Goal: Task Accomplishment & Management: Use online tool/utility

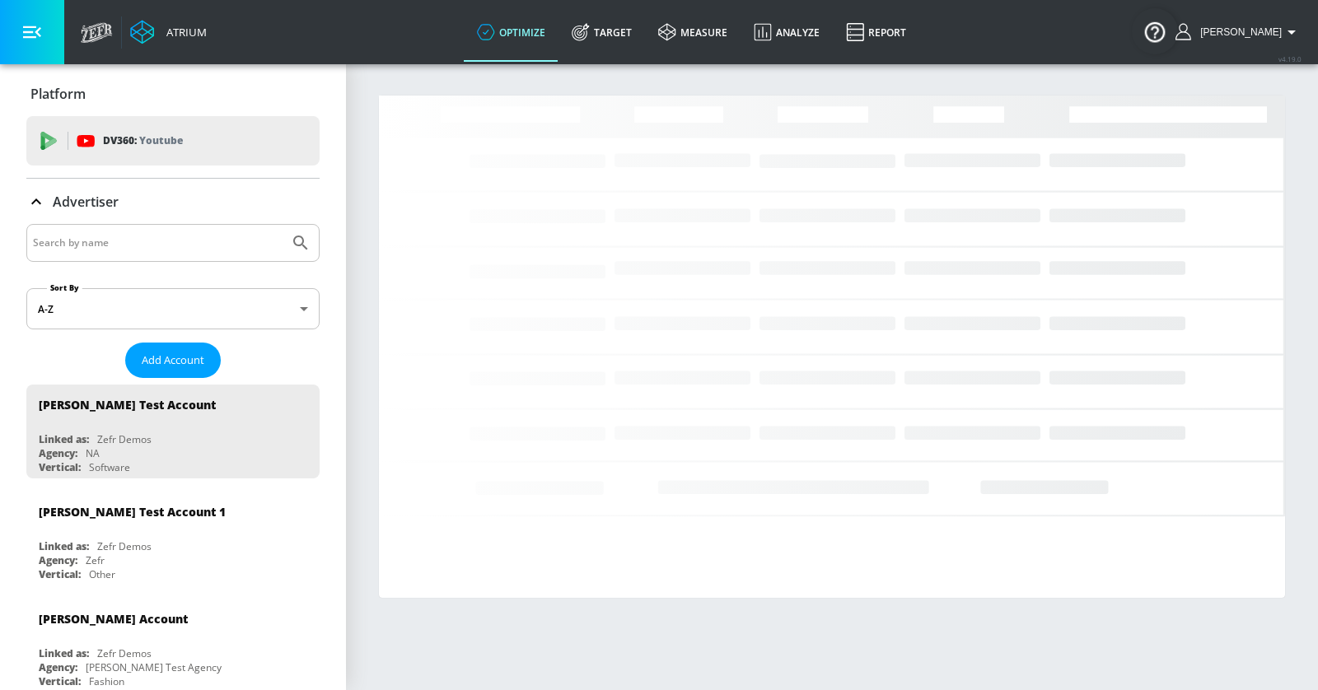
click at [158, 240] on input "Search by name" at bounding box center [158, 242] width 250 height 21
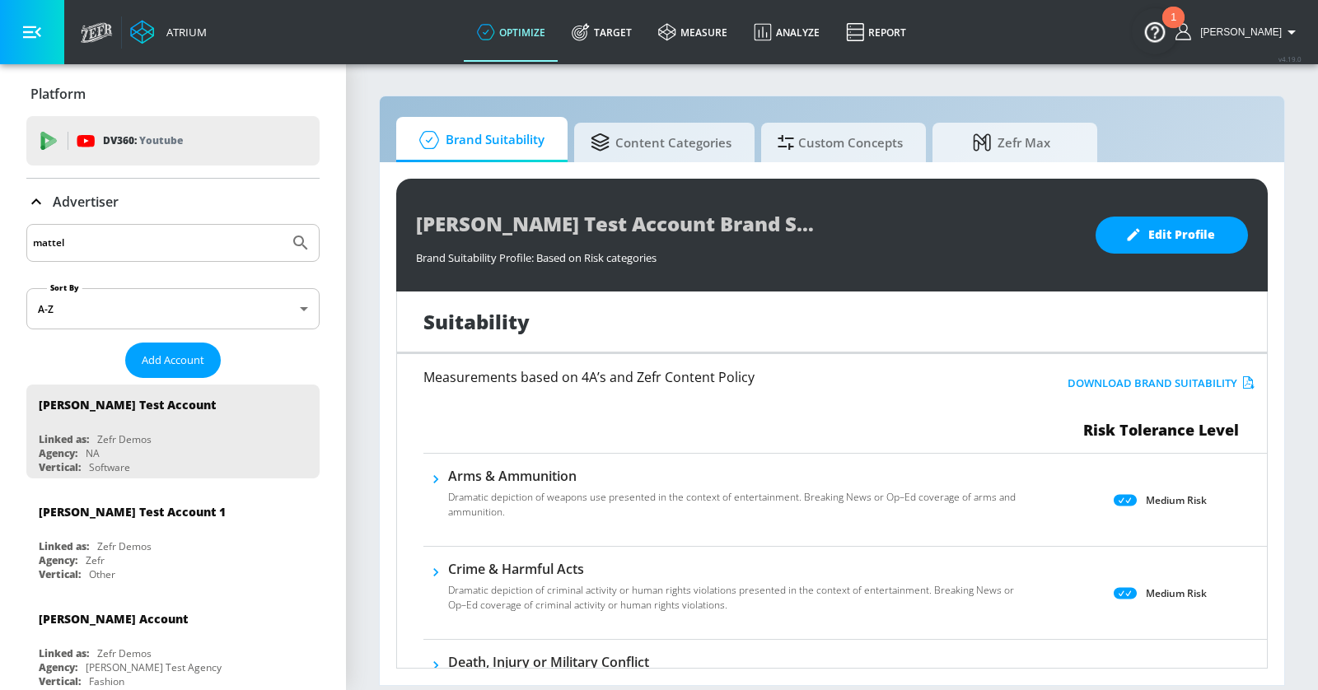
type input "mattel"
click at [282, 225] on button "Submit Search" at bounding box center [300, 243] width 36 height 36
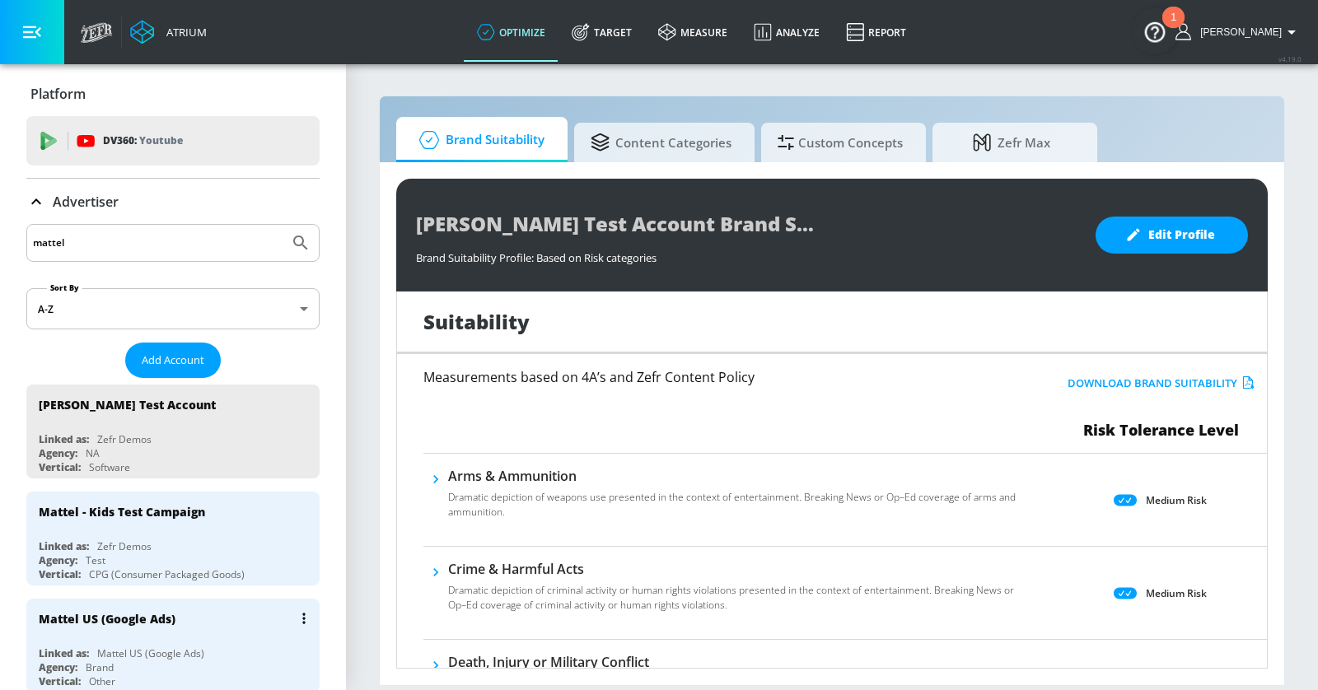
click at [239, 617] on div "Mattel US (Google Ads)" at bounding box center [177, 619] width 277 height 40
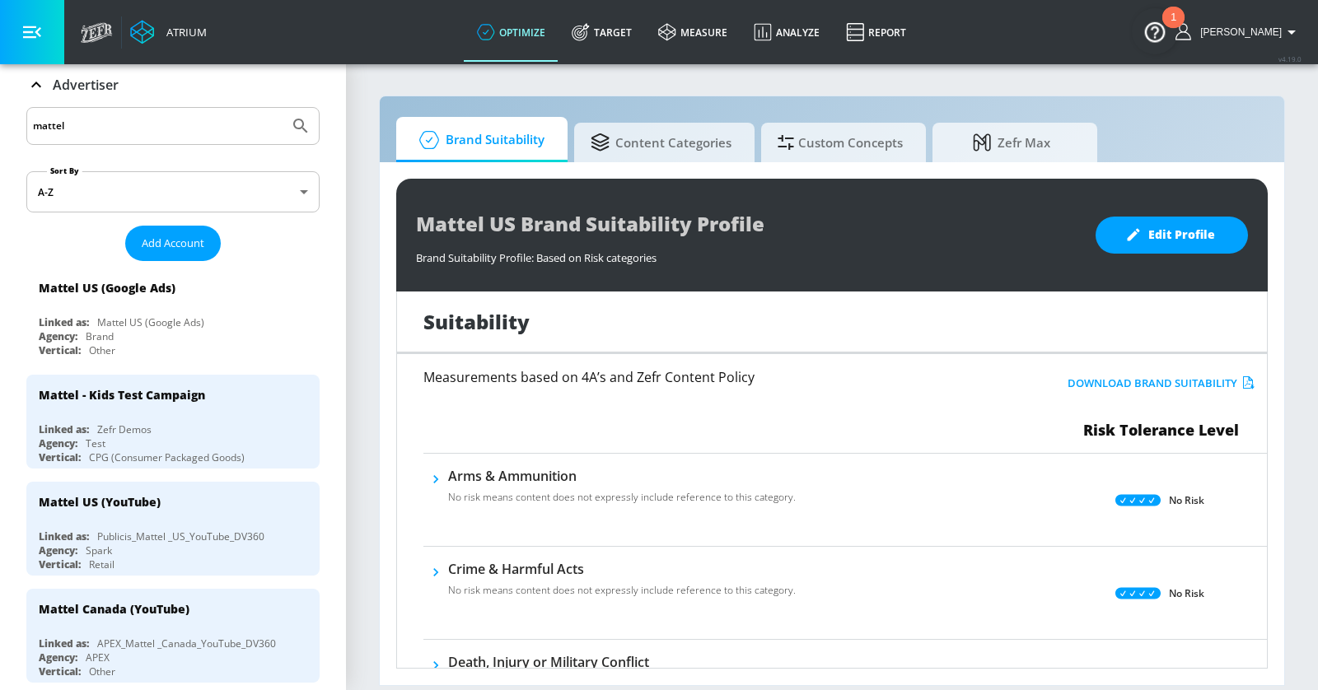
scroll to position [151, 0]
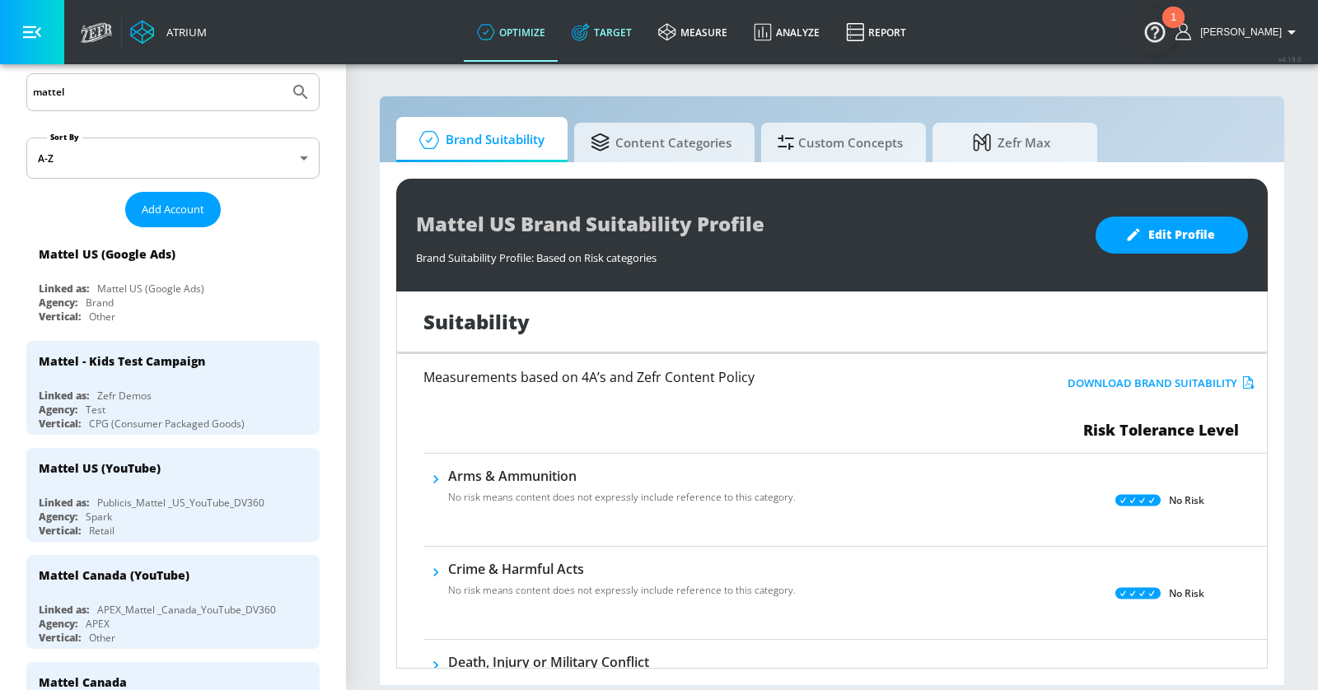
click at [622, 40] on link "Target" at bounding box center [601, 31] width 86 height 59
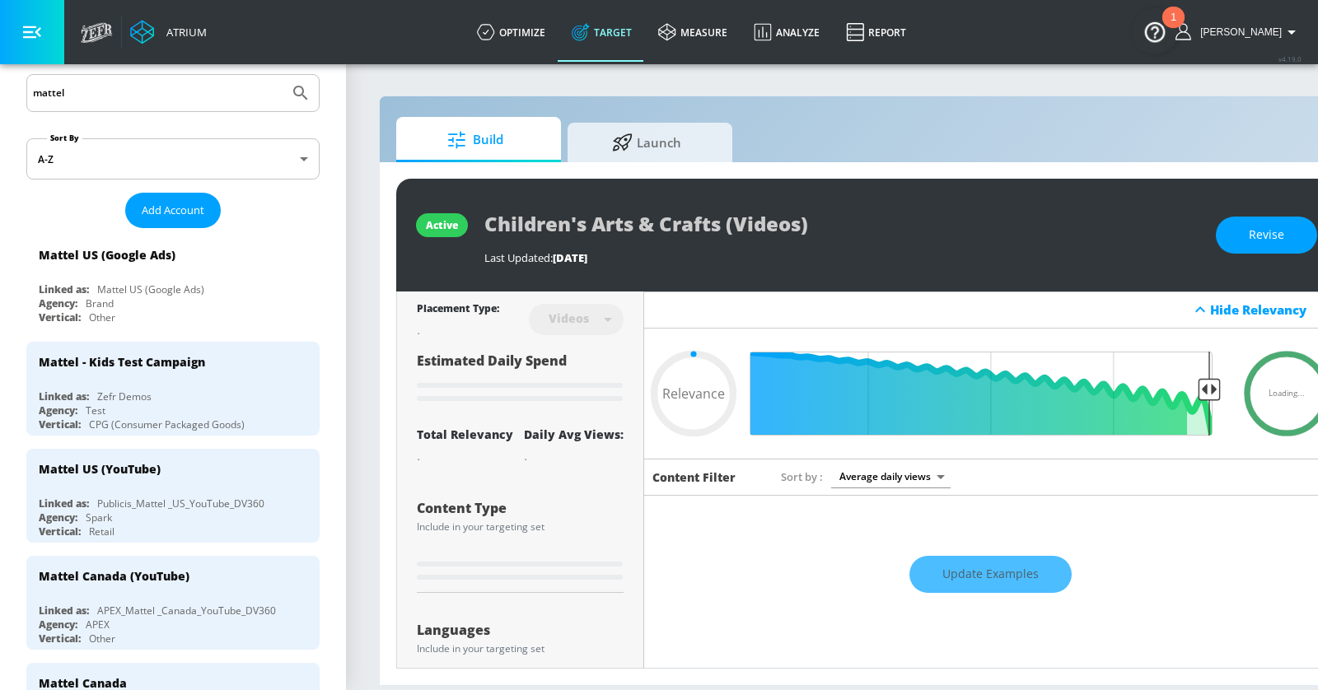
type input "0.05"
click at [27, 40] on icon "button" at bounding box center [32, 32] width 18 height 18
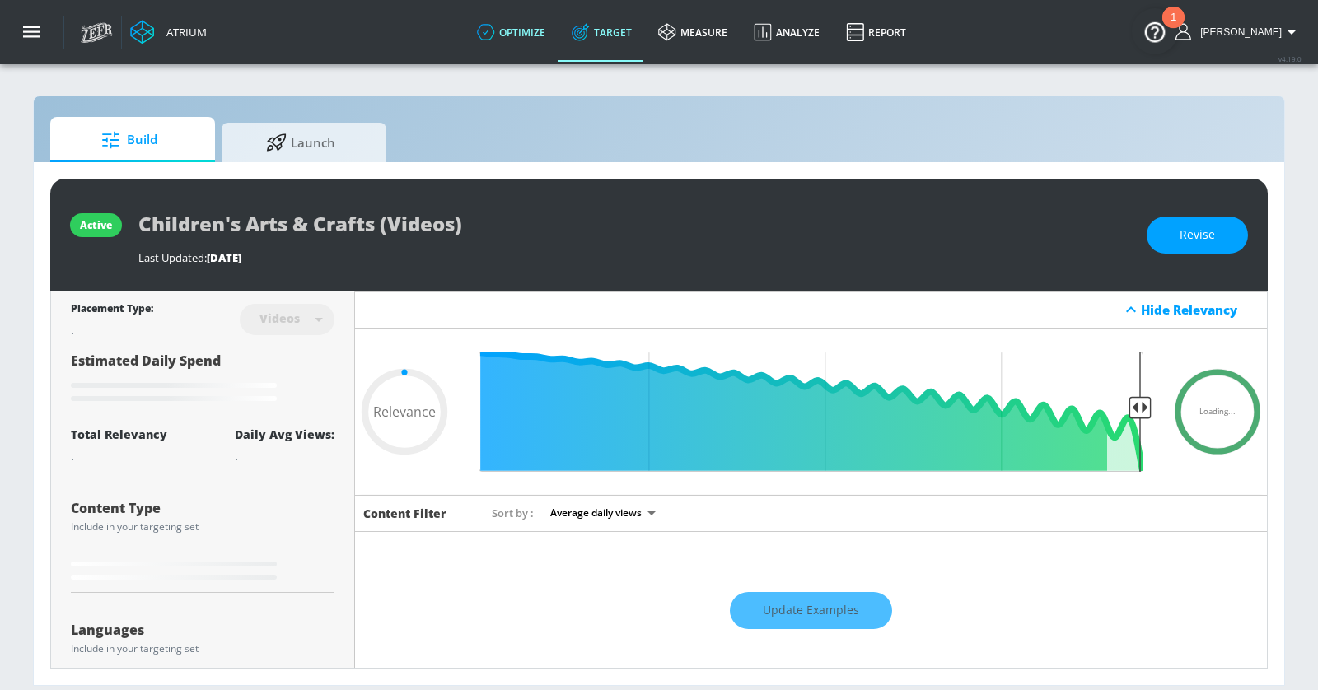
click at [549, 30] on link "optimize" at bounding box center [511, 31] width 95 height 59
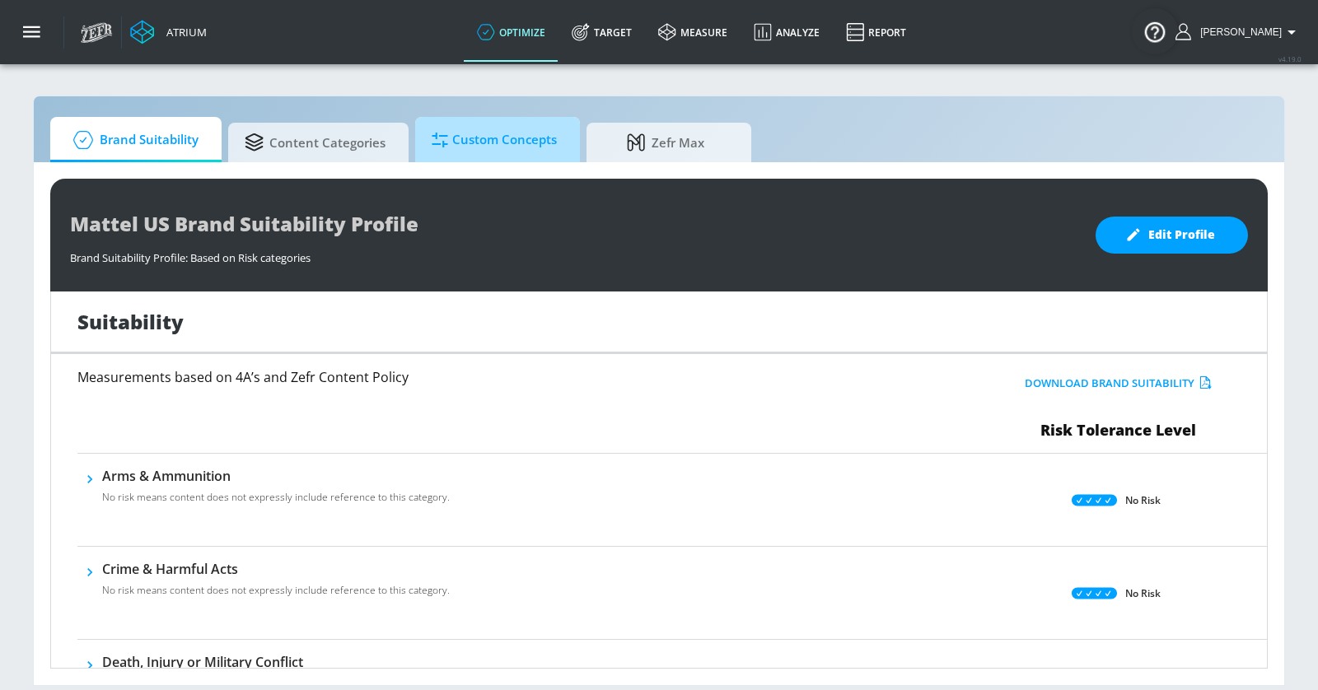
click at [499, 133] on span "Custom Concepts" at bounding box center [494, 140] width 125 height 40
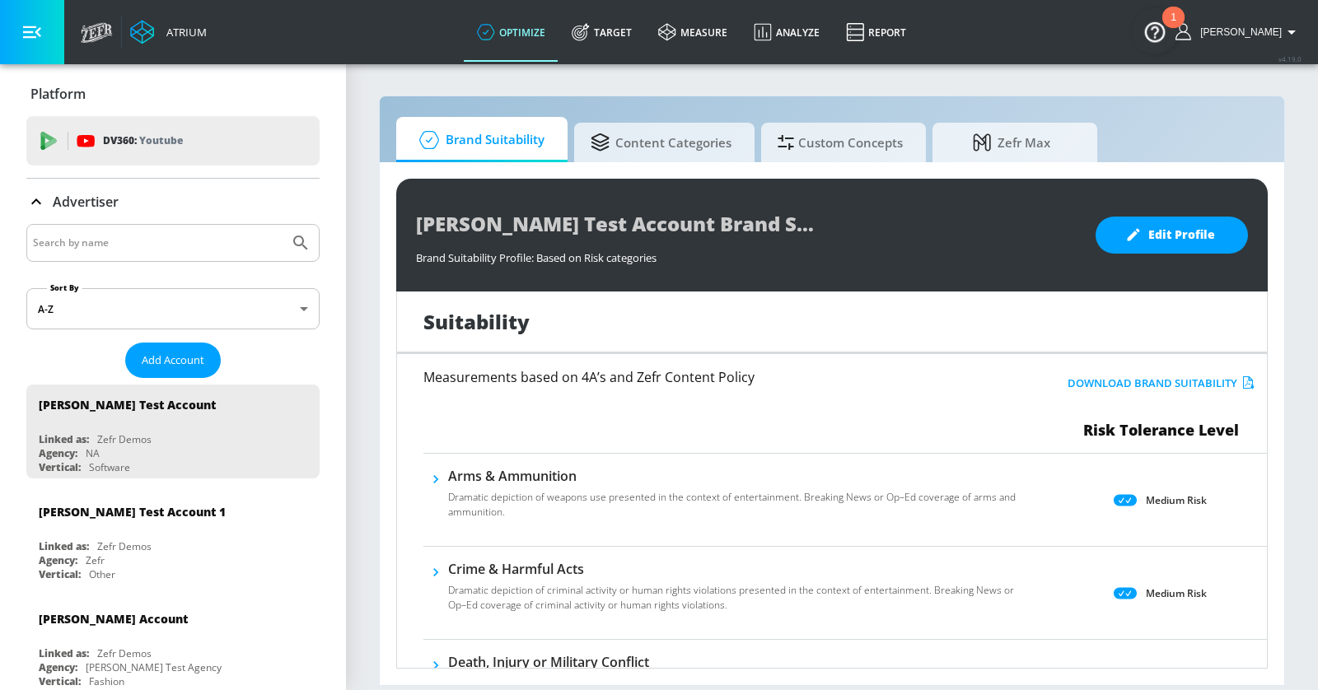
click at [119, 226] on div at bounding box center [172, 243] width 293 height 38
click at [119, 240] on input "Search by name" at bounding box center [158, 242] width 250 height 21
type input "[PERSON_NAME]"
click at [282, 225] on button "Submit Search" at bounding box center [300, 243] width 36 height 36
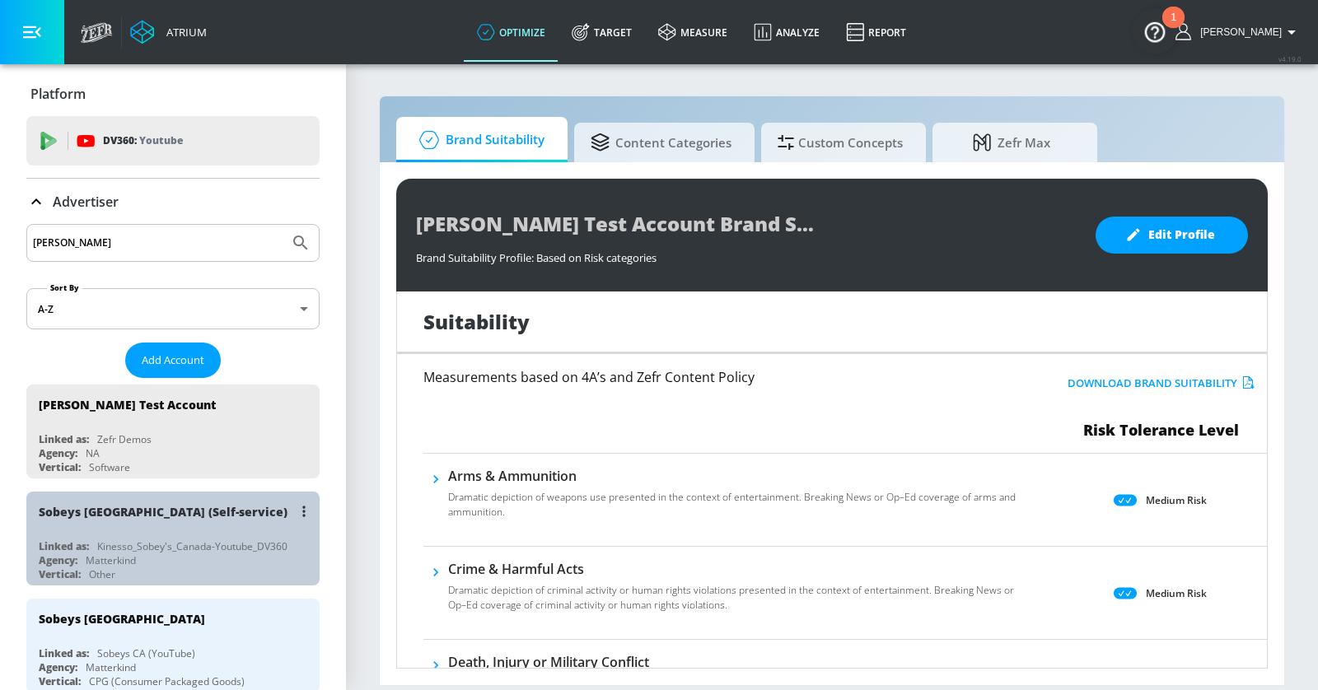
click at [236, 510] on div "Sobeys [GEOGRAPHIC_DATA] (Self-service)" at bounding box center [177, 512] width 277 height 40
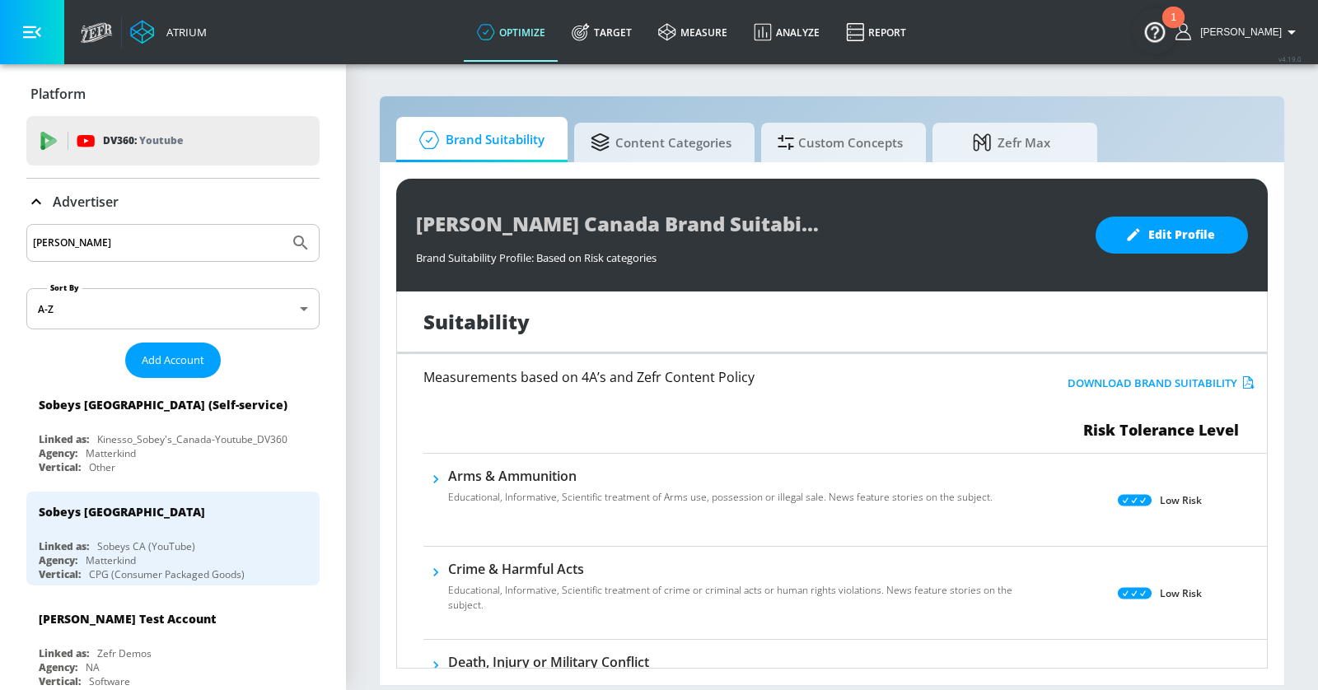
click at [33, 202] on icon at bounding box center [36, 201] width 10 height 6
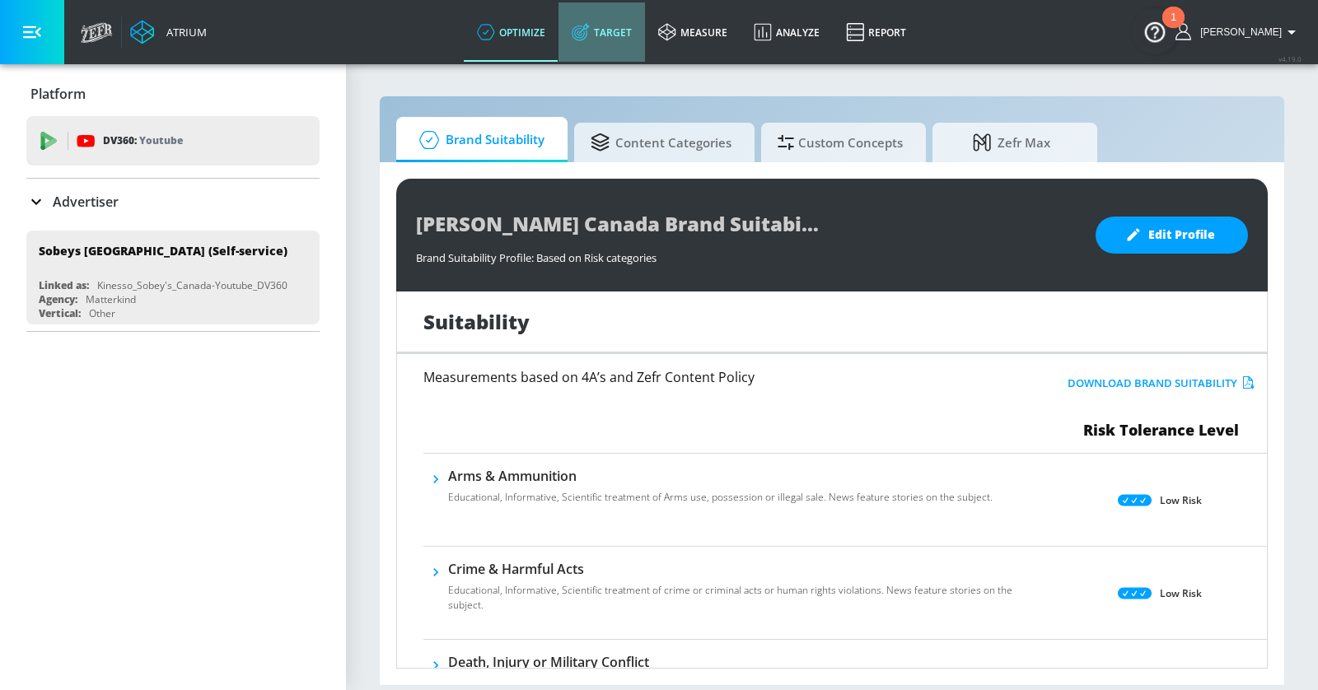
click at [633, 29] on link "Target" at bounding box center [601, 31] width 86 height 59
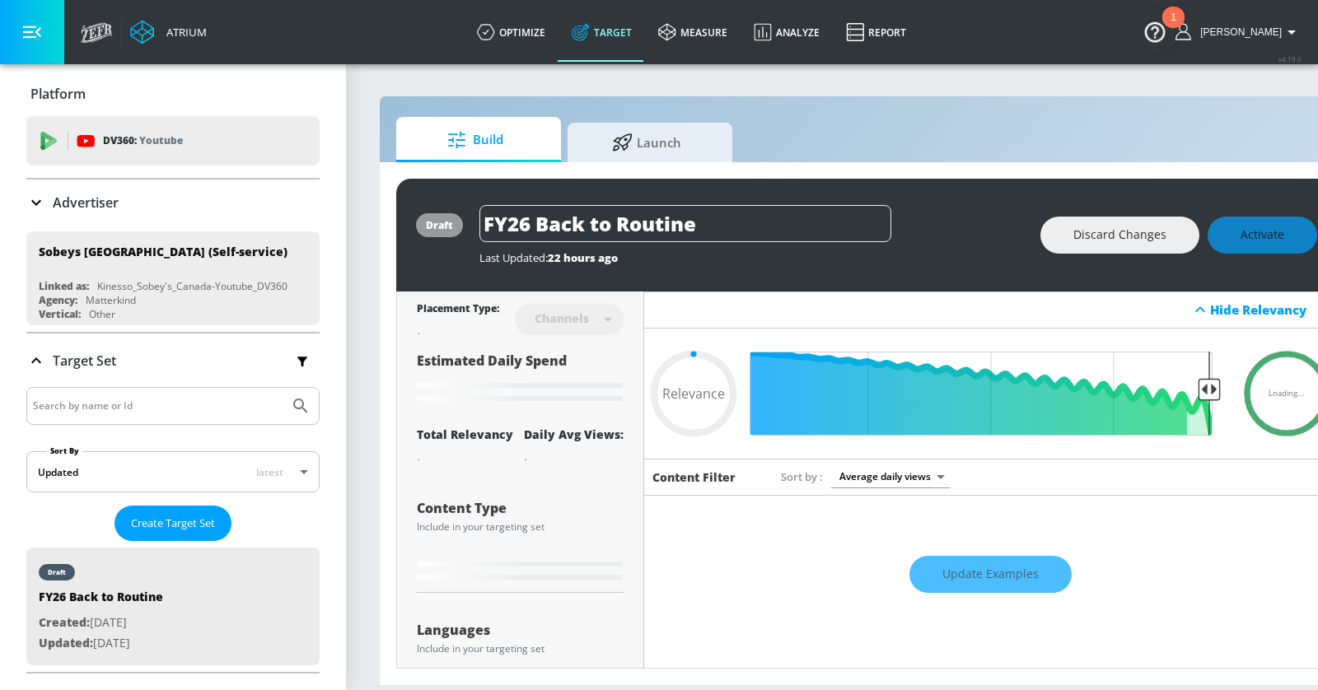
scroll to position [240, 0]
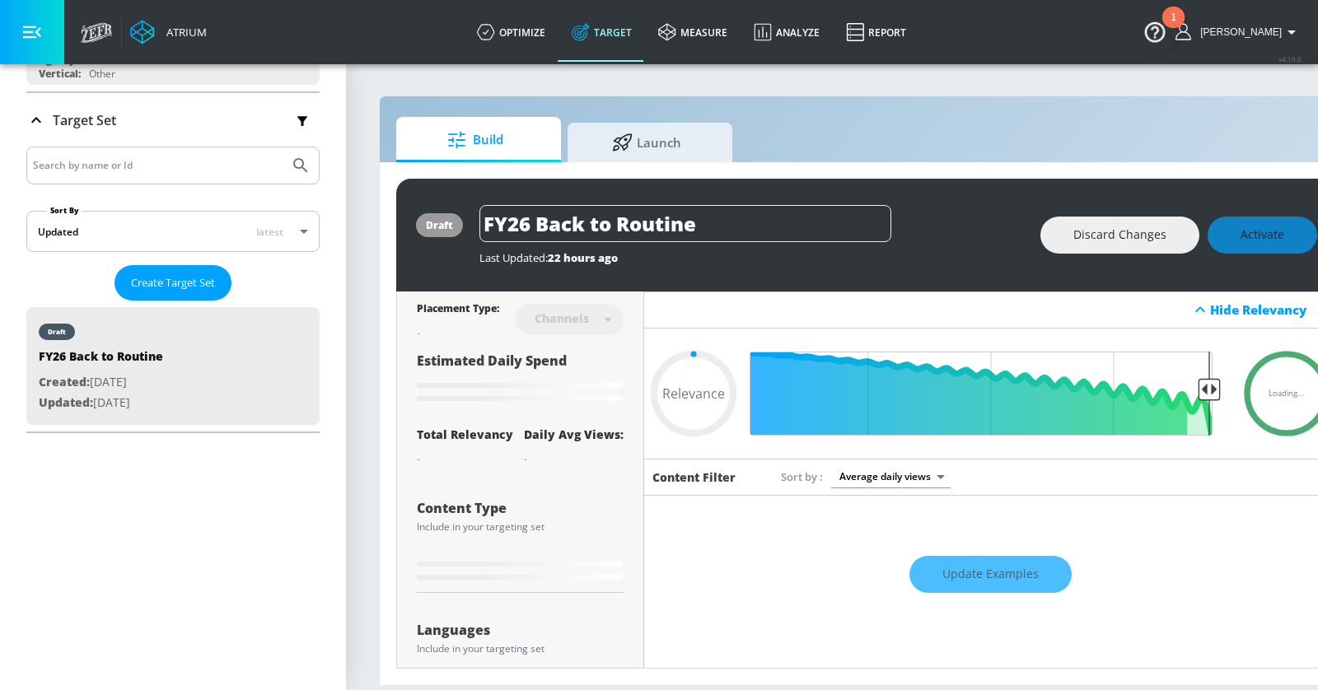
type input "0.6"
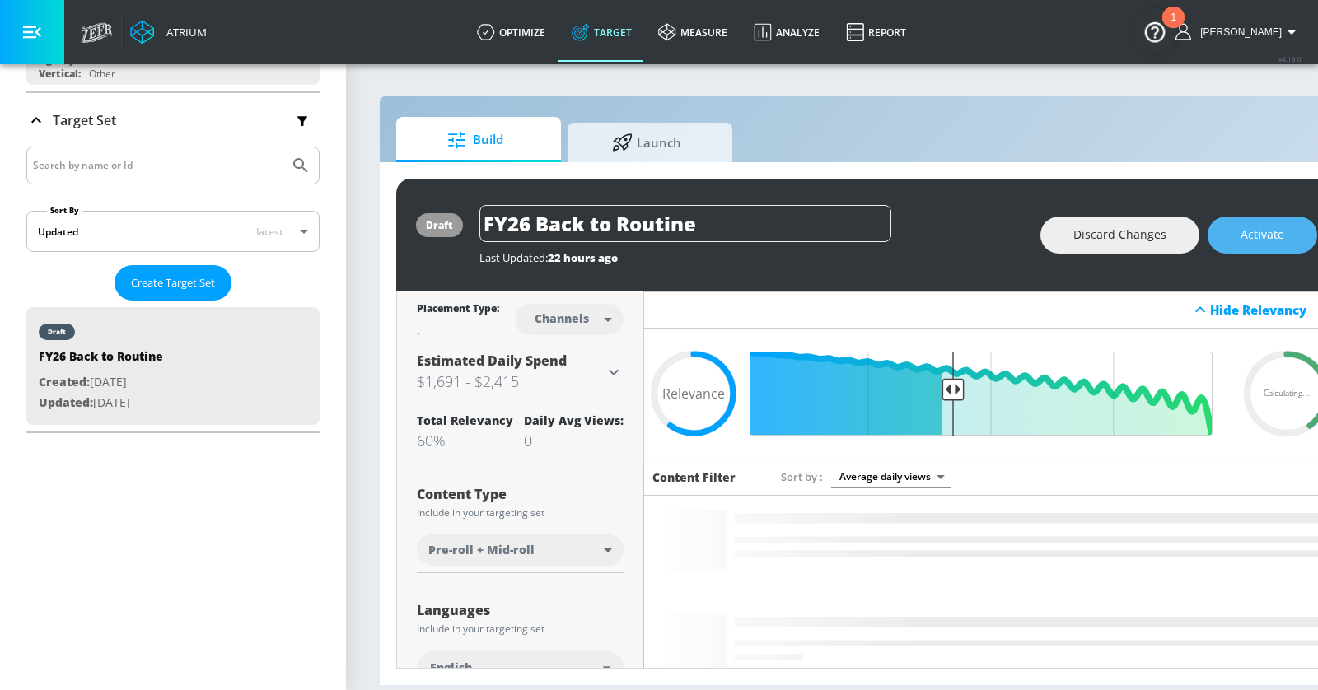
click at [1241, 235] on span "Activate" at bounding box center [1262, 235] width 44 height 21
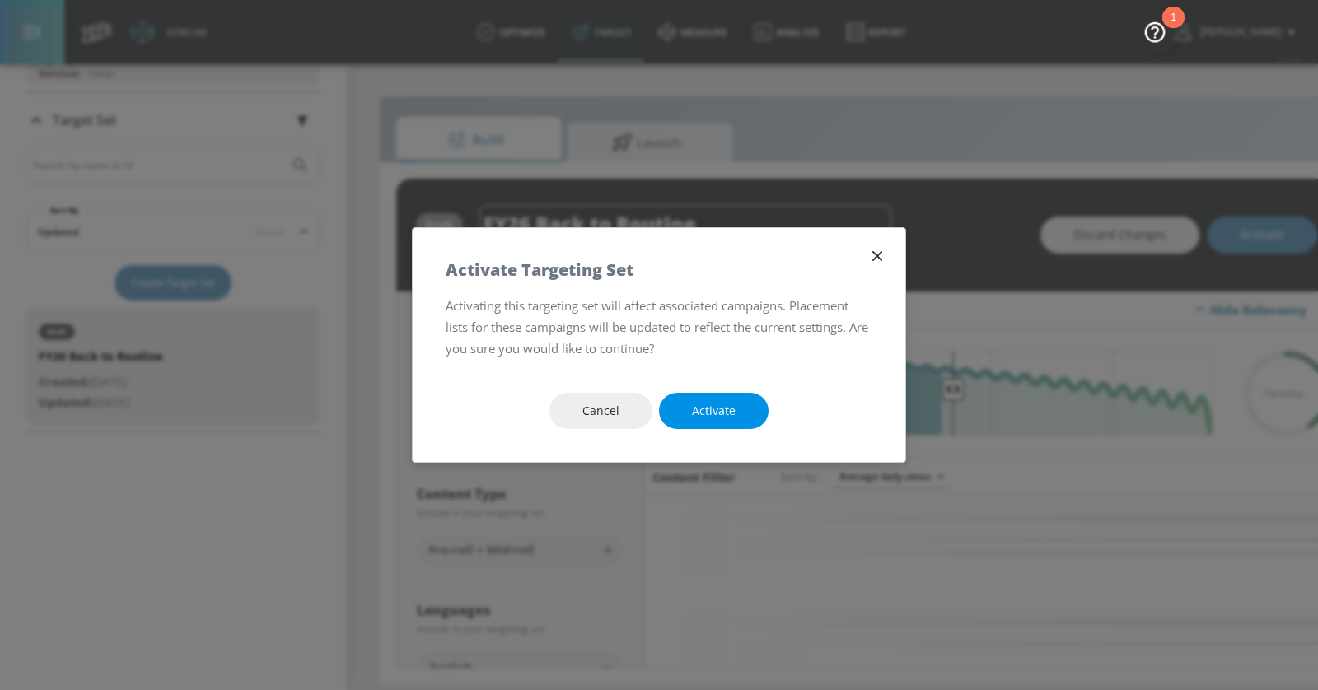
click at [741, 413] on button "Activate" at bounding box center [714, 411] width 110 height 37
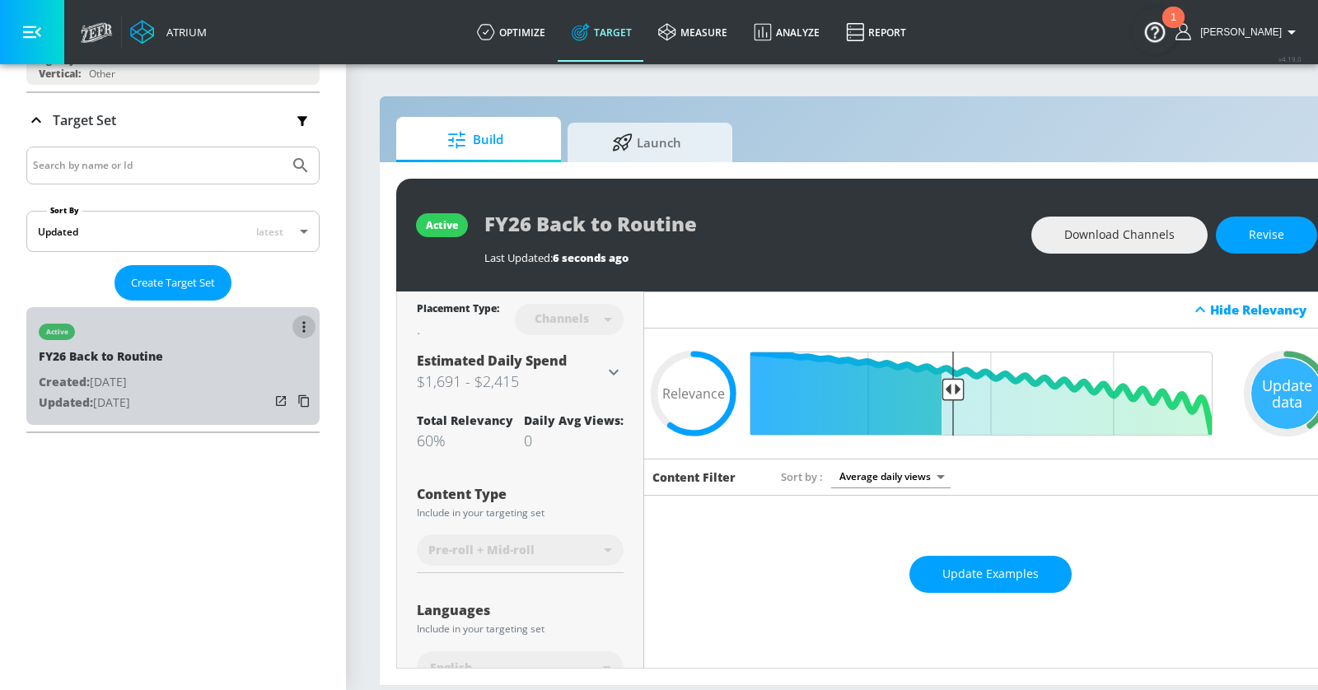
click at [295, 320] on button "list of Target Set" at bounding box center [303, 326] width 23 height 23
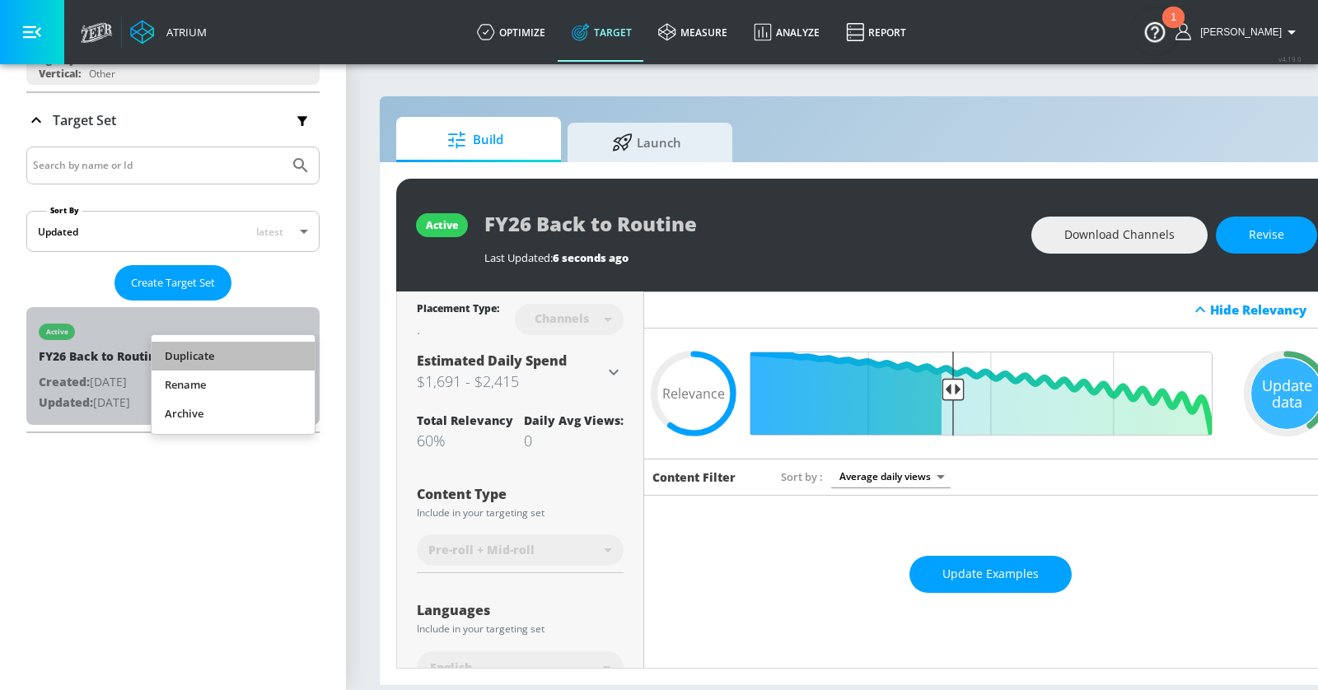
click at [245, 353] on li "Duplicate" at bounding box center [233, 356] width 163 height 29
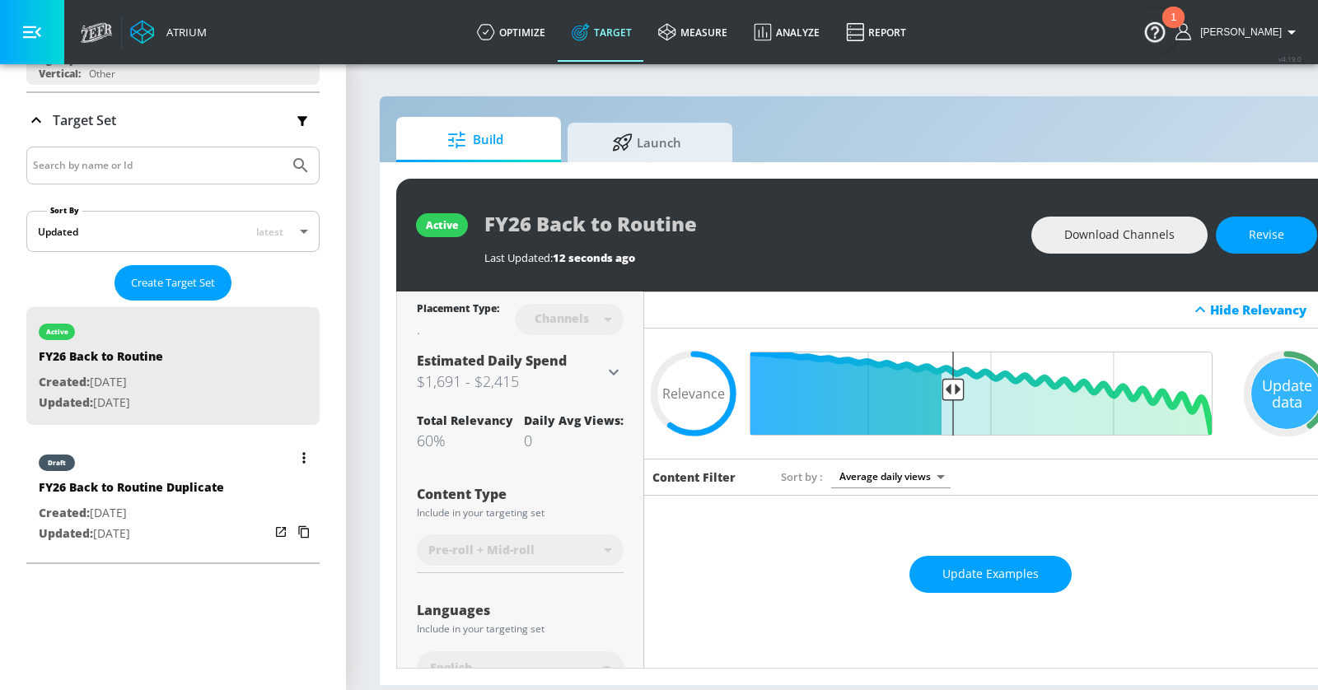
click at [164, 488] on div "FY26 Back to Routine Duplicate" at bounding box center [131, 491] width 185 height 24
type input "FY26 Back to Routine Duplicate"
type input "0.05"
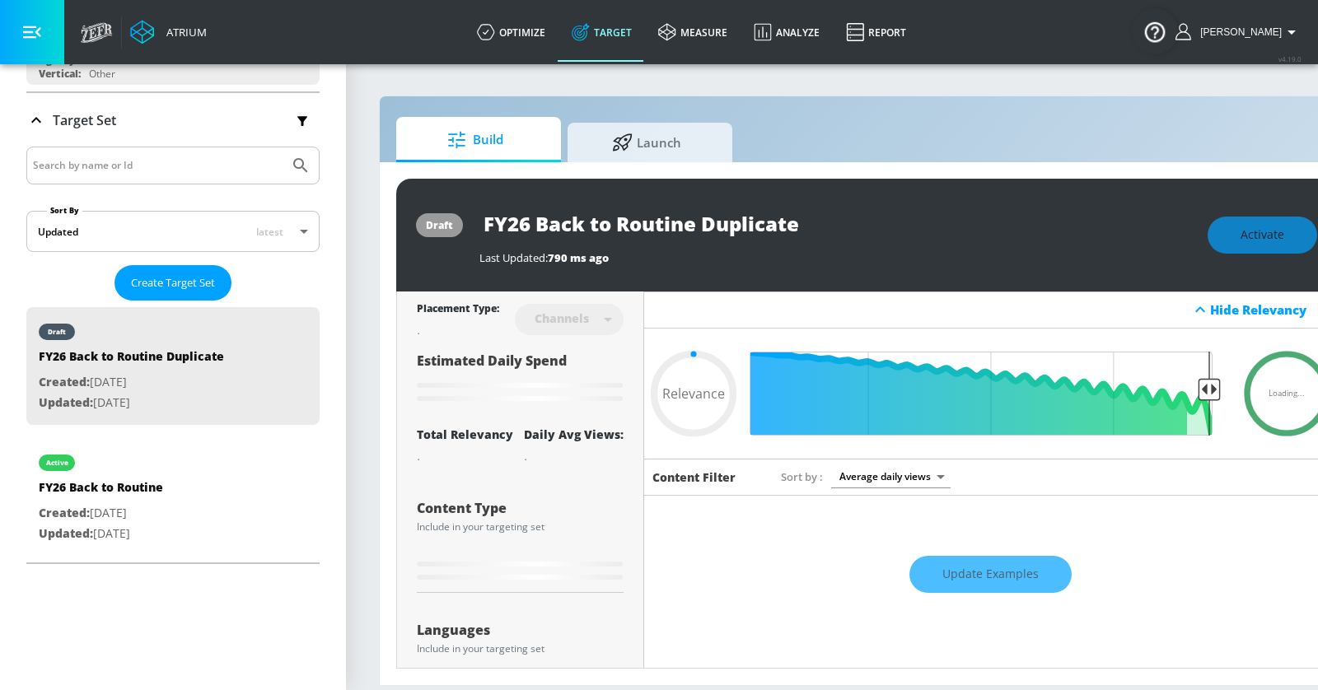
click at [629, 227] on input "FY26 Back to Routine Duplicate" at bounding box center [685, 223] width 412 height 37
type input "T"
type input "0.05"
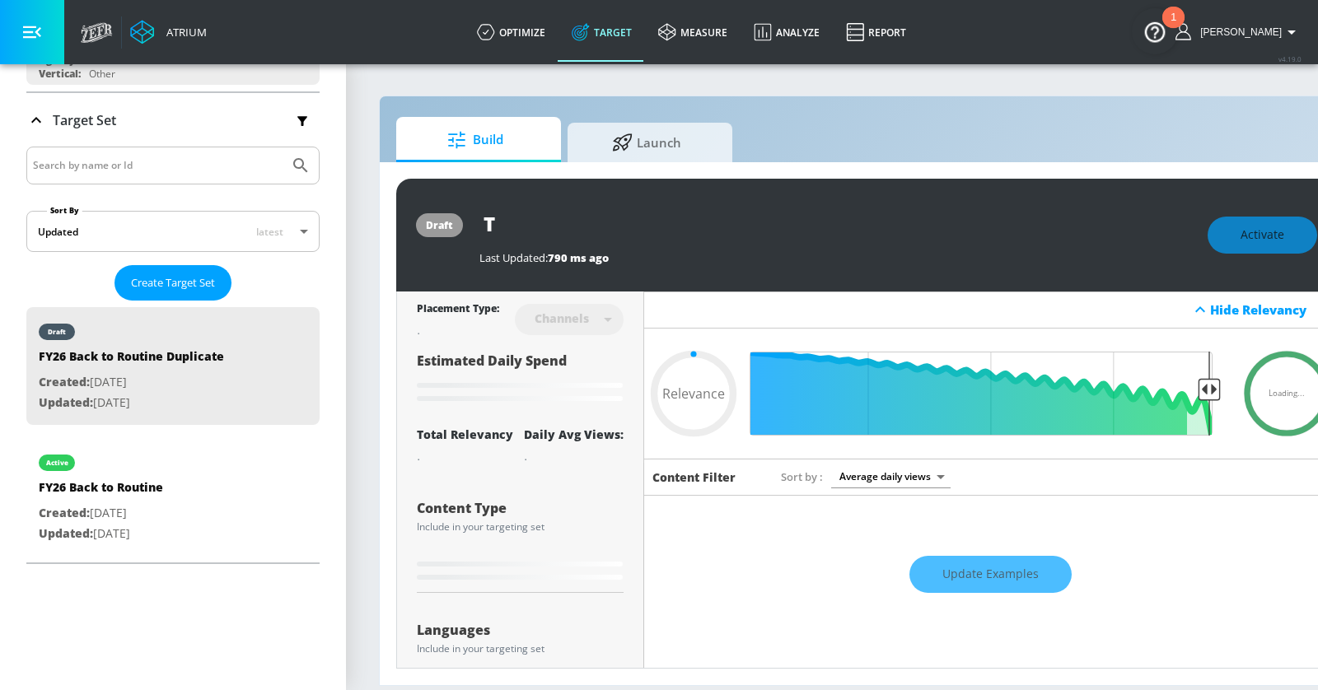
type input "To"
type input "0.05"
type input "Top"
type input "0.05"
type input "Top"
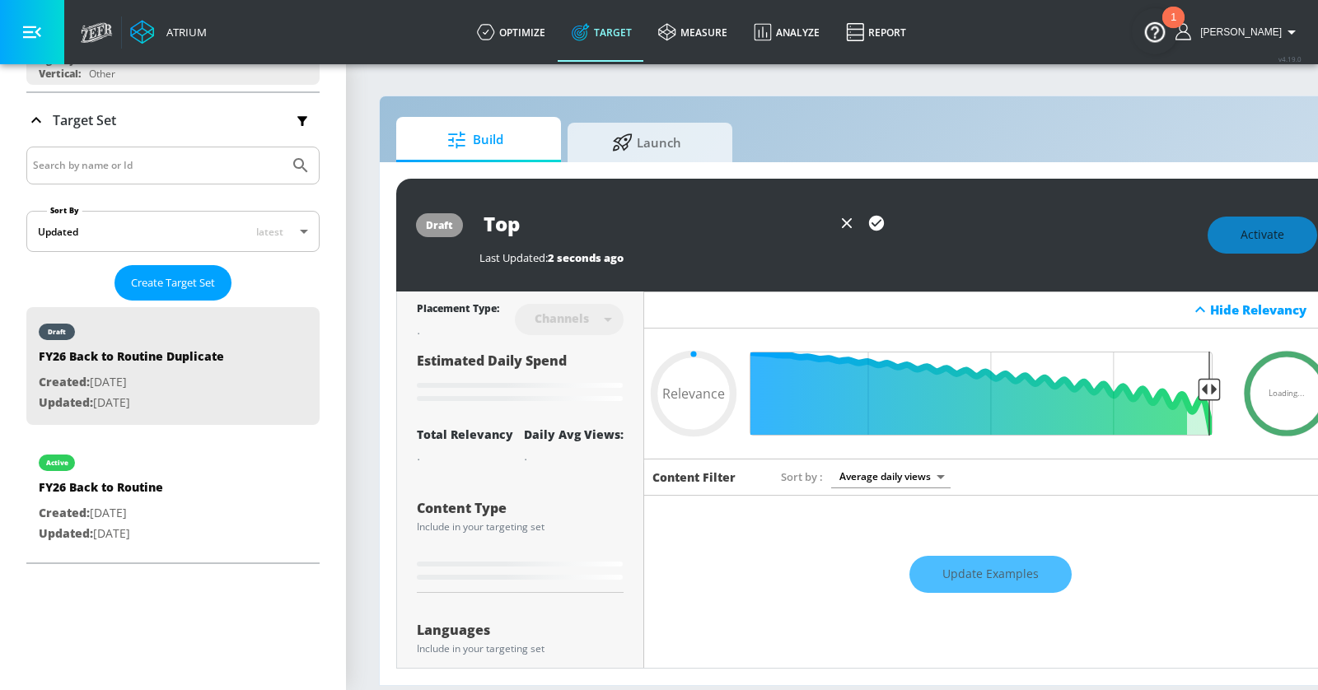
type input "0.05"
type input "Top T"
type input "0.05"
type input "Top Tr"
type input "0.05"
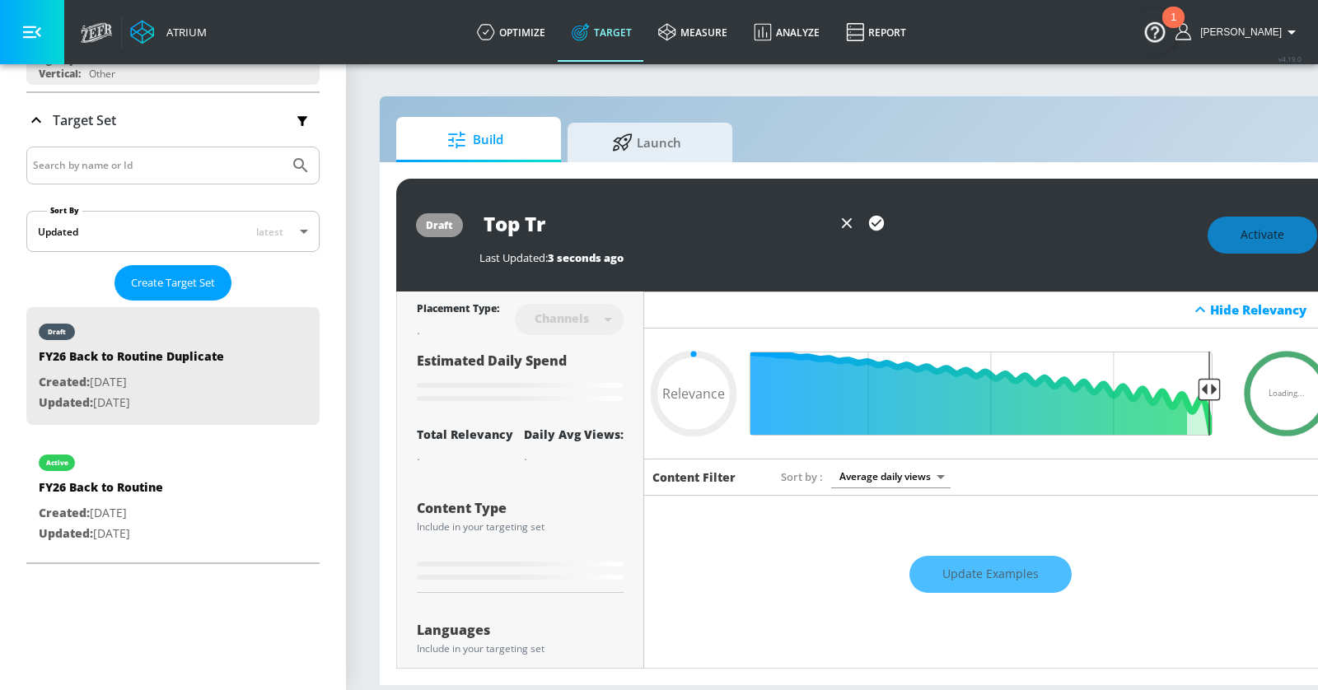
type input "Top Tre"
type input "0.05"
type input "Top Tren"
type input "0.05"
type input "Top Trend"
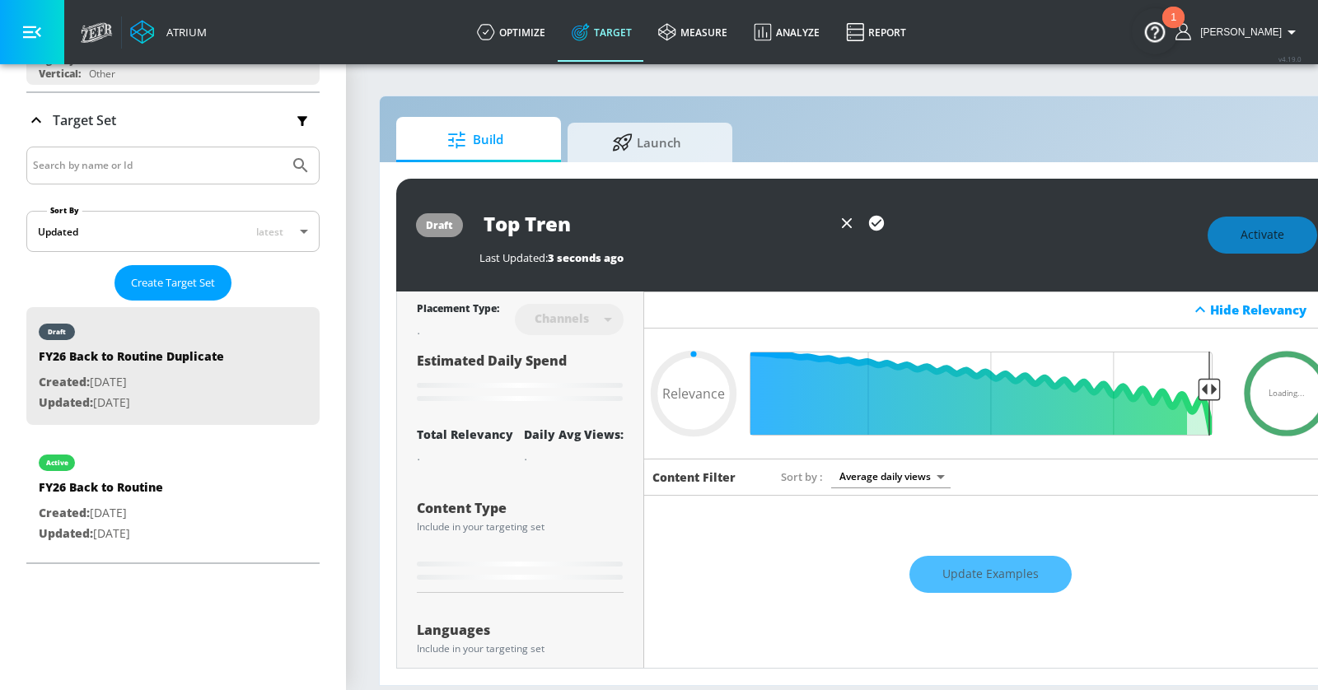
type input "0.05"
type input "Top Trendi"
type input "0.05"
type input "Top Trendin"
type input "0.05"
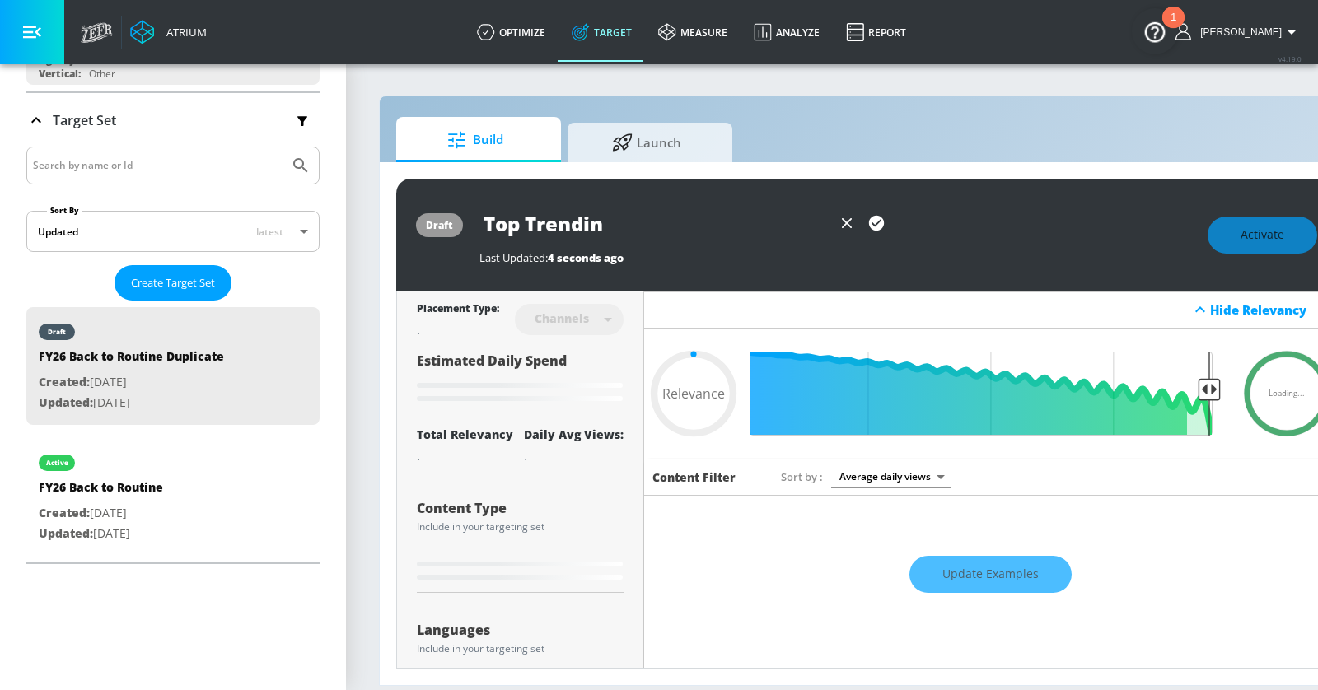
type input "Top Trending"
type input "0.05"
type input "Top Trending"
type input "0.05"
type input "Top Trending E"
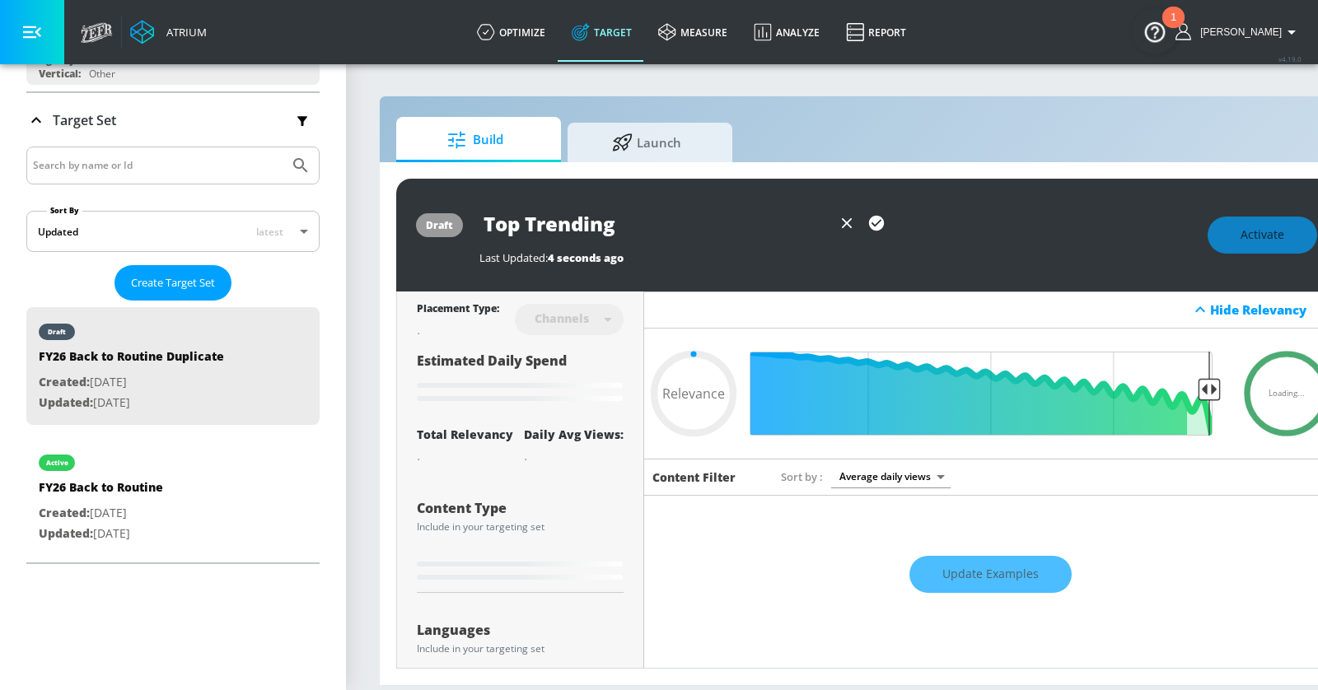
type input "0.05"
type input "Top Trending En"
type input "0.05"
type input "Top Trending Ent"
type input "0.05"
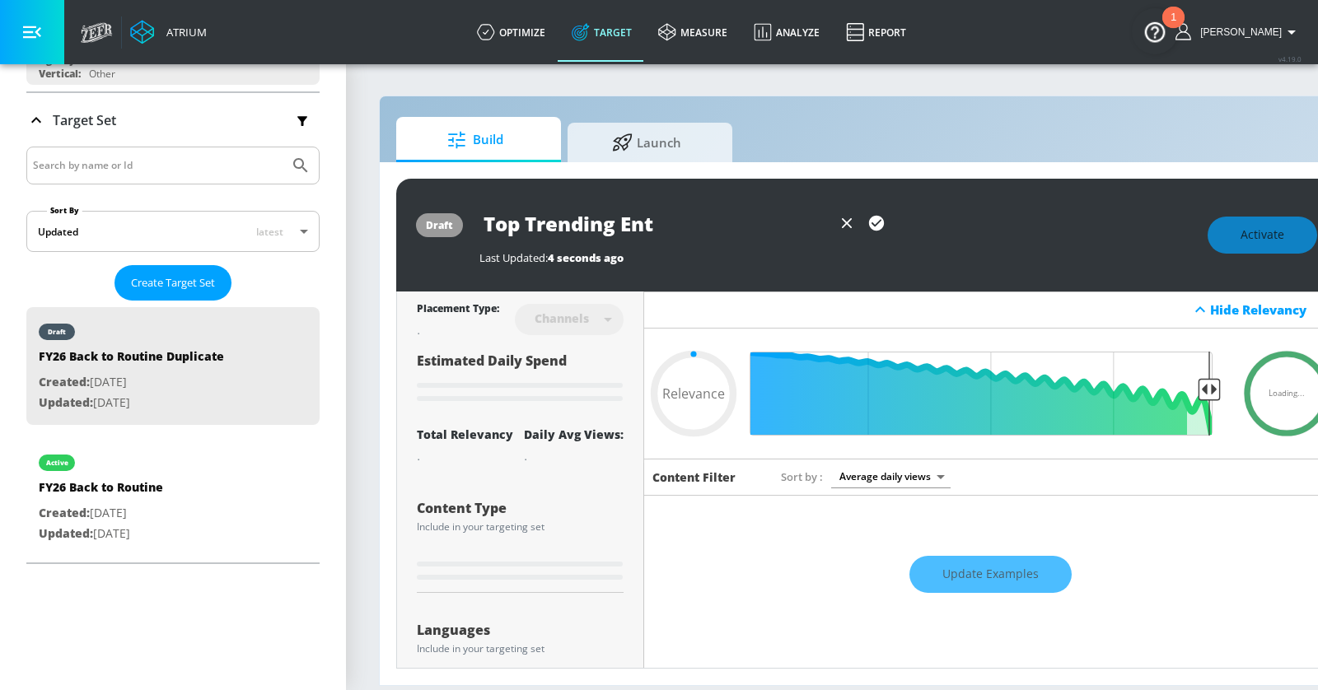
type input "Top Trending Ente"
type input "0.05"
type input "Top Trending Enter"
type input "0.05"
type input "Top Trending Entert"
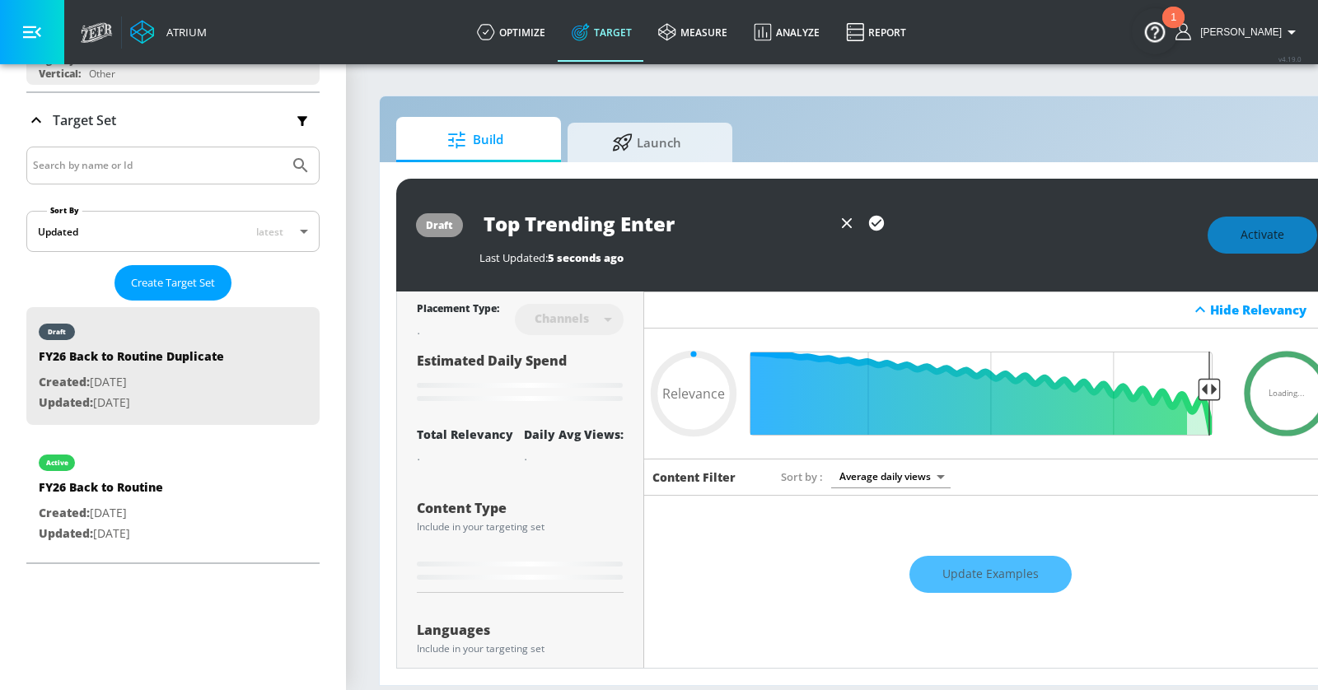
type input "0.05"
type input "Top Trending Enterta"
type input "0.05"
type input "Top Trending Entertai"
type input "0.05"
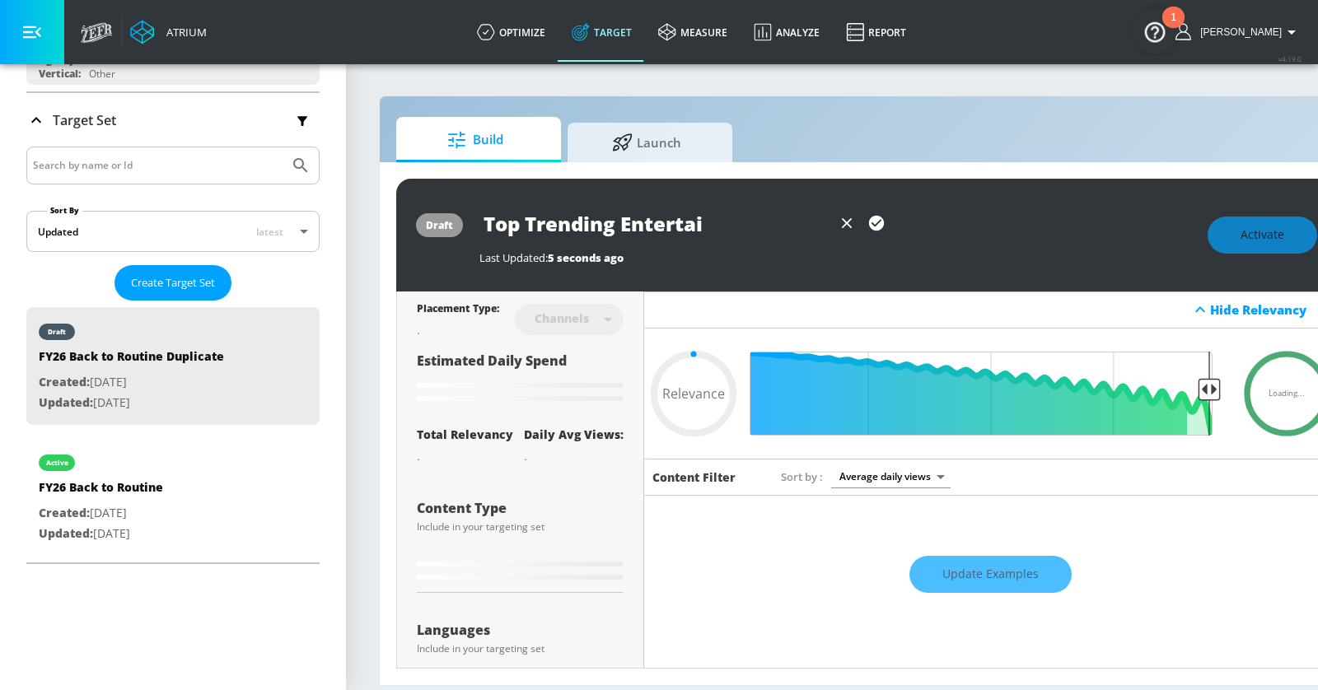
type input "Top Trending Entertain"
type input "0.05"
type input "Top Trending Entertainm"
type input "0.05"
type input "Top Trending Entertainme"
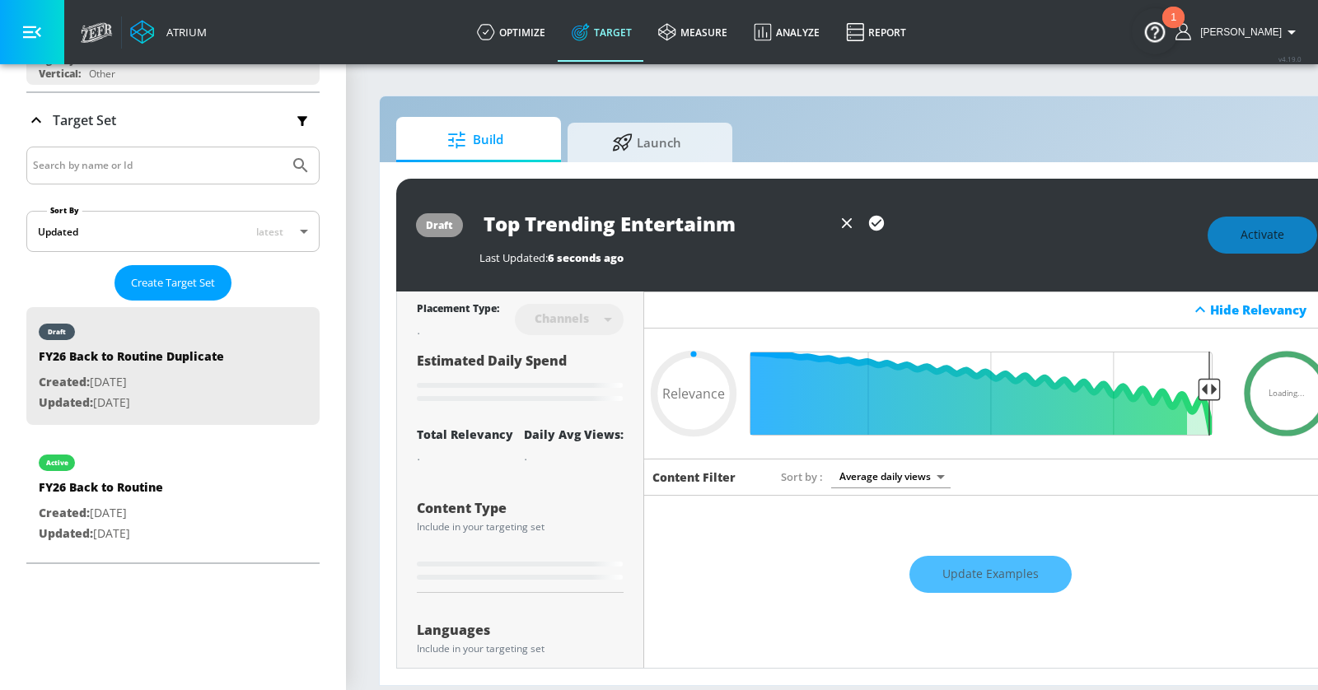
type input "0.05"
type input "Top Trending Entertainmen"
type input "0.05"
type input "Top Trending Entertainment"
type input "0.6"
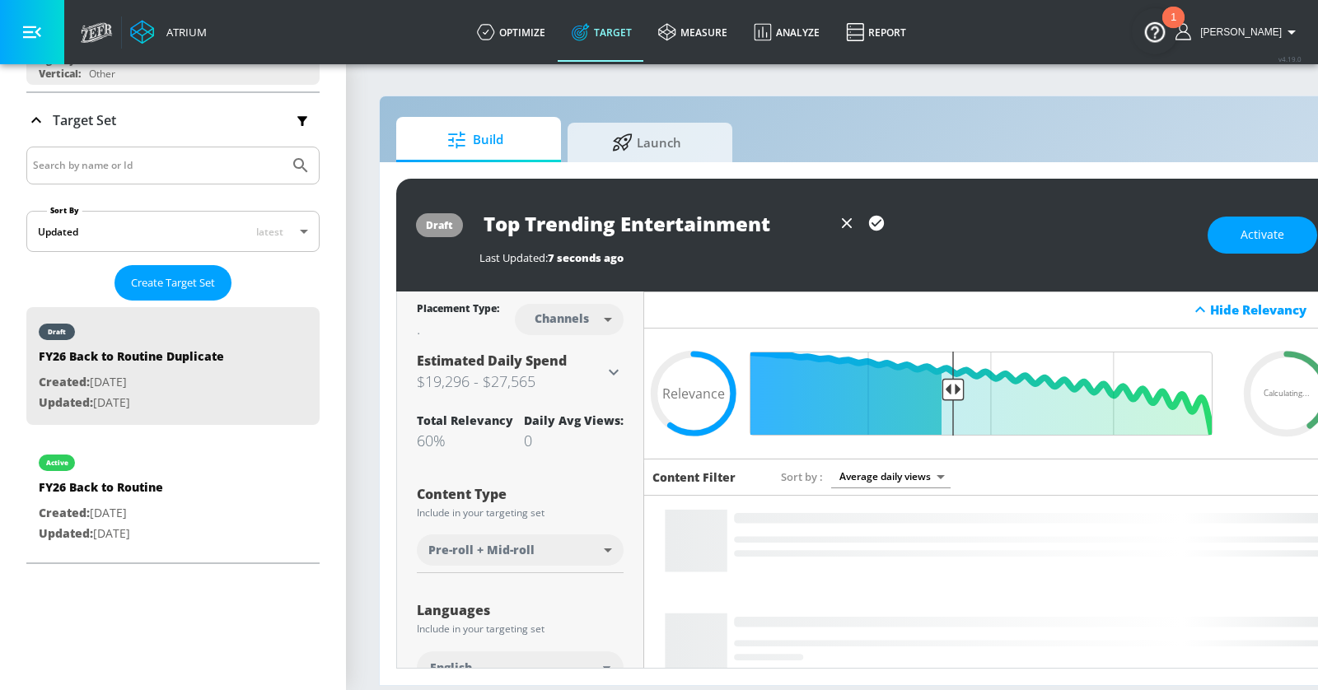
type input "Top Trending Entertainment"
click at [875, 221] on icon "button" at bounding box center [876, 223] width 15 height 15
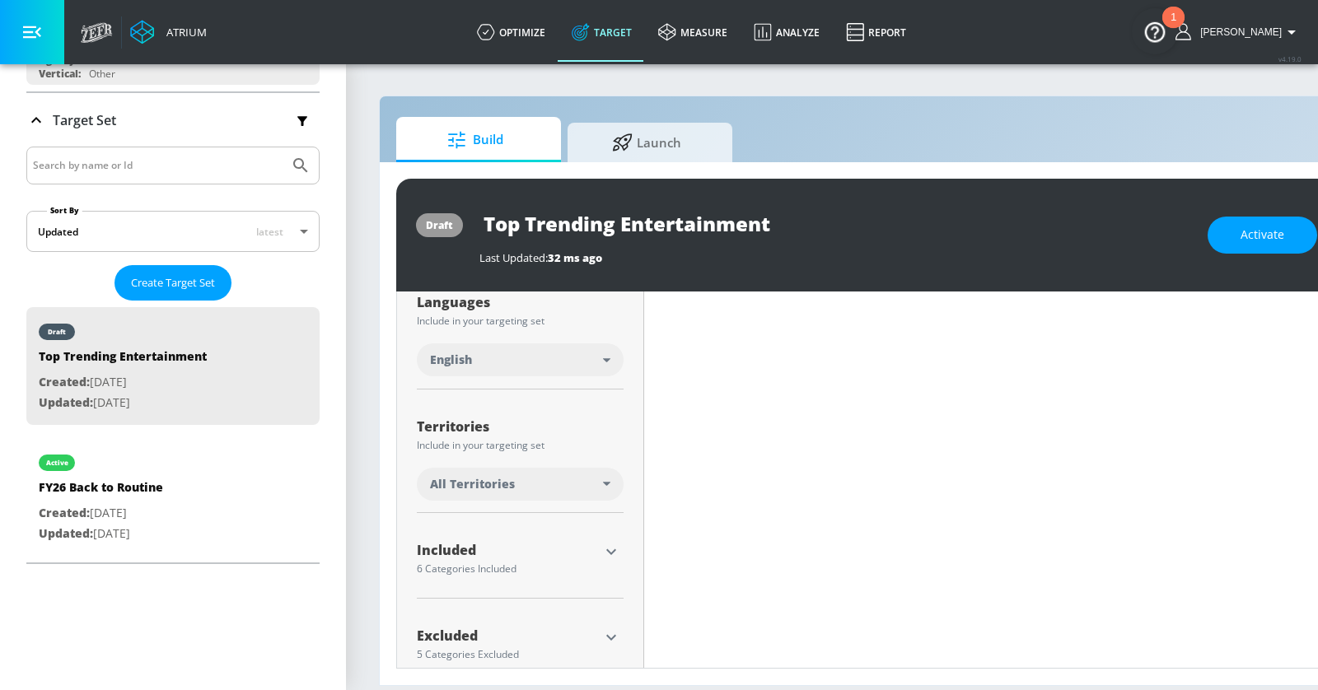
scroll to position [335, 0]
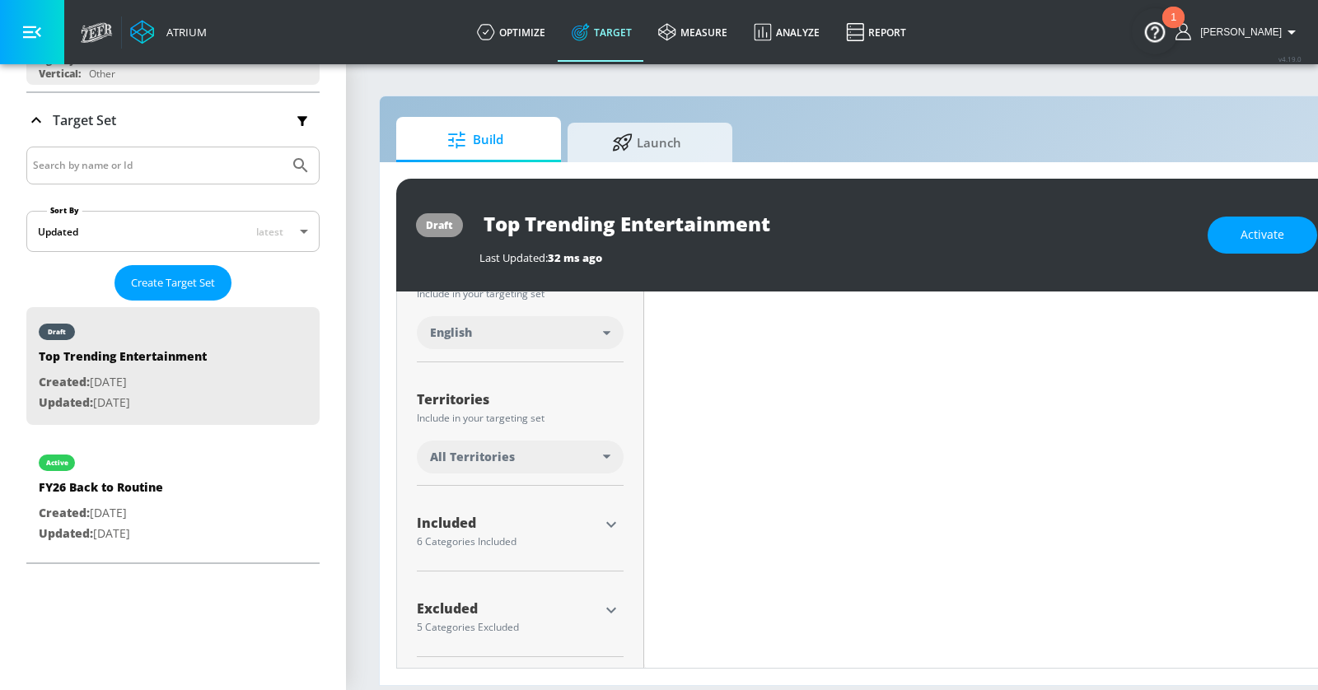
click at [607, 522] on icon "button" at bounding box center [611, 525] width 10 height 6
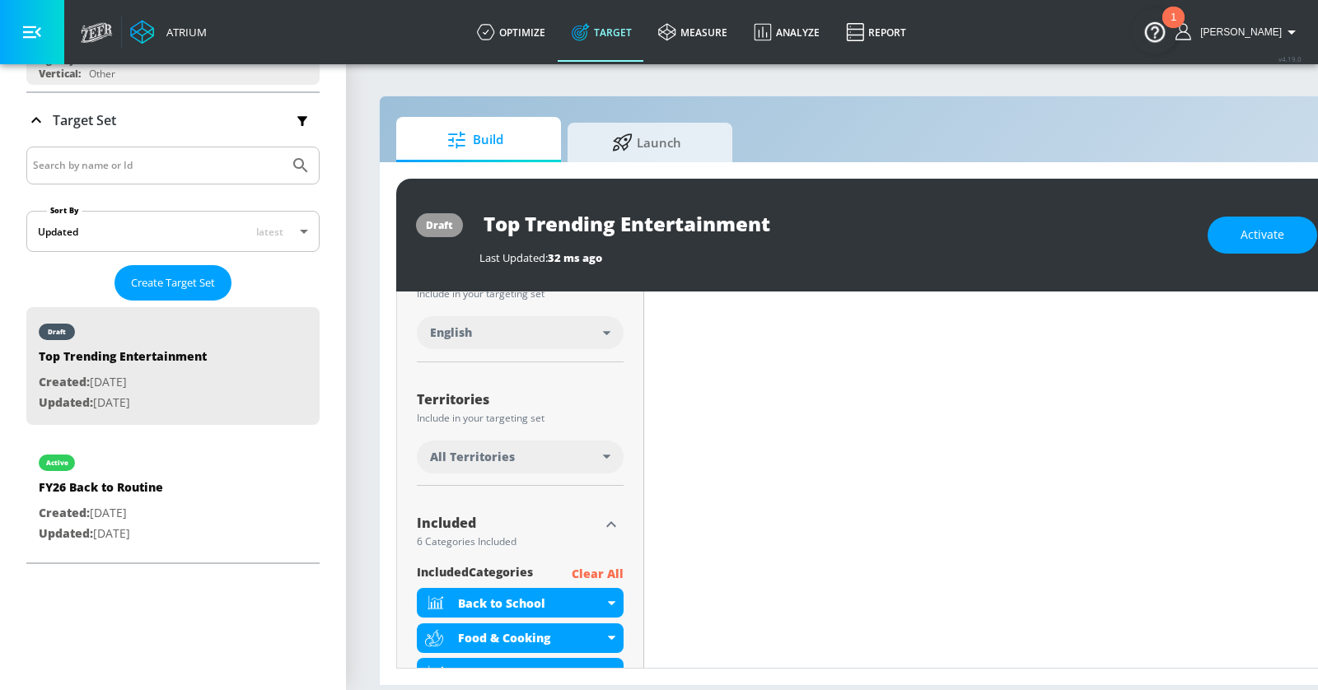
click at [600, 573] on p "Clear All" at bounding box center [598, 574] width 52 height 21
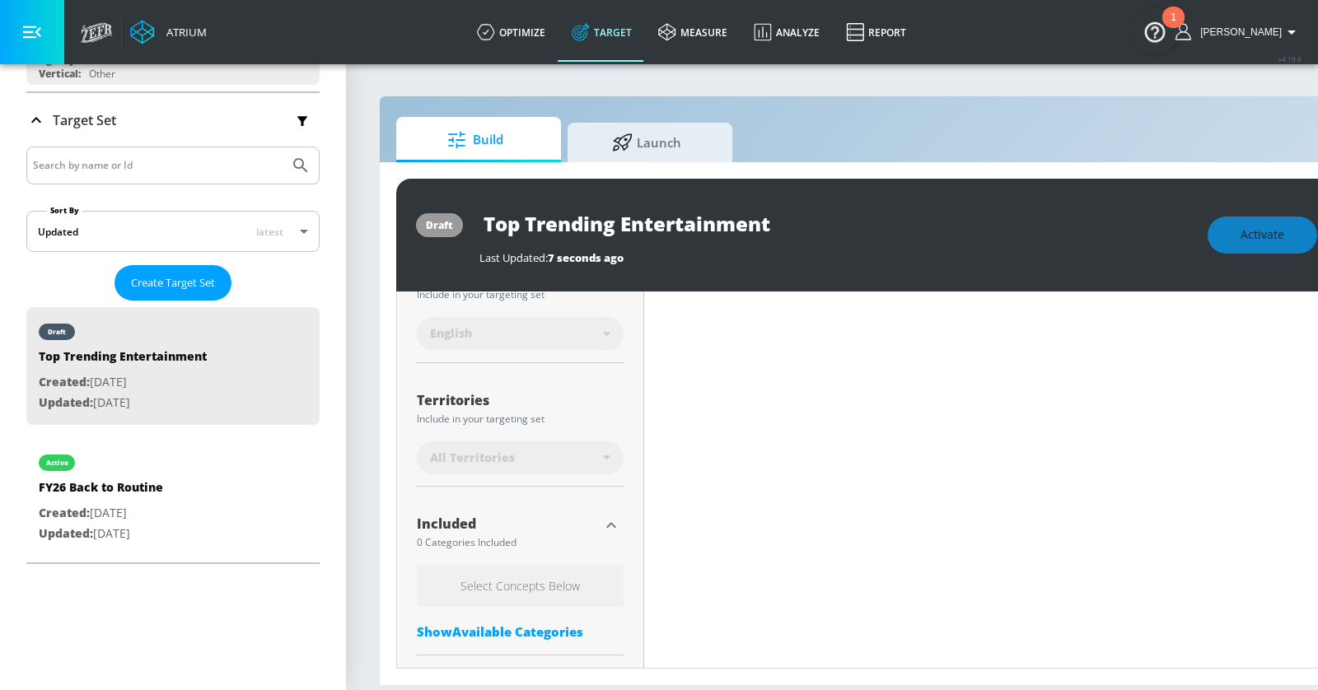
scroll to position [432, 0]
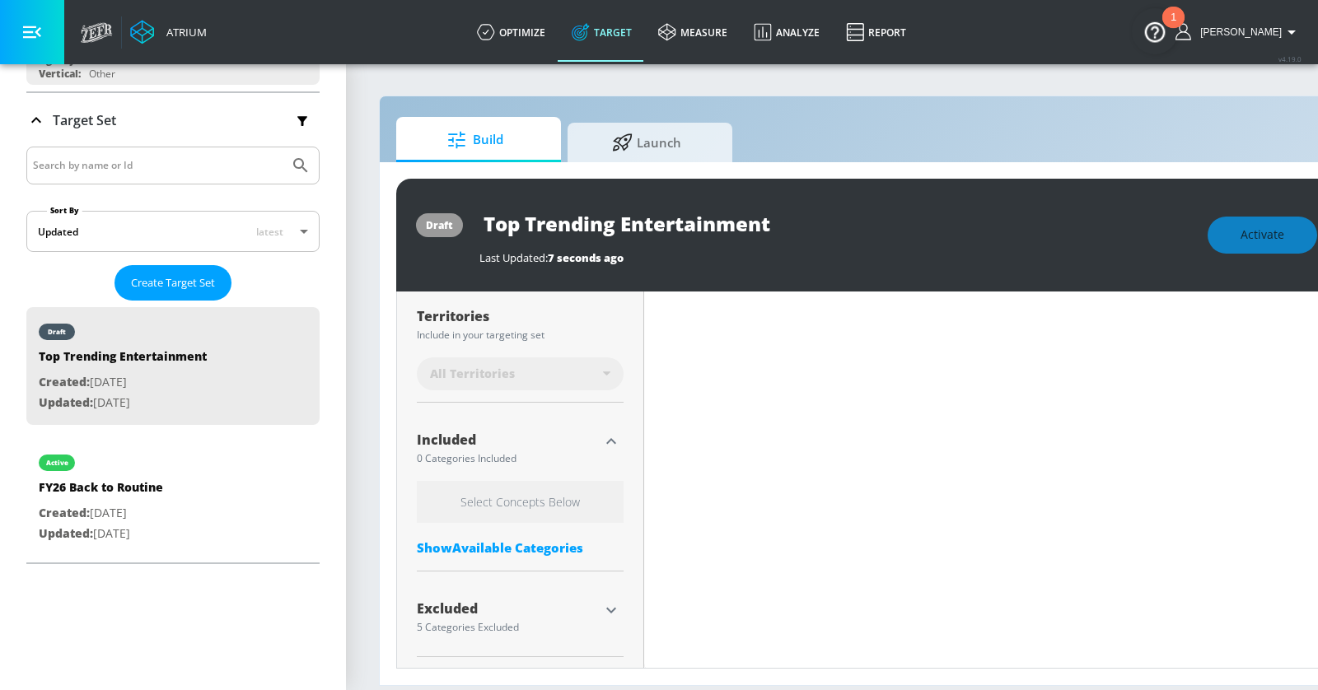
click at [521, 549] on div "Show Available Categories" at bounding box center [520, 547] width 207 height 16
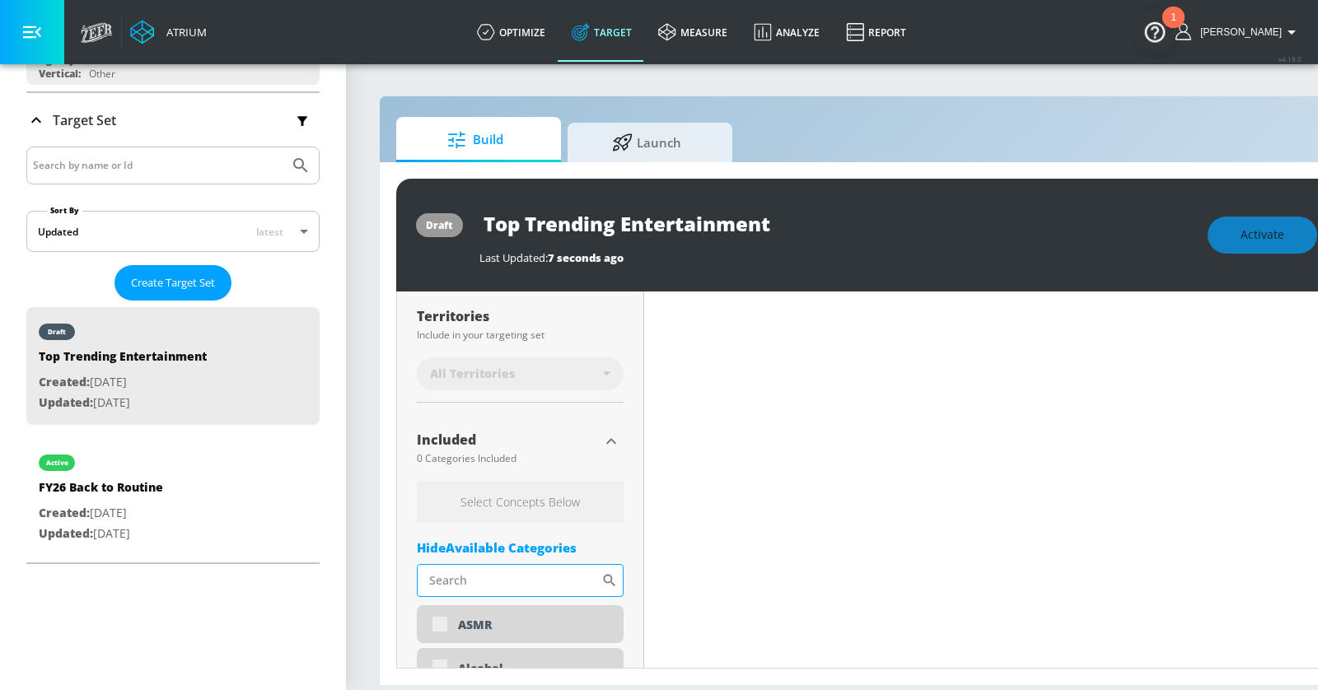
click at [513, 581] on input "Sort By" at bounding box center [509, 580] width 184 height 33
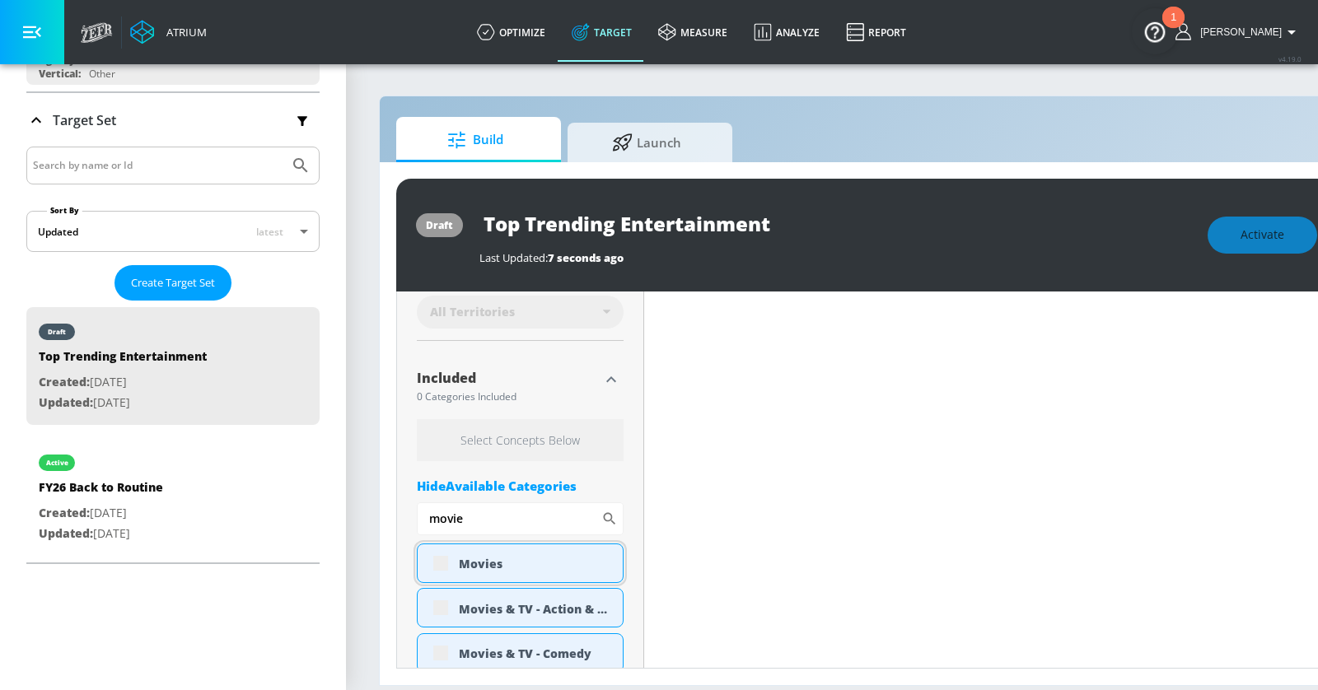
scroll to position [500, 0]
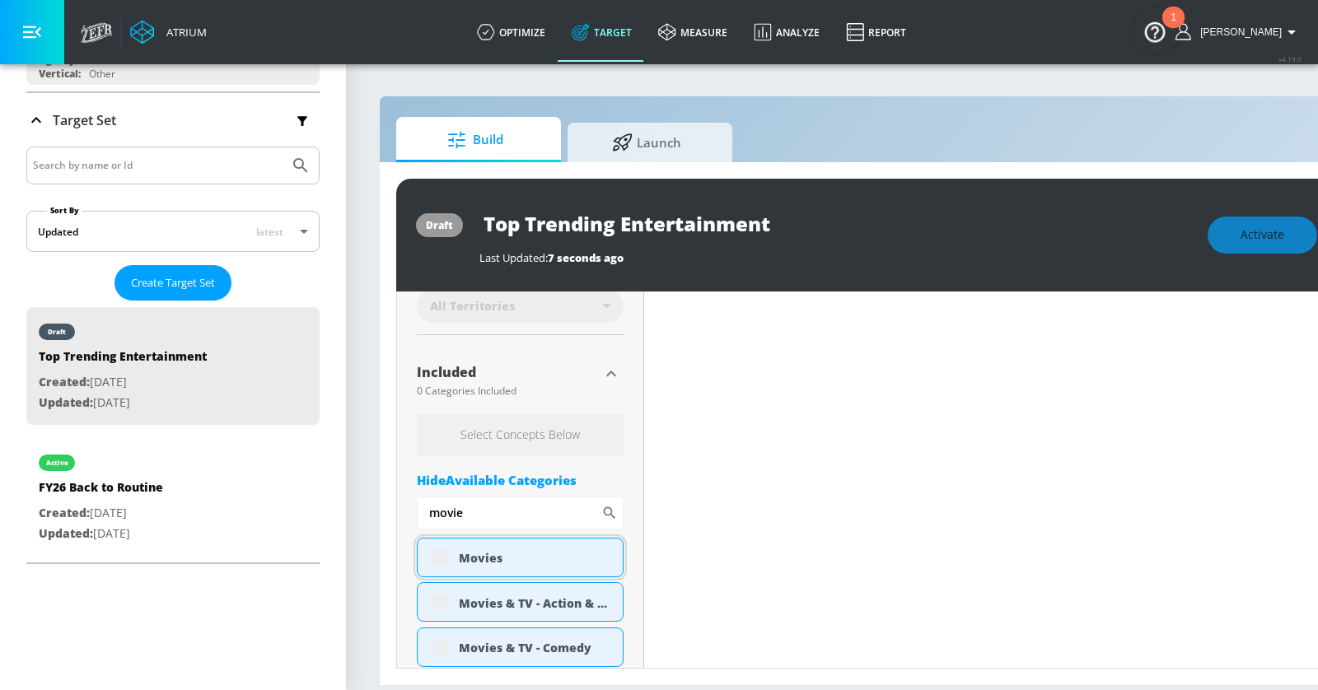
type input "movie"
click at [507, 558] on div "Movies" at bounding box center [535, 558] width 152 height 16
click at [440, 552] on input "checkbox" at bounding box center [441, 558] width 30 height 30
checkbox input "true"
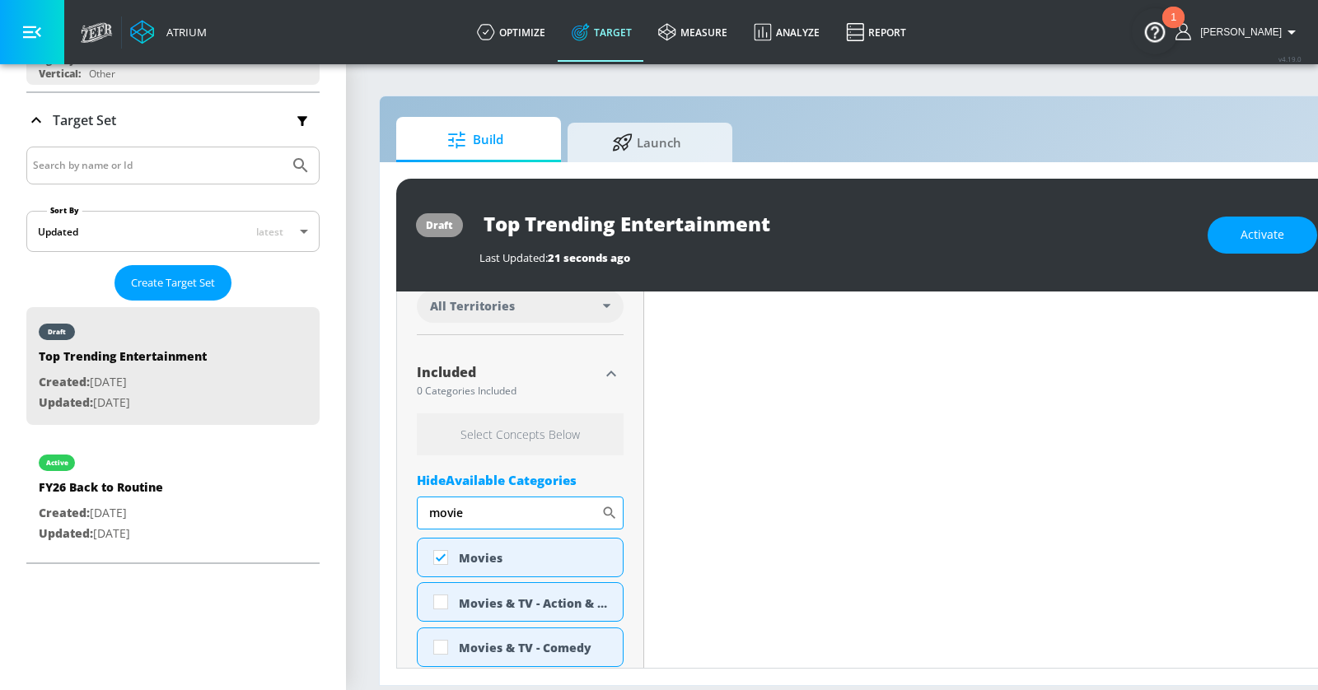
scroll to position [500, 0]
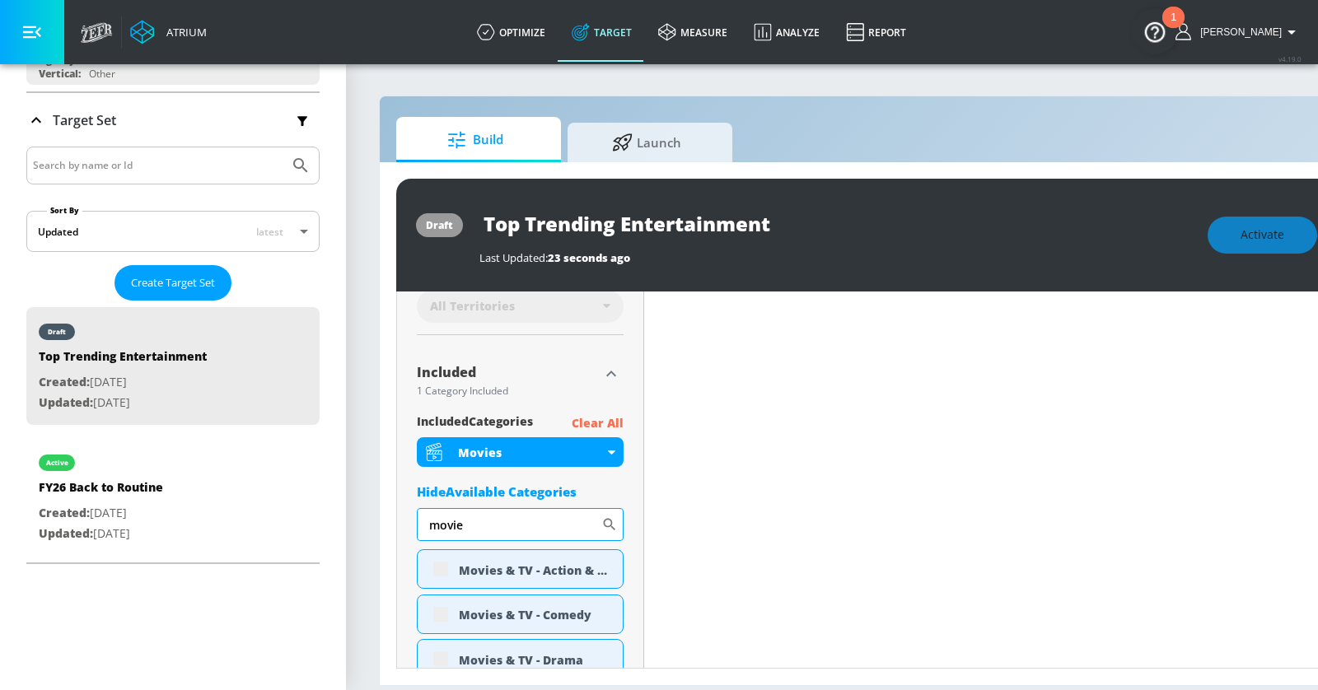
click at [463, 525] on input "movie" at bounding box center [509, 524] width 184 height 33
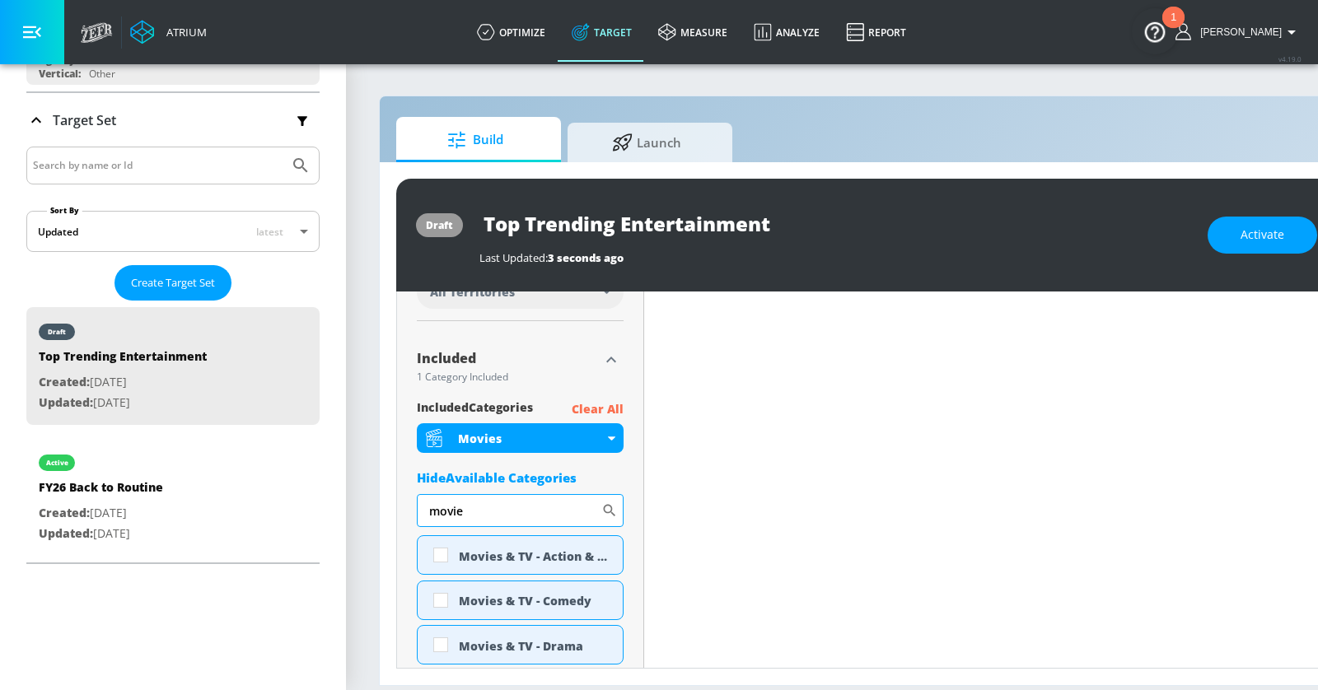
scroll to position [486, 0]
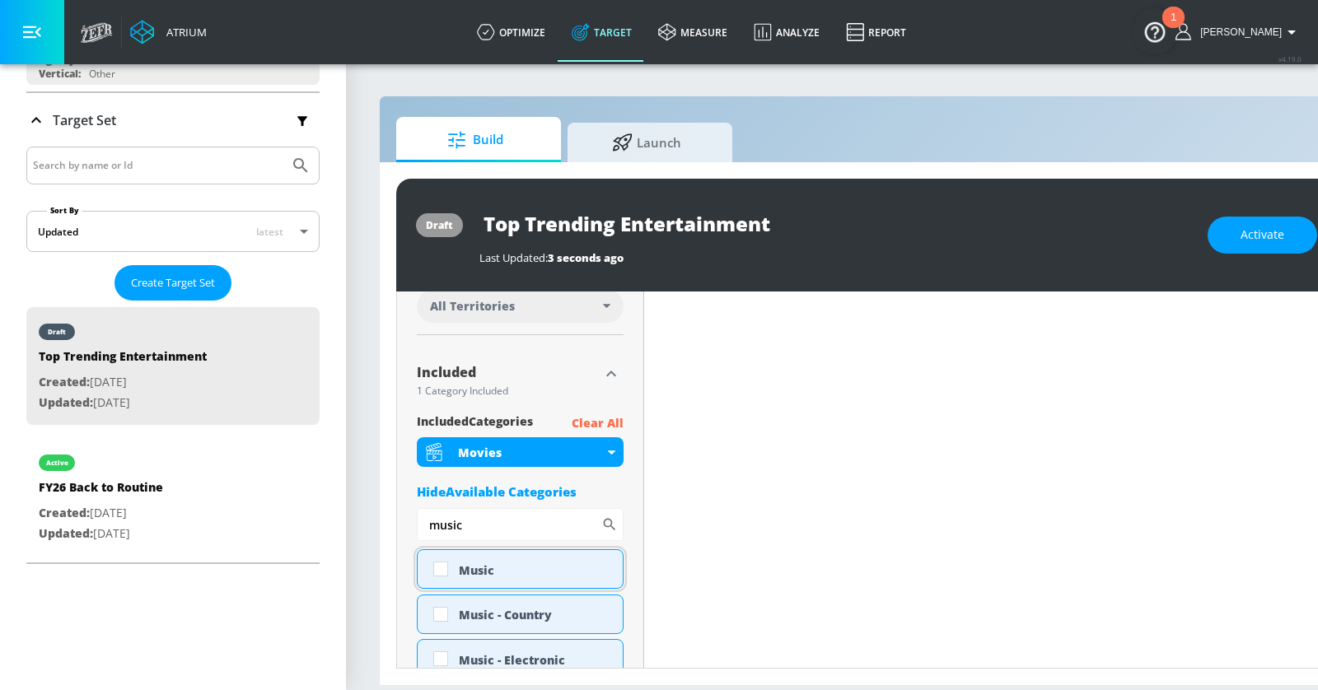
type input "music"
click at [464, 572] on div "Music" at bounding box center [535, 571] width 152 height 16
checkbox input "true"
click at [463, 525] on input "music" at bounding box center [509, 524] width 184 height 33
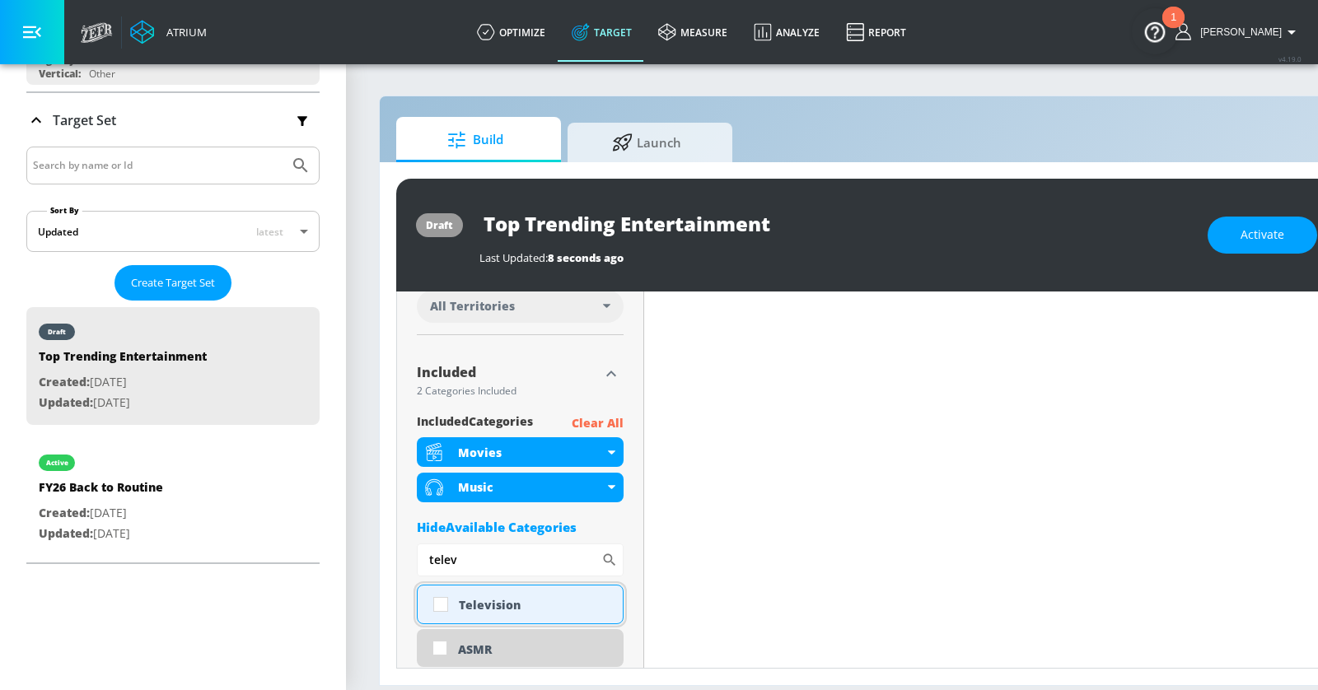
type input "telev"
click at [438, 599] on input "checkbox" at bounding box center [441, 605] width 30 height 30
checkbox input "true"
drag, startPoint x: 468, startPoint y: 564, endPoint x: 404, endPoint y: 564, distance: 64.2
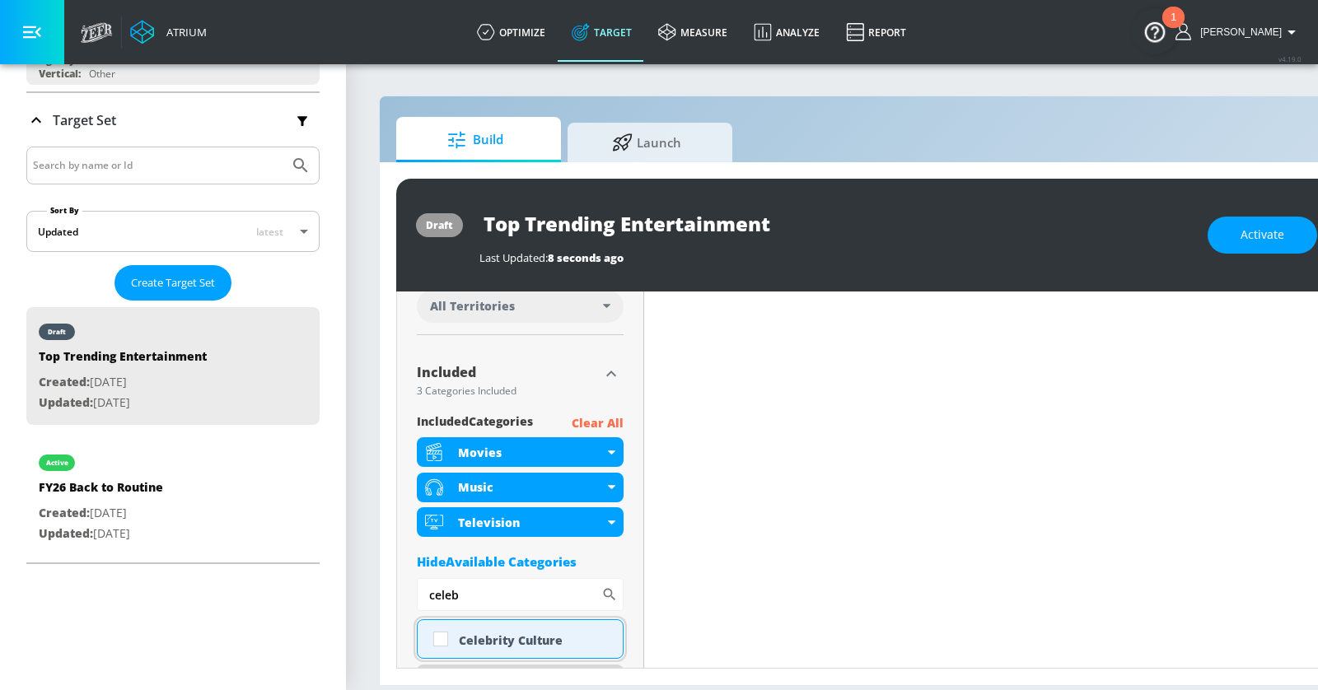
type input "celeb"
click at [448, 637] on input "checkbox" at bounding box center [441, 639] width 30 height 30
checkbox input "true"
click at [29, 36] on icon "button" at bounding box center [32, 32] width 18 height 12
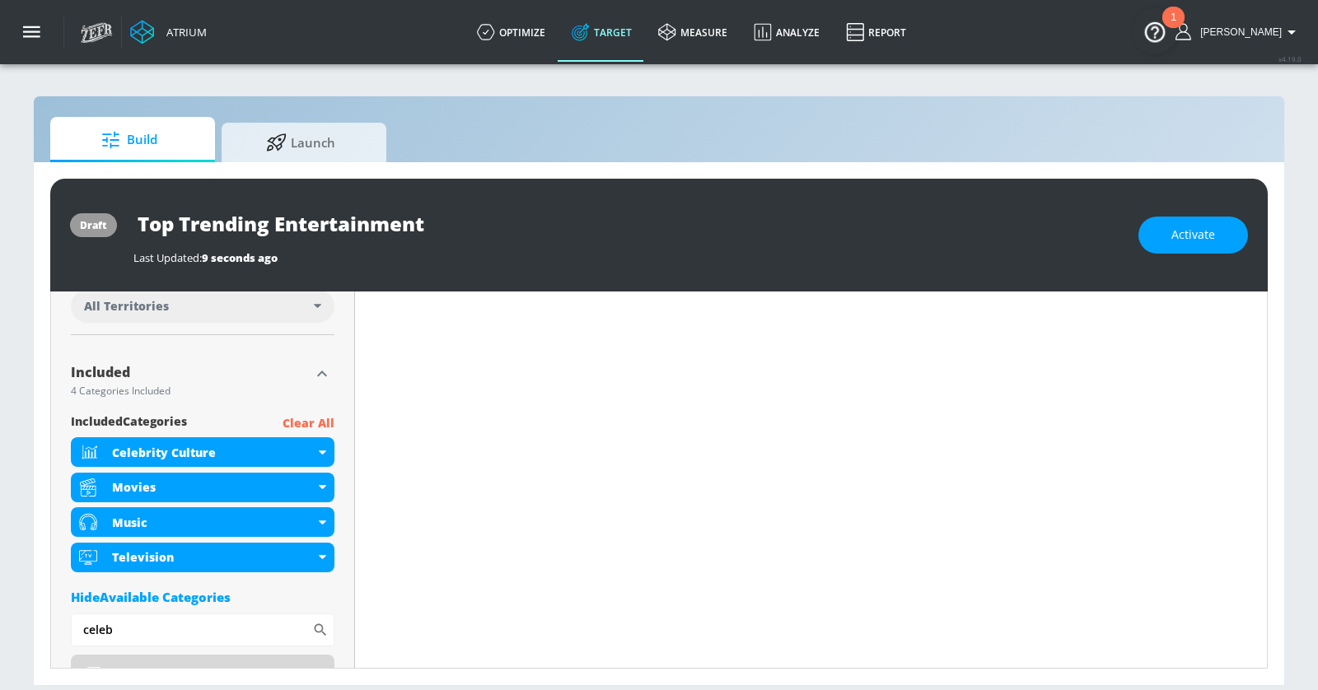
scroll to position [0, 0]
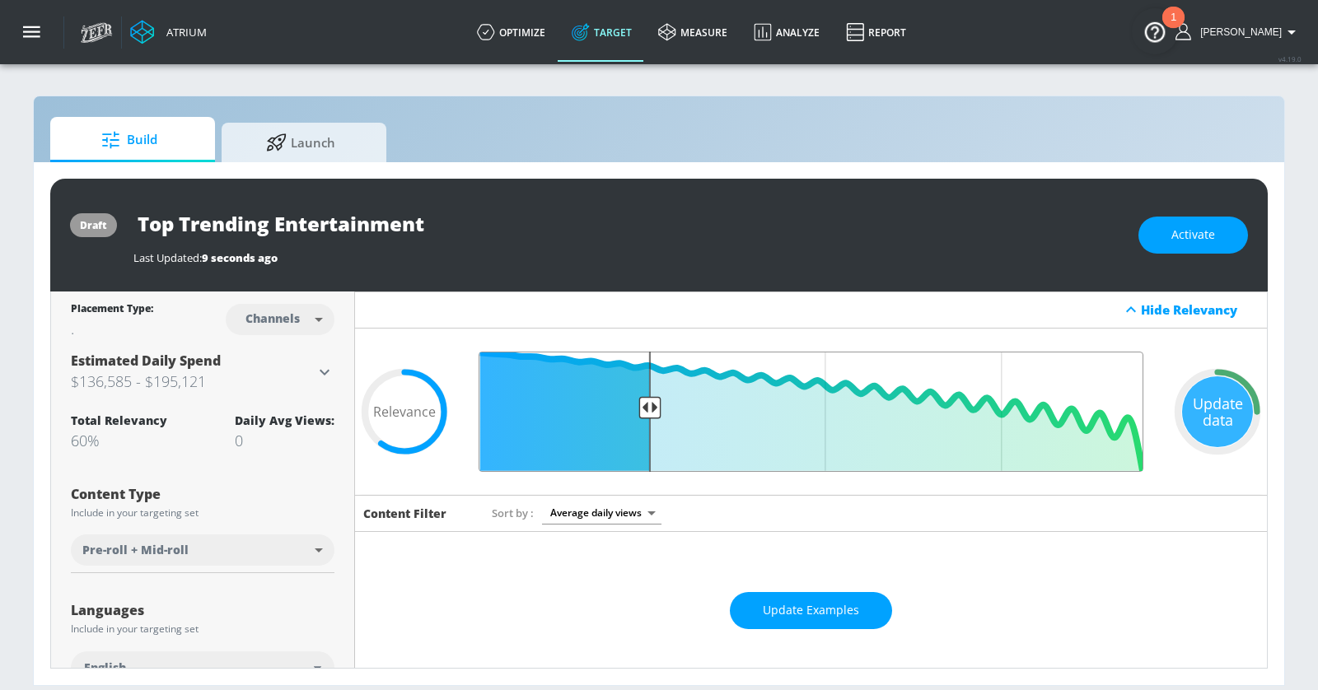
drag, startPoint x: 756, startPoint y: 407, endPoint x: 647, endPoint y: 399, distance: 109.8
type input "0.75"
click at [647, 399] on input "Final Threshold" at bounding box center [810, 412] width 681 height 120
click at [1188, 237] on span "Activate" at bounding box center [1193, 235] width 44 height 21
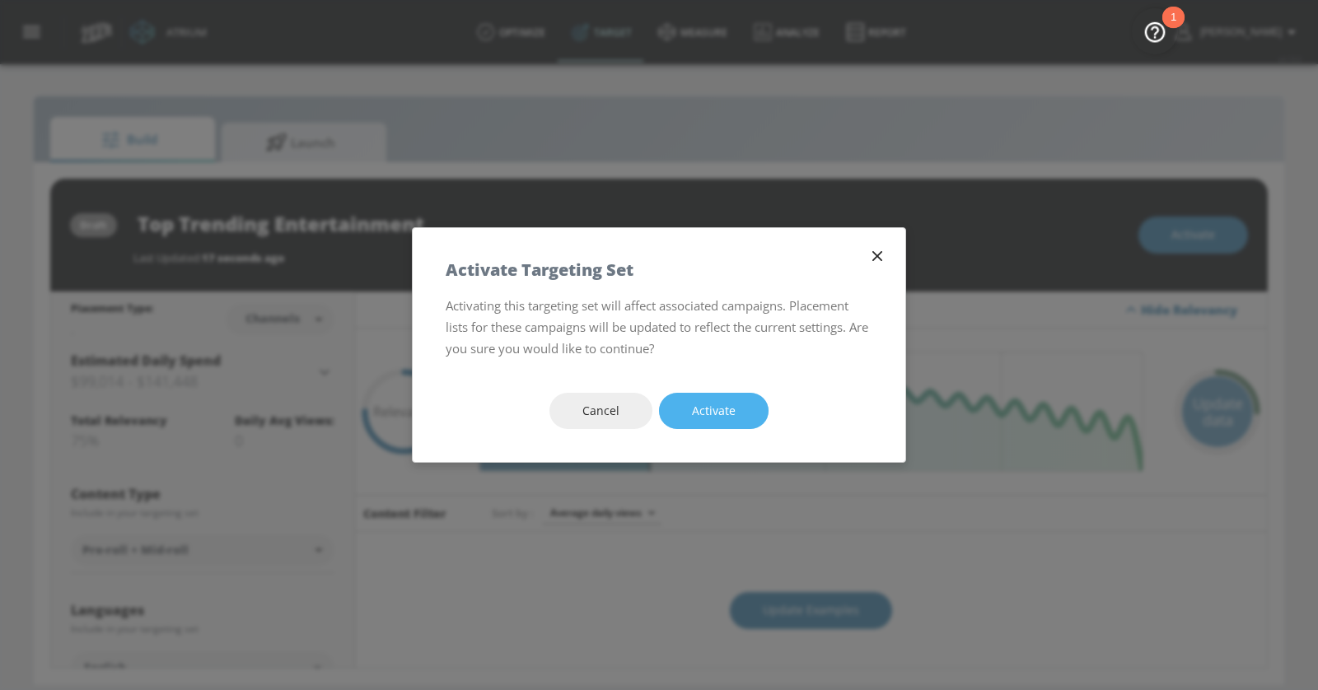
click at [735, 398] on button "Activate" at bounding box center [714, 411] width 110 height 37
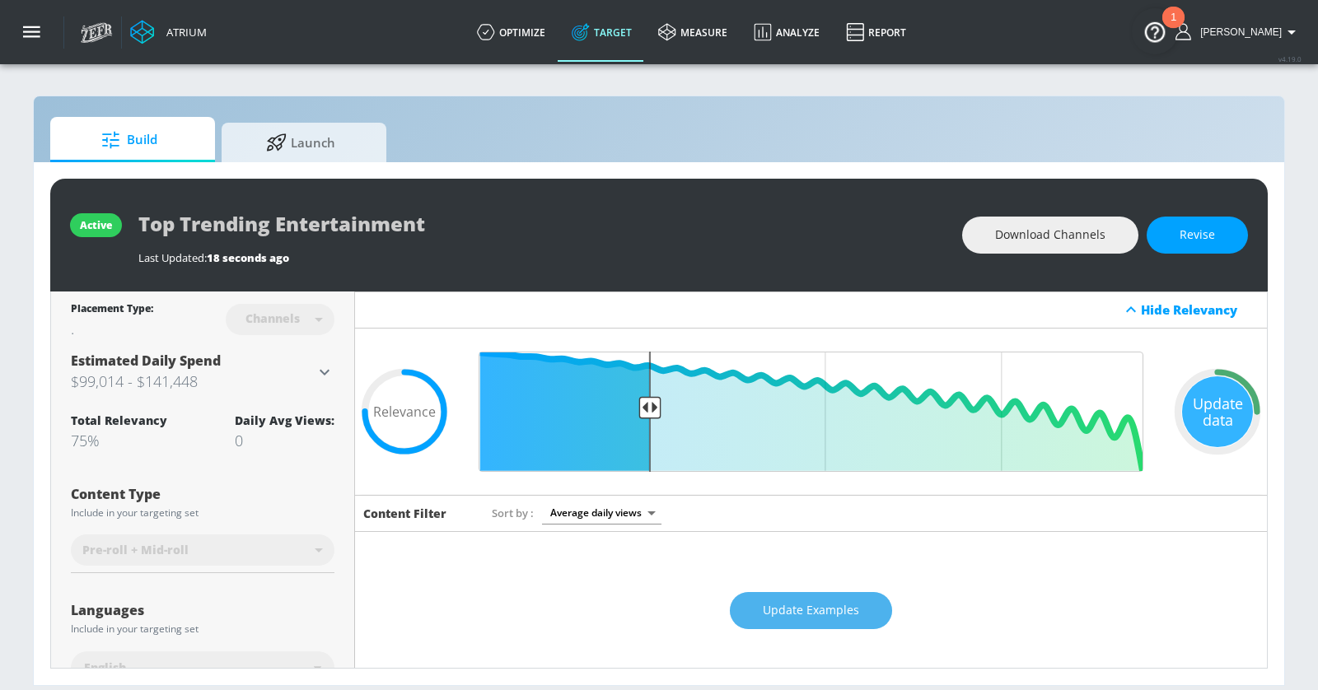
click at [847, 596] on button "Update Examples" at bounding box center [811, 610] width 162 height 37
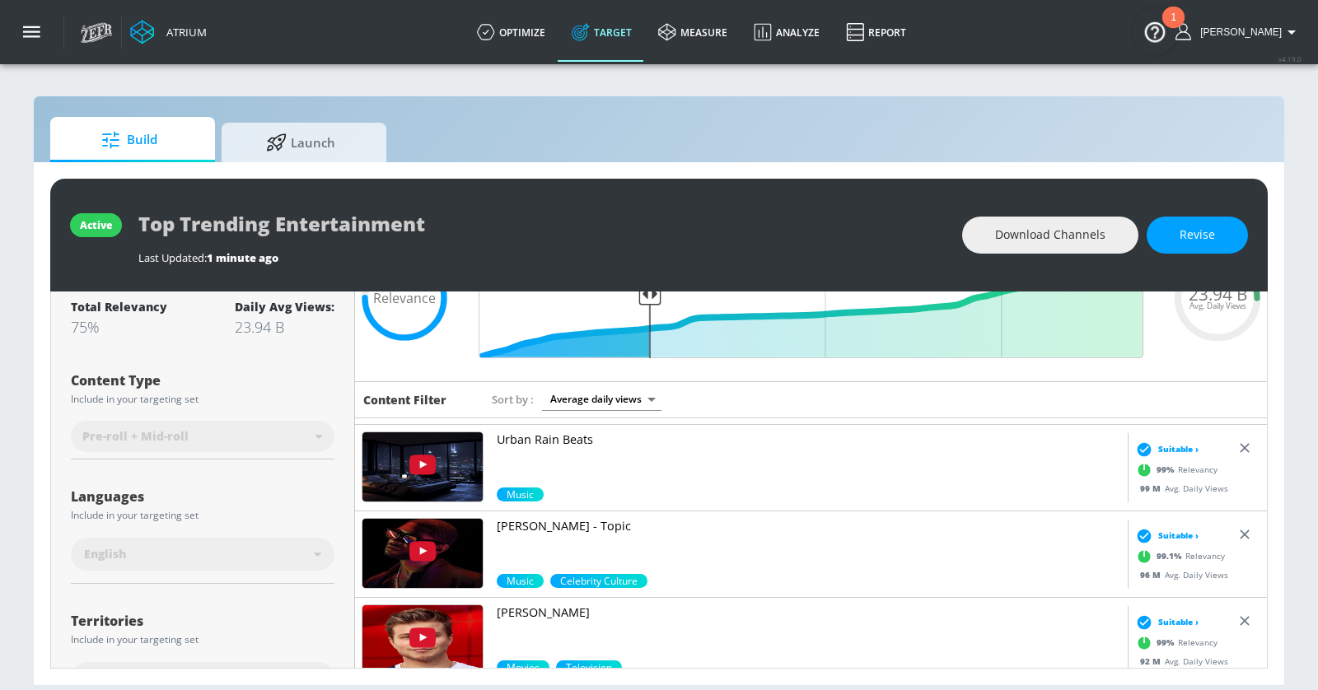
scroll to position [360, 0]
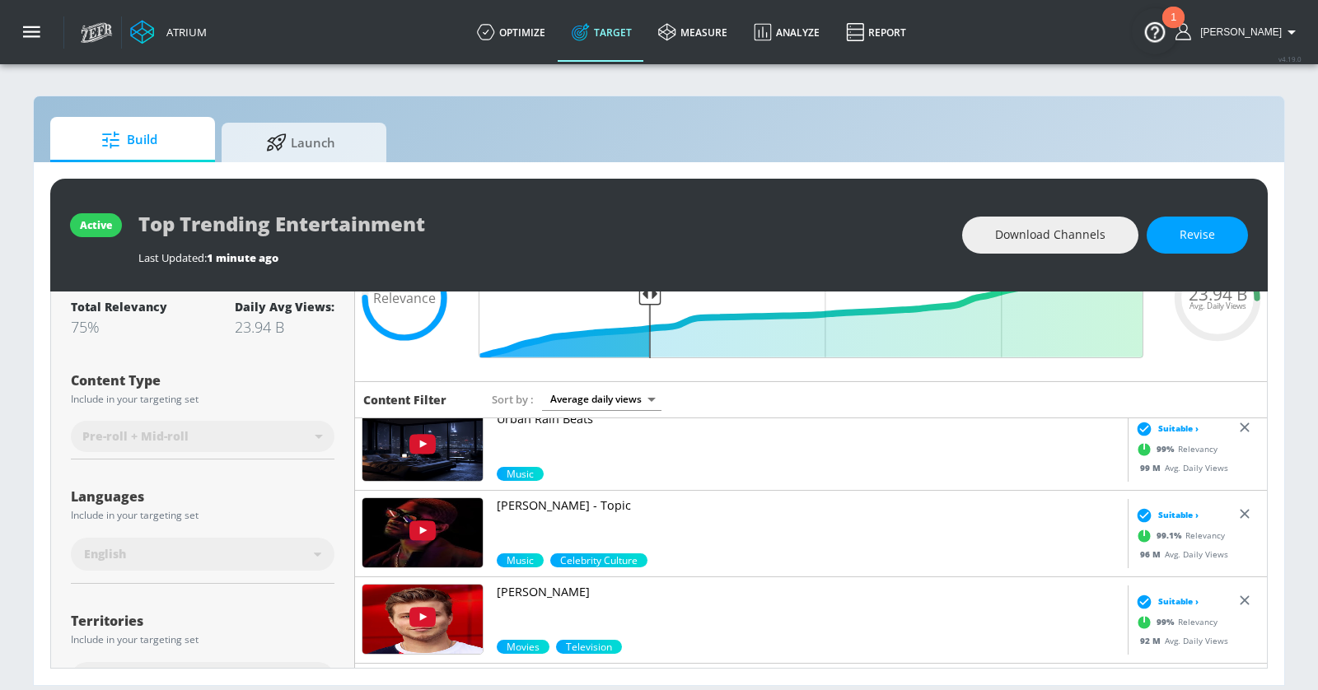
click at [523, 500] on p "[PERSON_NAME] - Topic" at bounding box center [809, 505] width 624 height 16
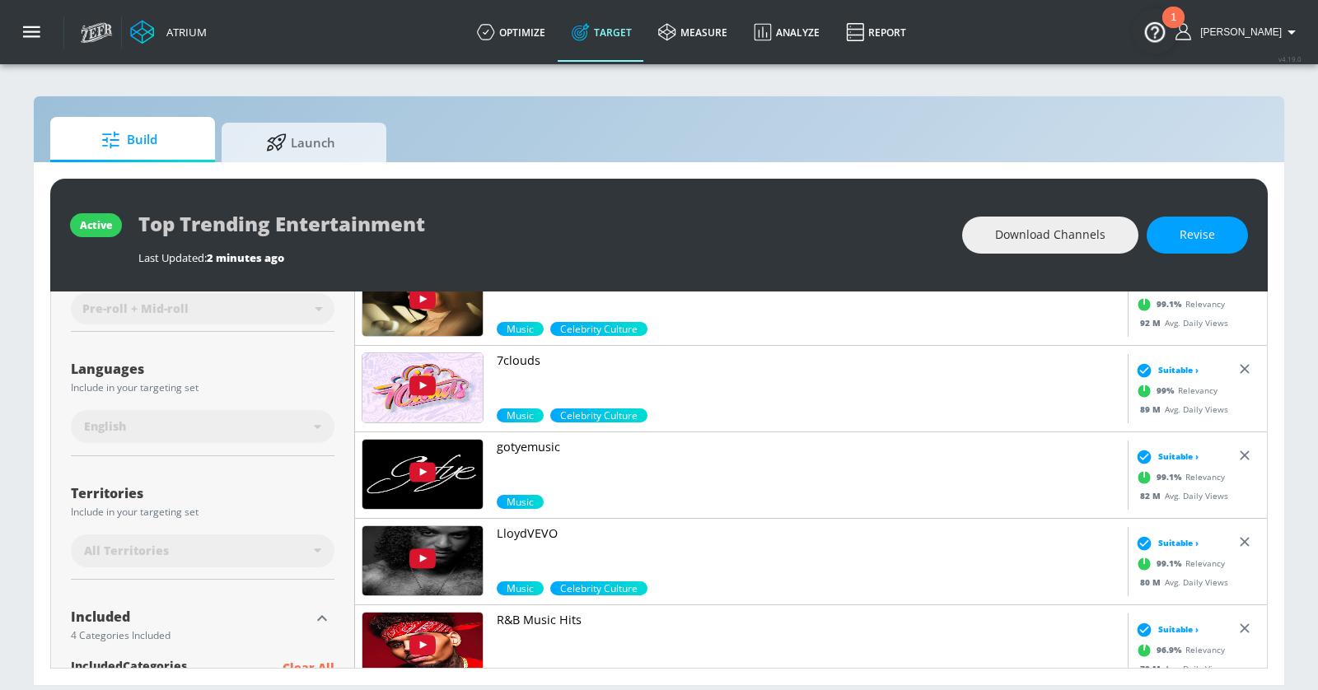
scroll to position [646, 0]
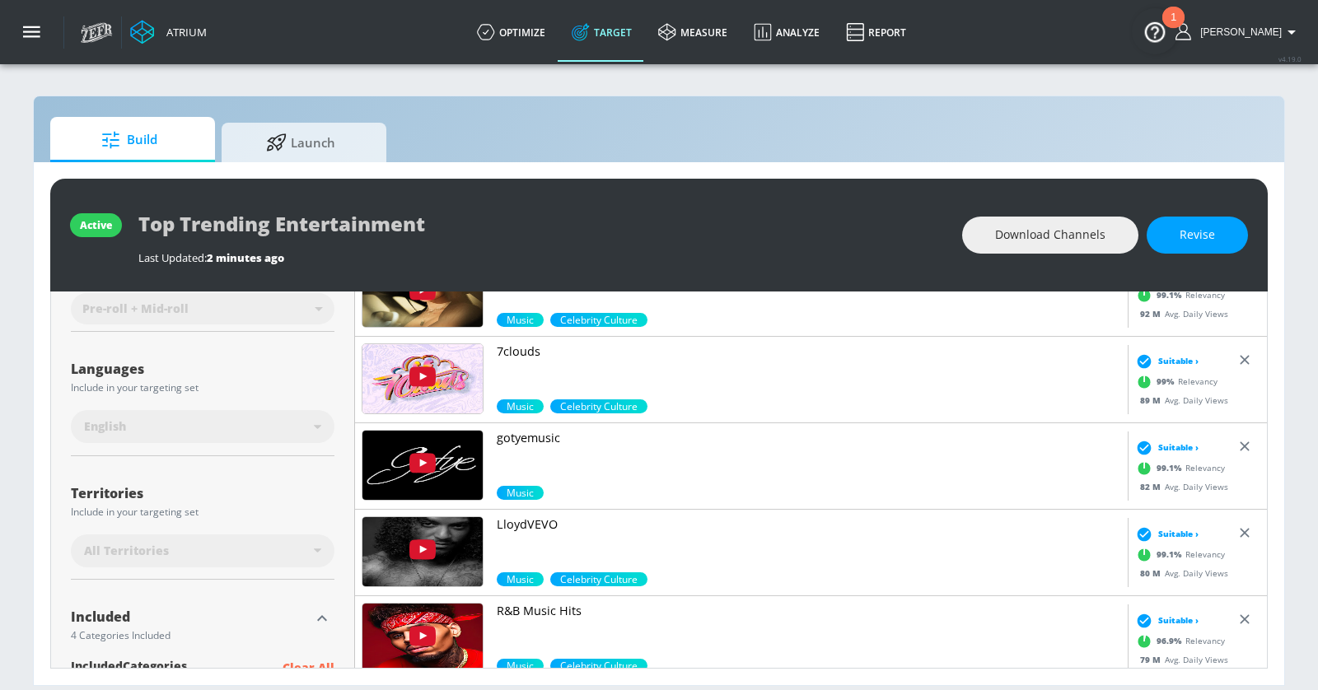
click at [512, 347] on p "7clouds" at bounding box center [809, 351] width 624 height 16
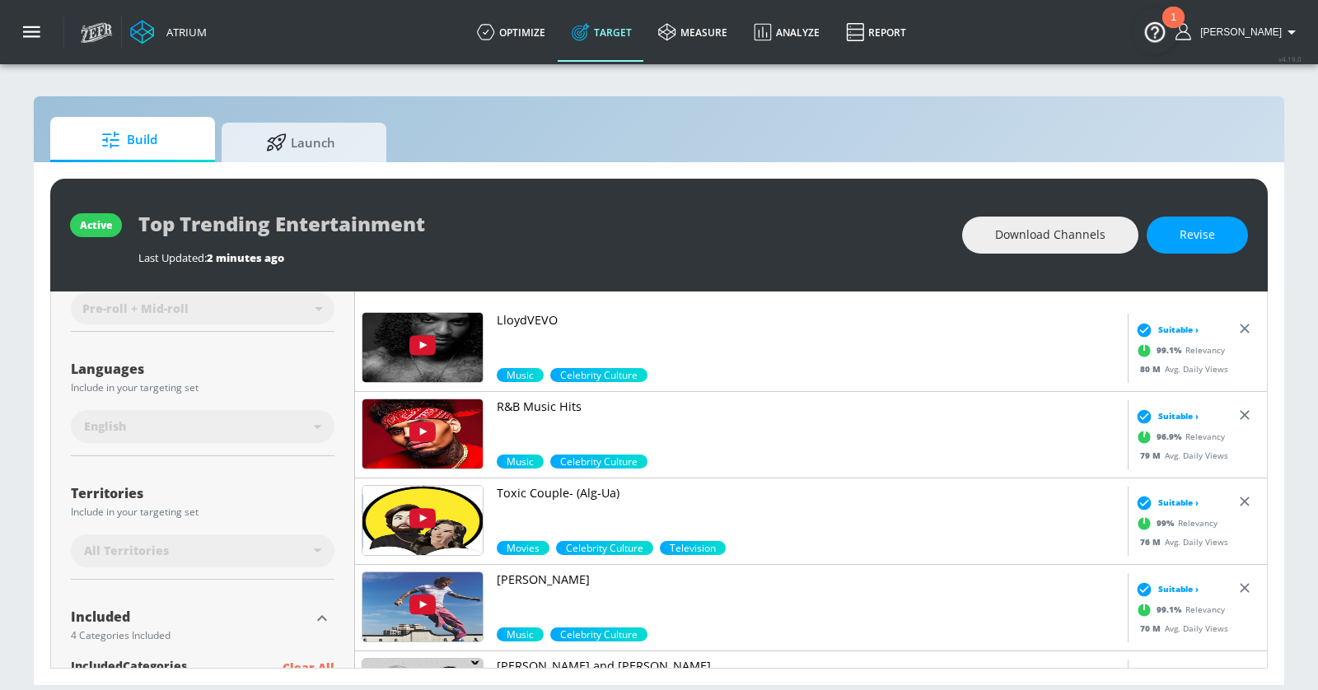
scroll to position [997, 0]
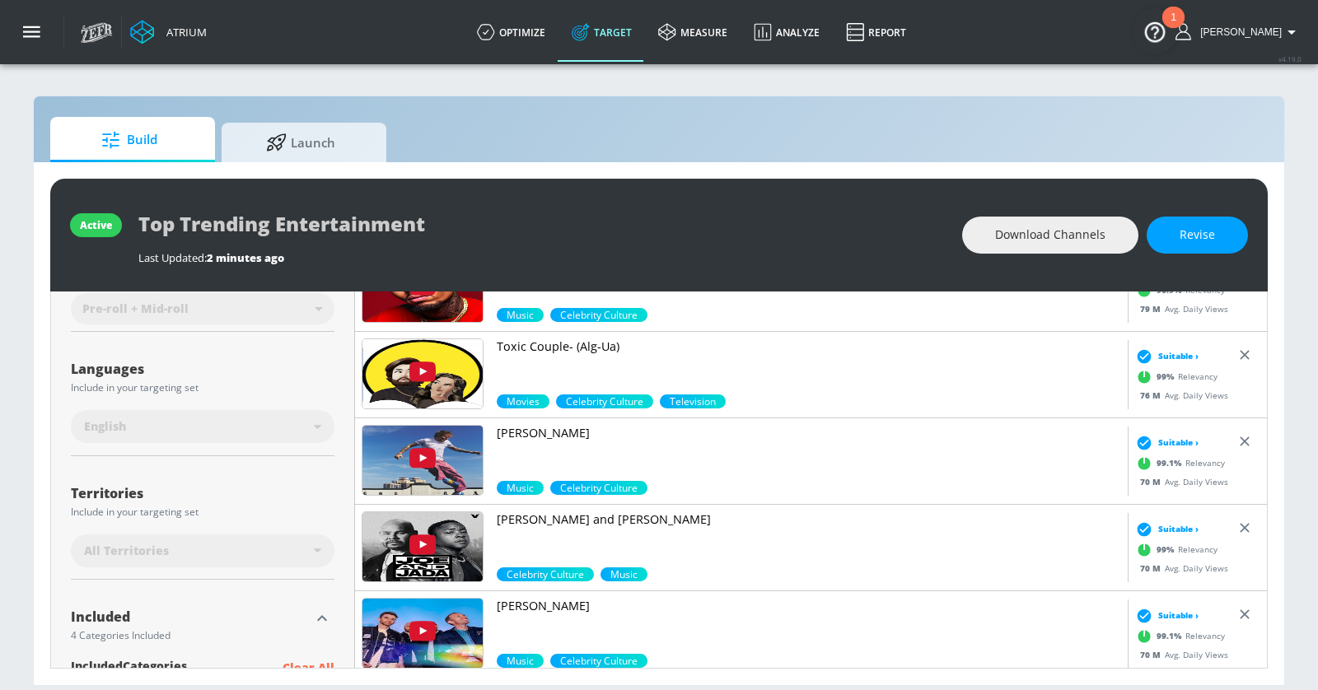
click at [517, 431] on p "[PERSON_NAME]" at bounding box center [809, 433] width 624 height 16
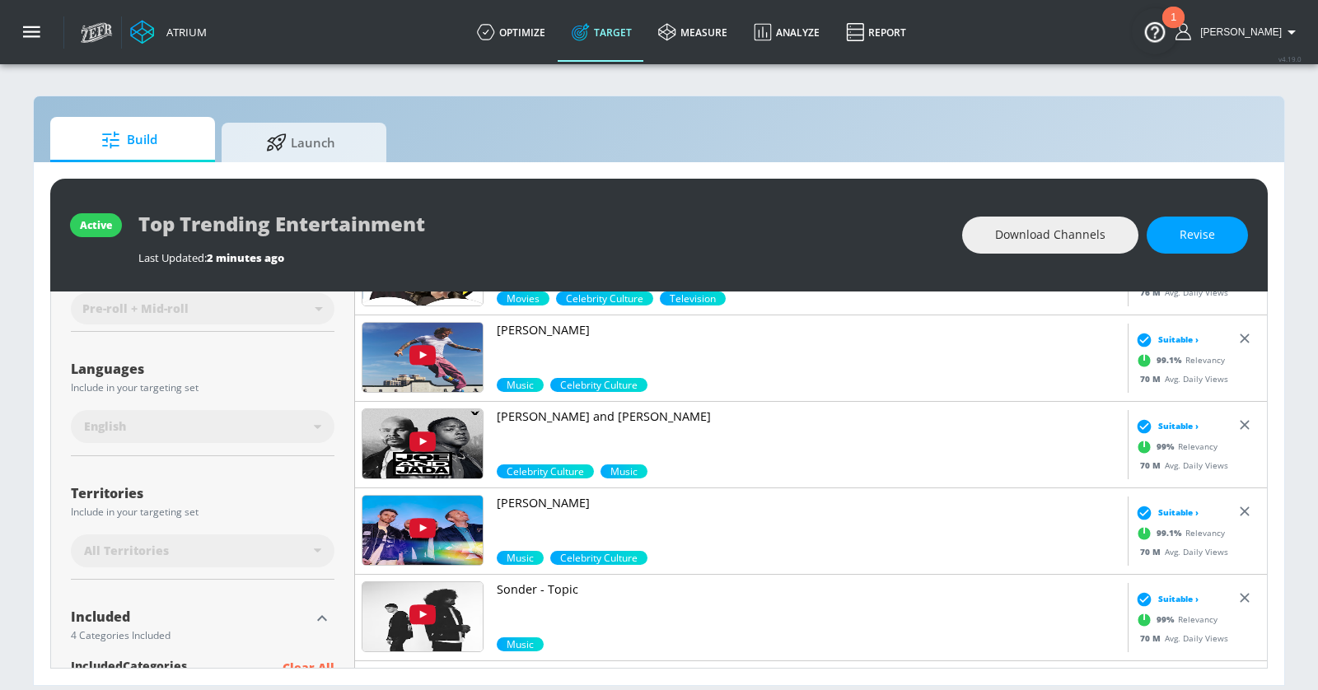
click at [524, 502] on p "[PERSON_NAME]" at bounding box center [809, 503] width 624 height 16
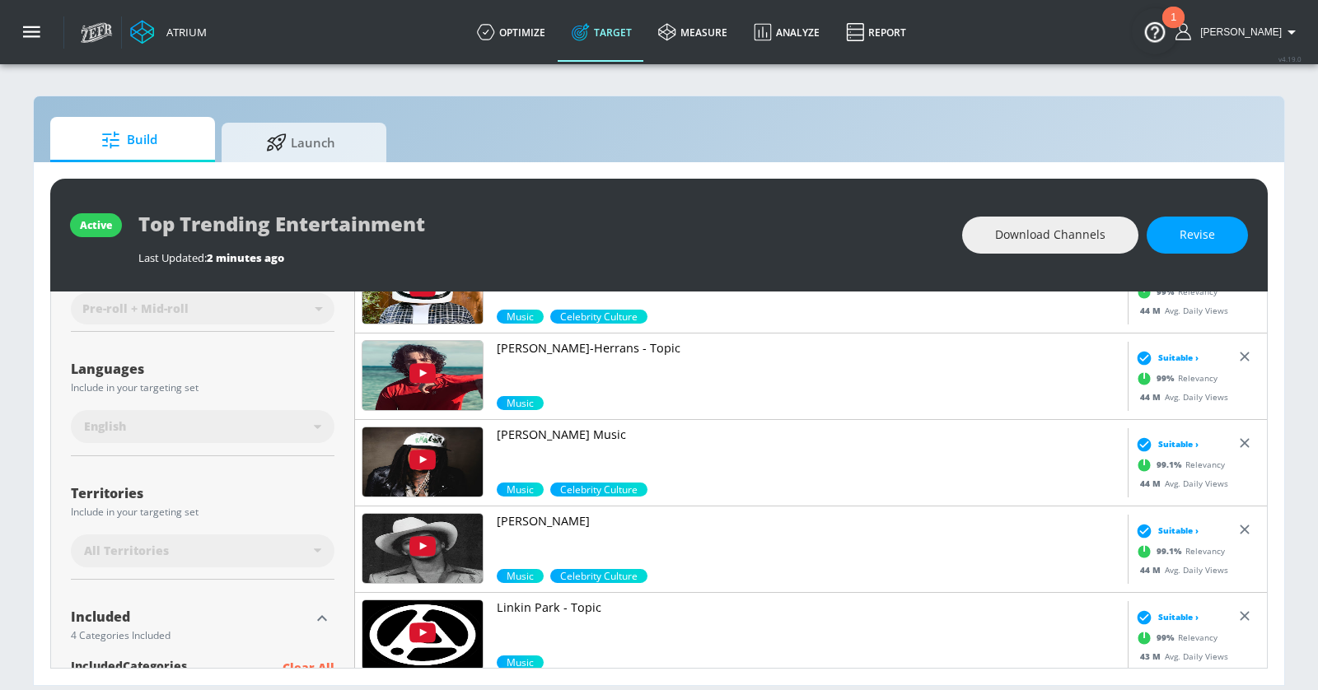
scroll to position [2720, 0]
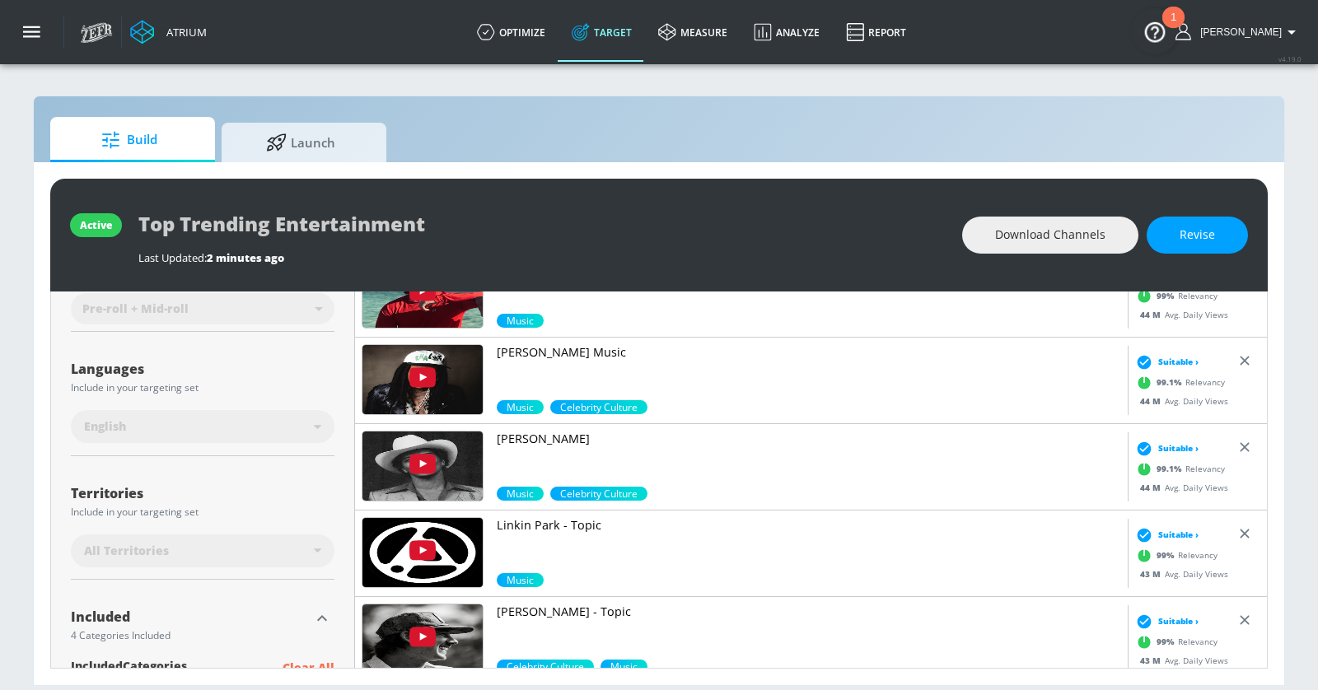
click at [523, 435] on p "[PERSON_NAME]" at bounding box center [809, 439] width 624 height 16
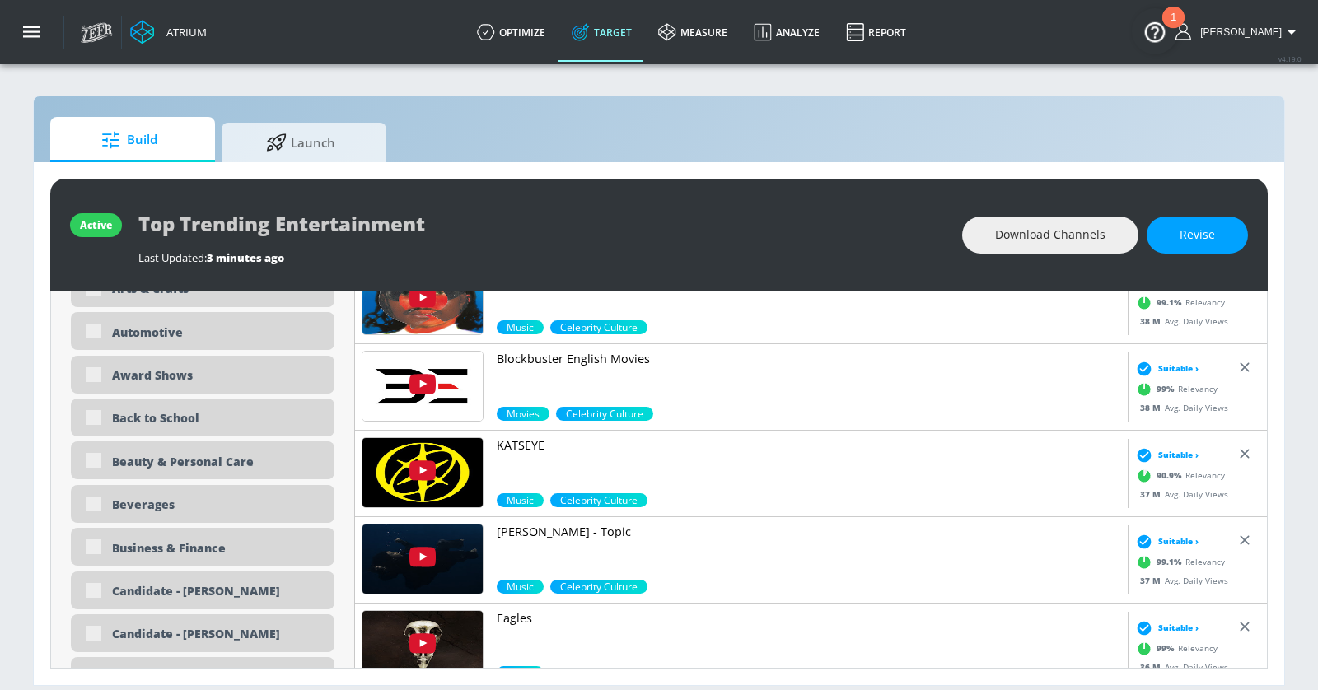
scroll to position [3126, 0]
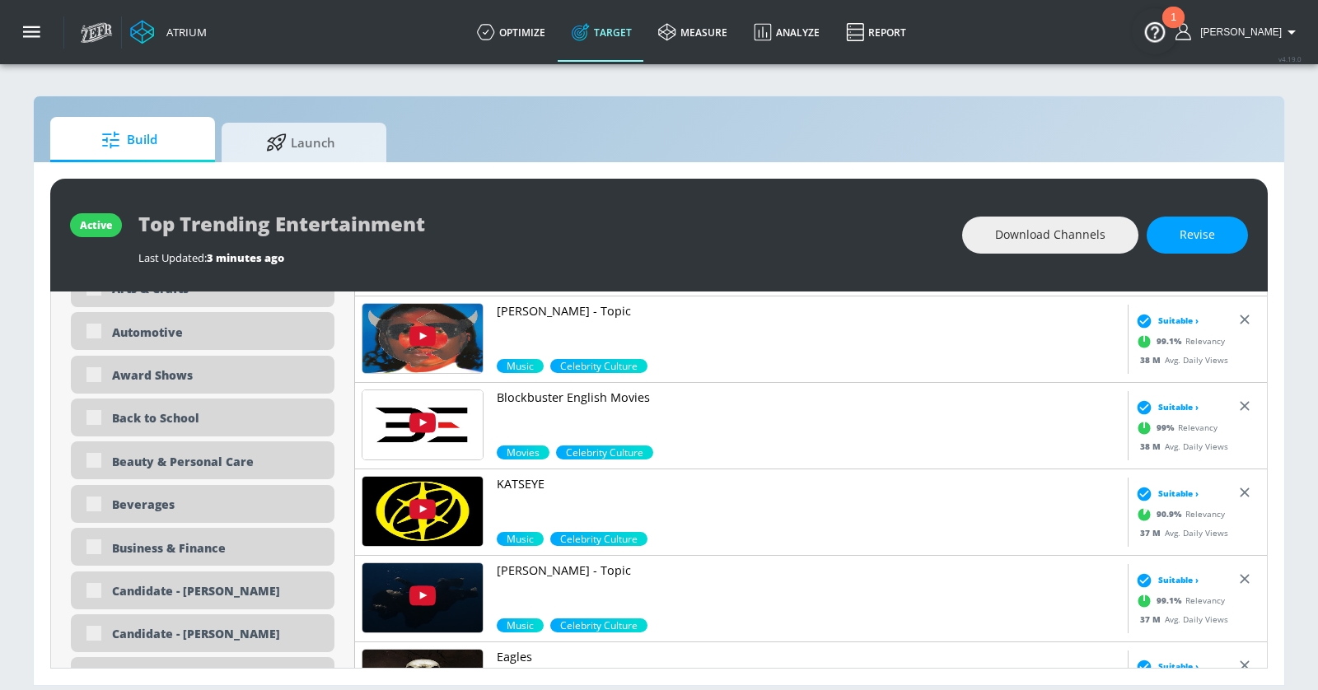
click at [529, 400] on p "Blockbuster English Movies" at bounding box center [809, 398] width 624 height 16
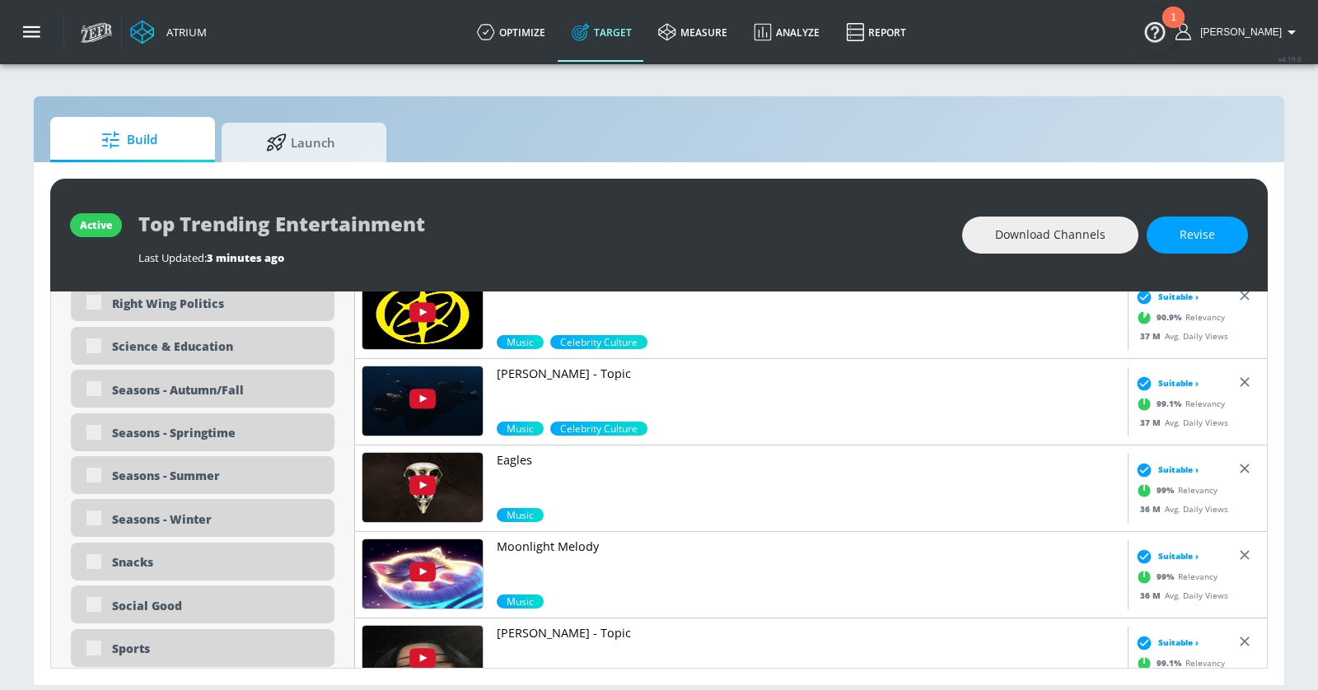
scroll to position [0, 0]
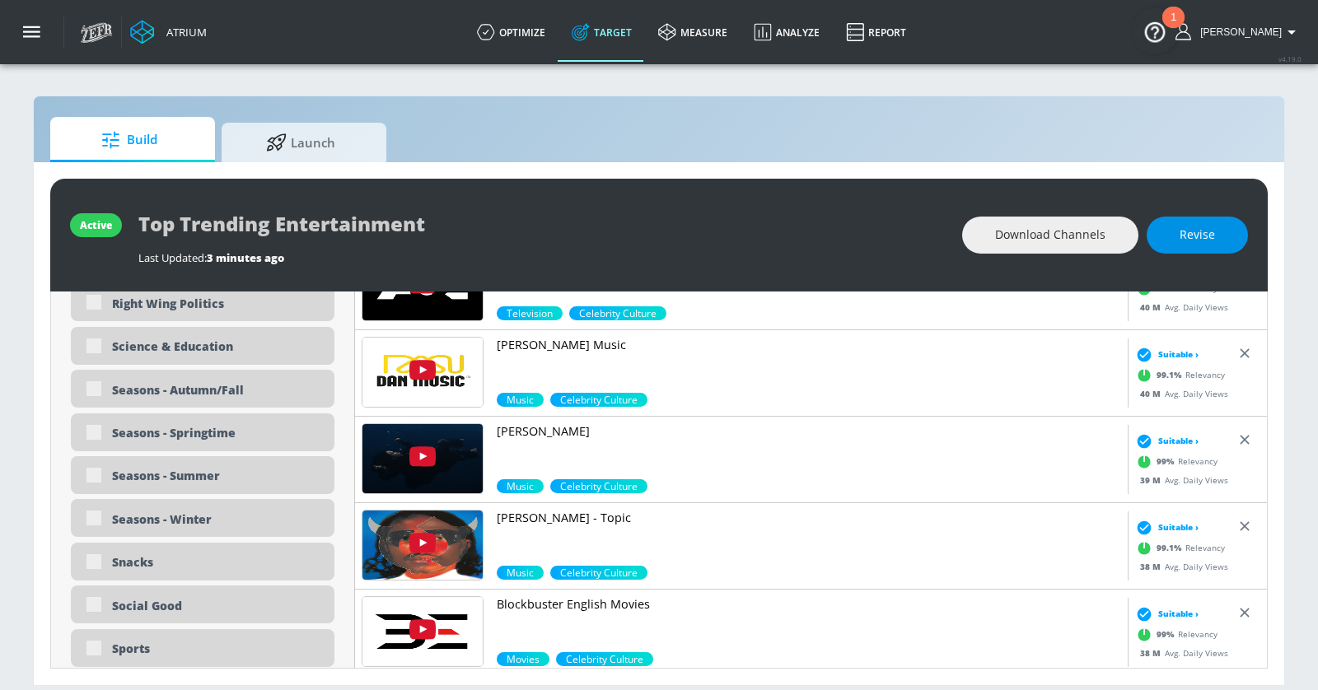
click at [1188, 238] on span "Revise" at bounding box center [1196, 235] width 35 height 21
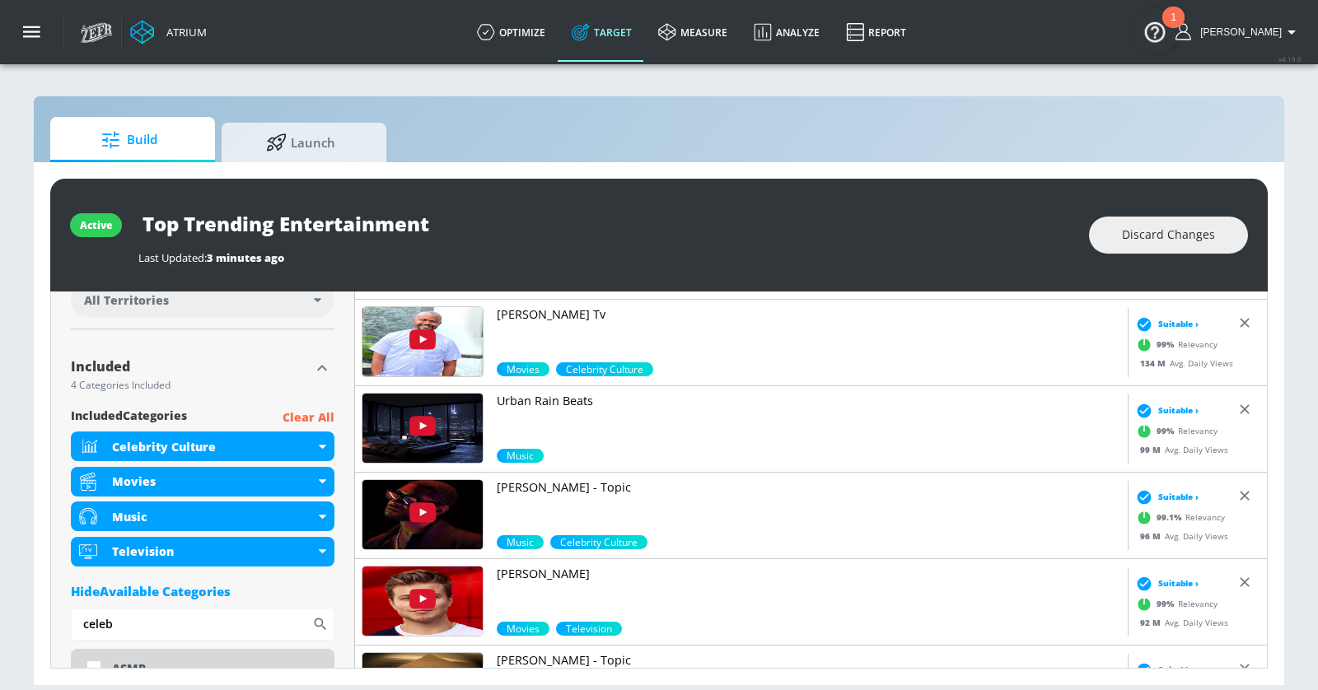
scroll to position [500, 0]
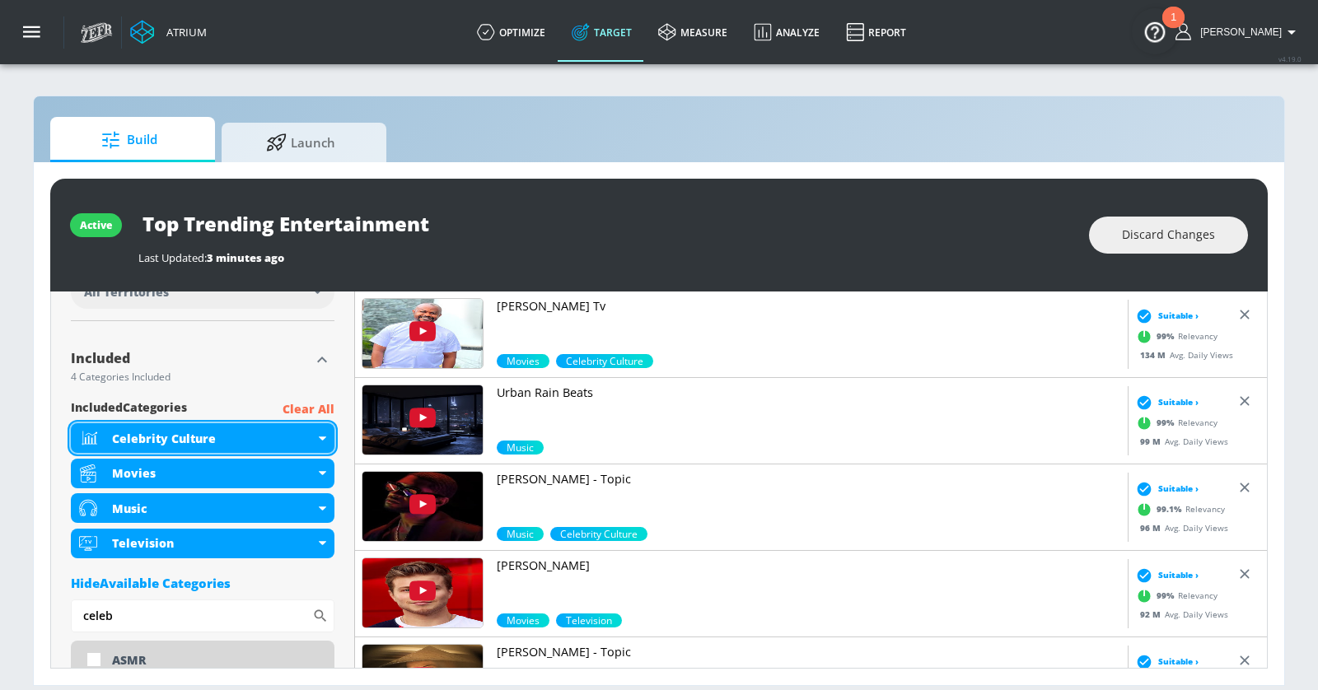
click at [317, 435] on div "Celebrity Culture" at bounding box center [203, 438] width 264 height 30
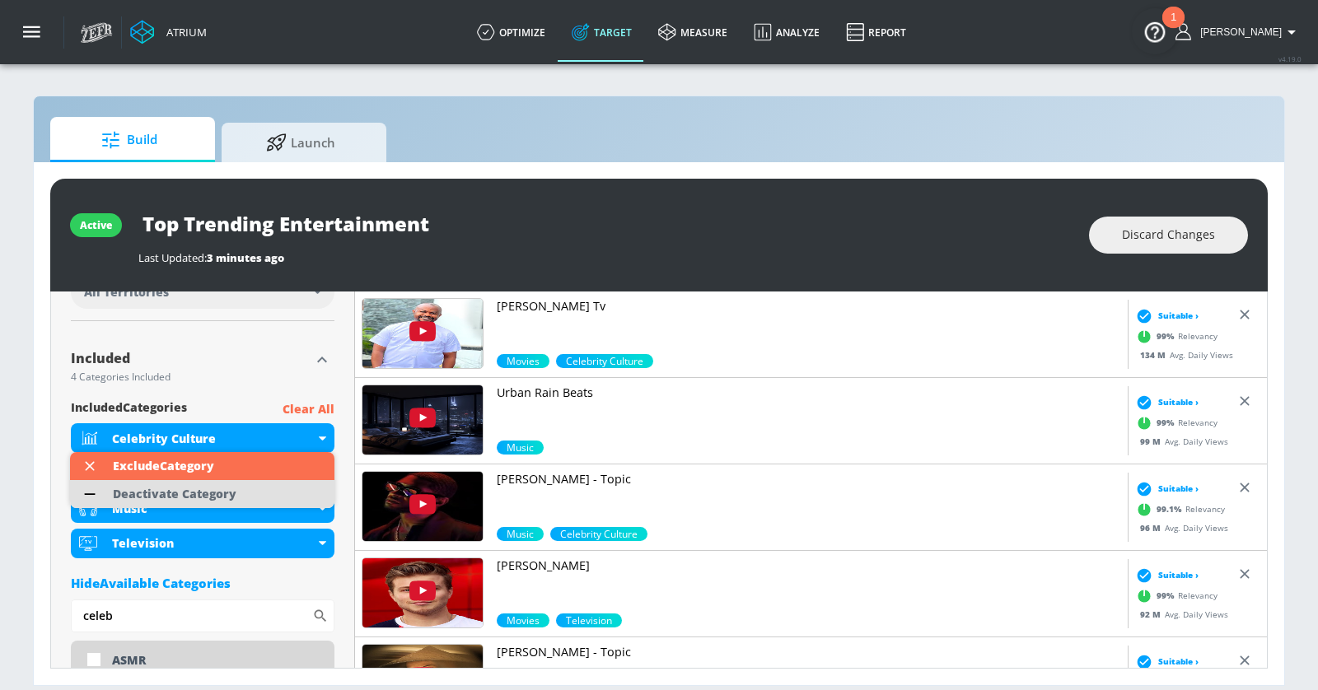
click at [248, 495] on li "Deactivate Category" at bounding box center [202, 494] width 264 height 28
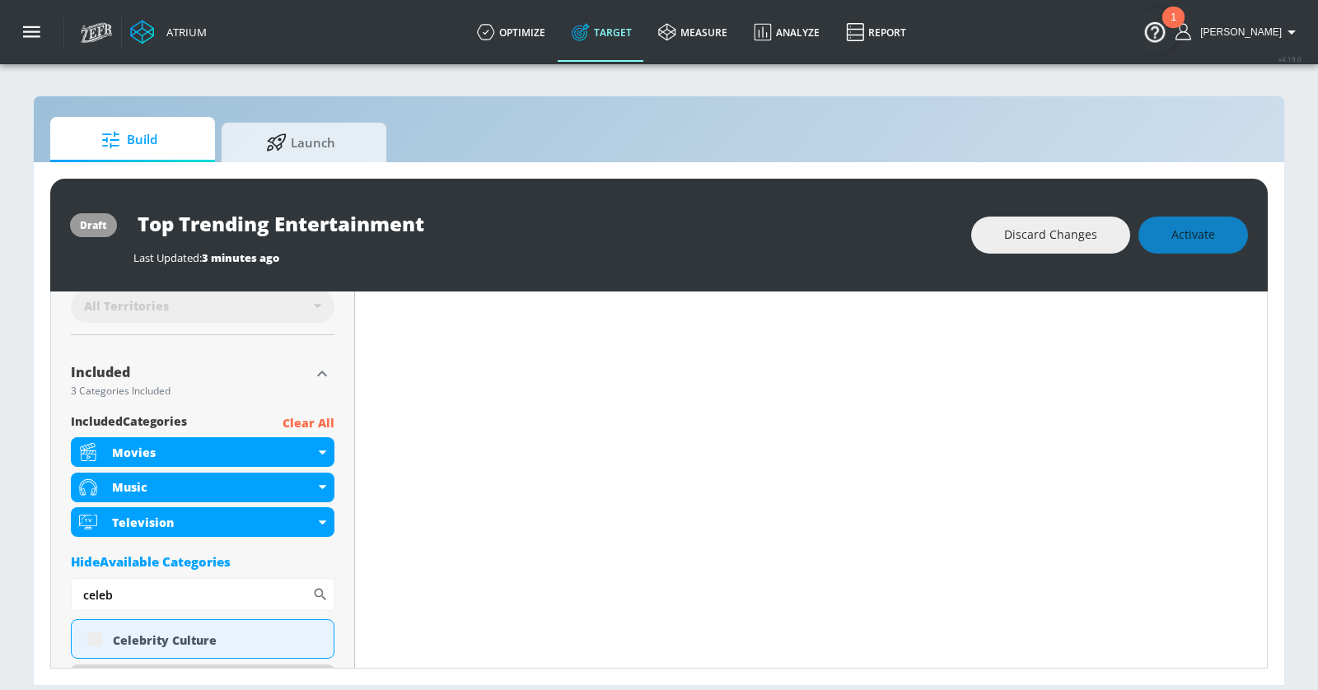
scroll to position [514, 0]
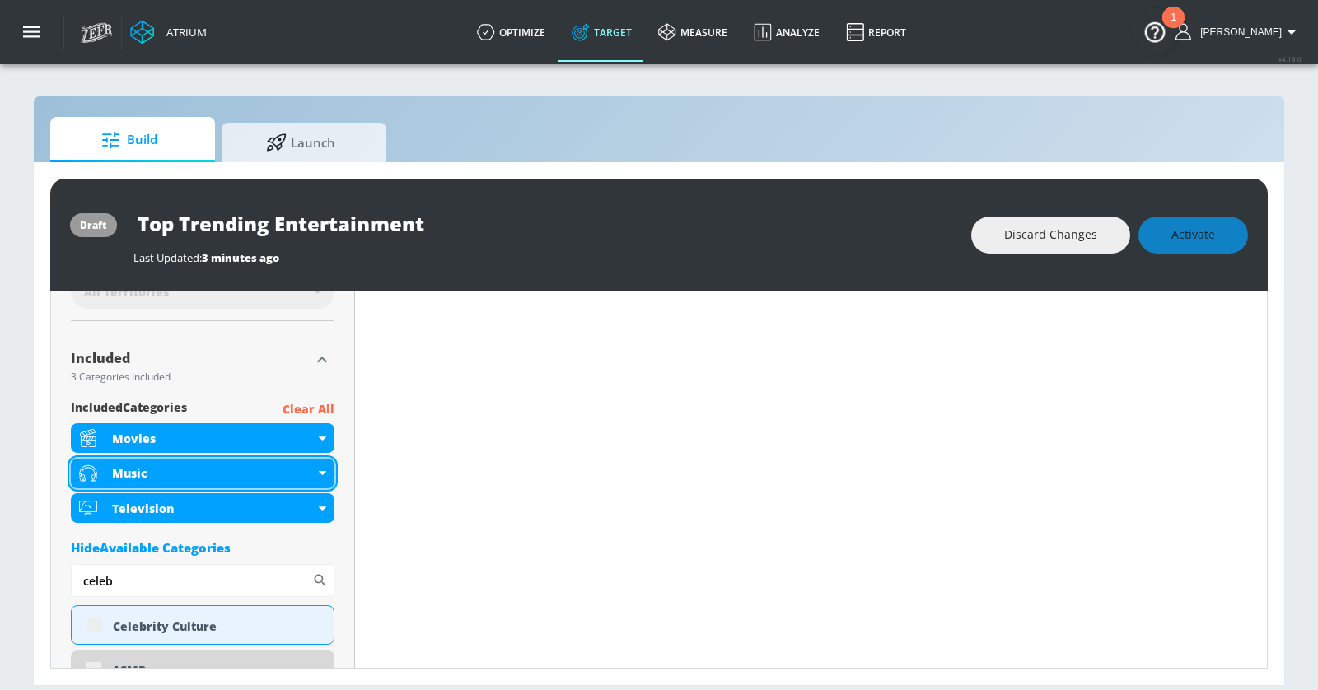
click at [321, 471] on icon at bounding box center [322, 473] width 7 height 4
click at [321, 465] on div "Music" at bounding box center [203, 474] width 264 height 30
click at [323, 471] on icon at bounding box center [322, 473] width 7 height 4
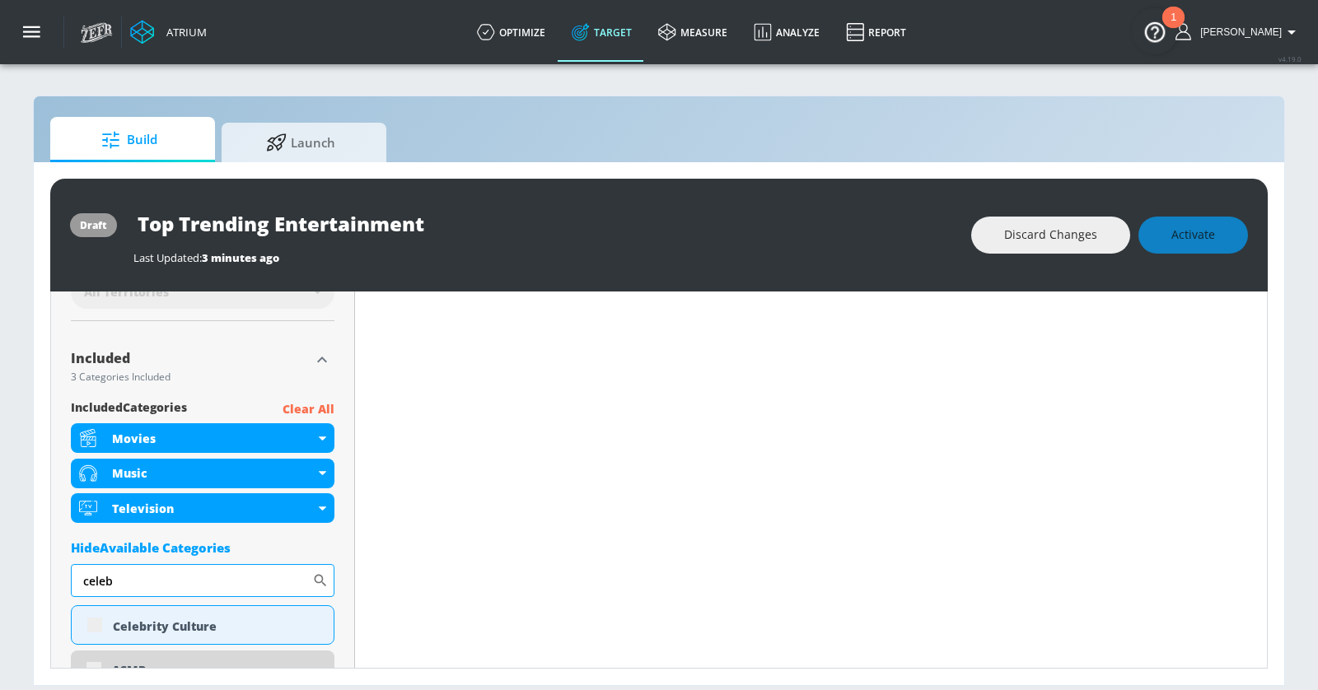
click at [227, 582] on input "celeb" at bounding box center [191, 580] width 241 height 33
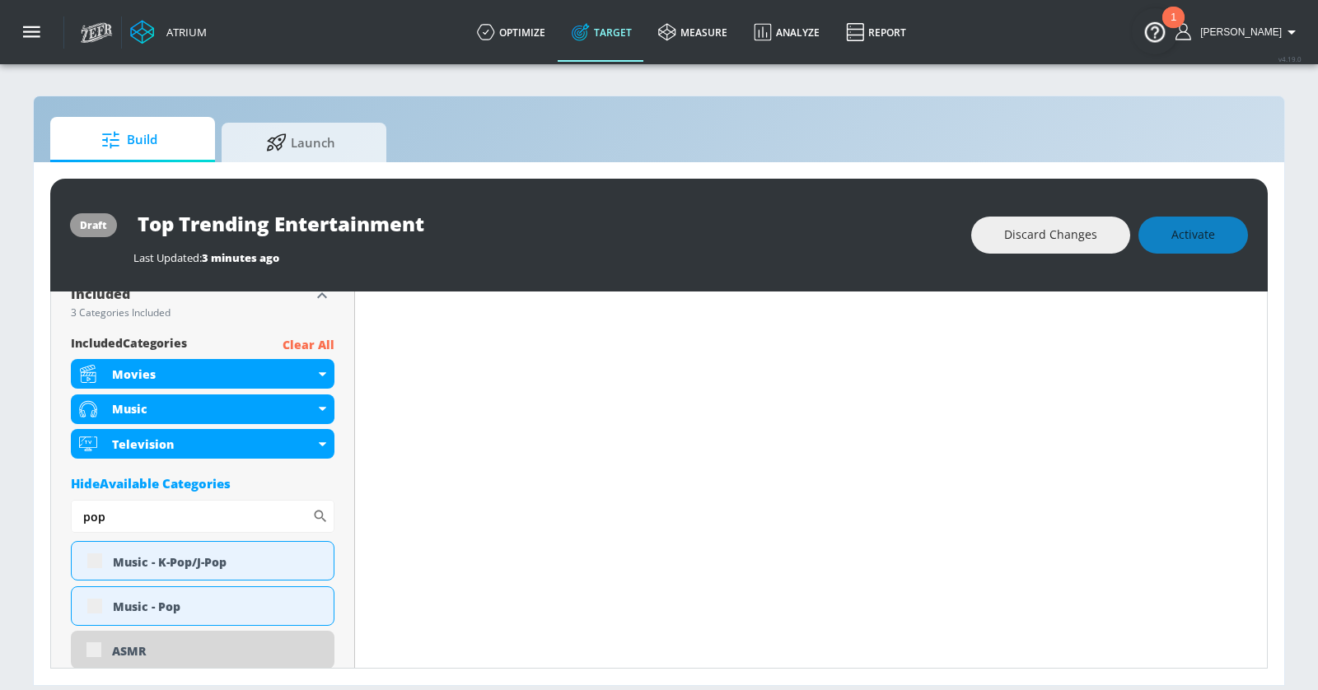
scroll to position [601, 0]
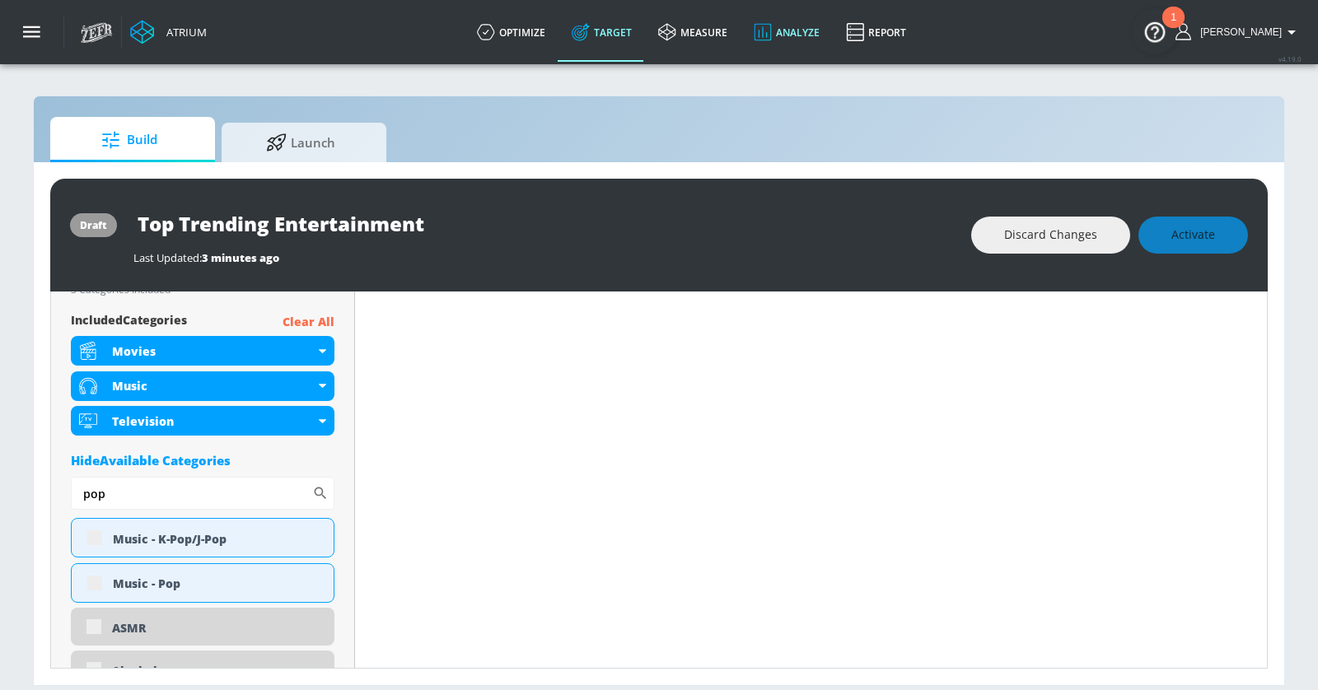
type input "pop"
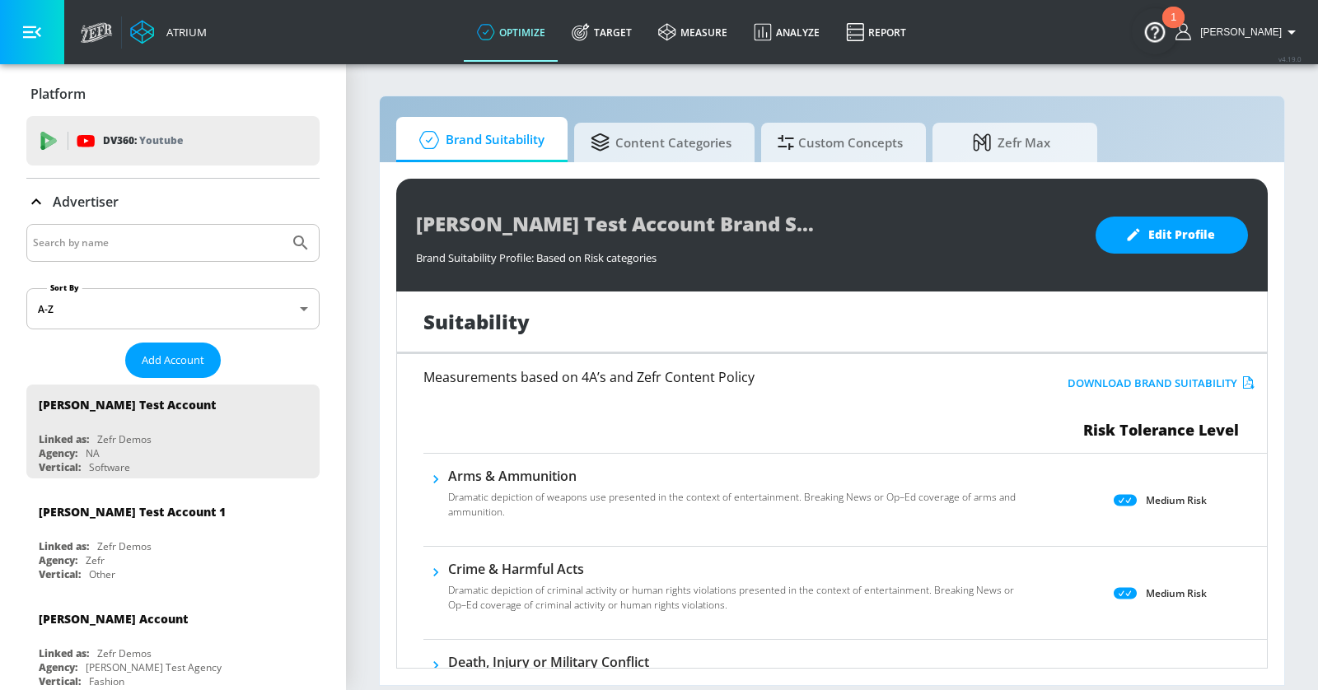
click at [124, 251] on input "Search by name" at bounding box center [158, 242] width 250 height 21
type input "[PERSON_NAME]"
click at [282, 225] on button "Submit Search" at bounding box center [300, 243] width 36 height 36
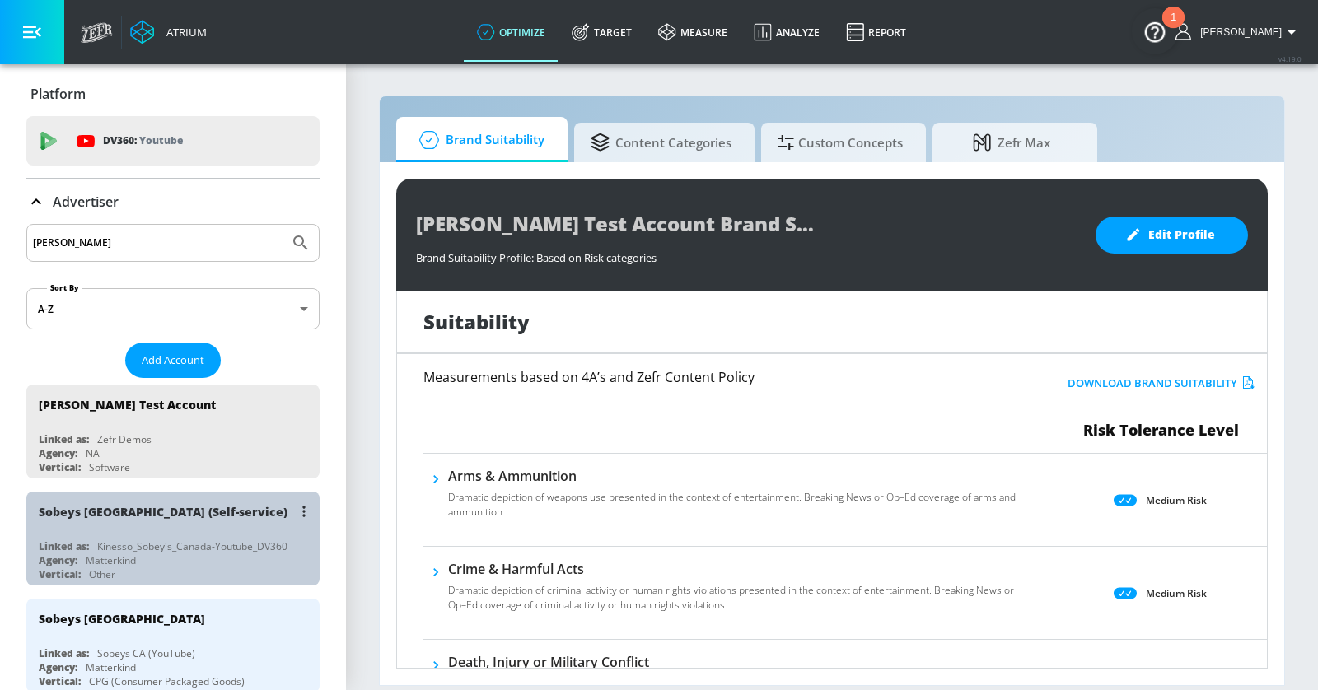
click at [198, 554] on div "Agency: Matterkind" at bounding box center [177, 560] width 277 height 14
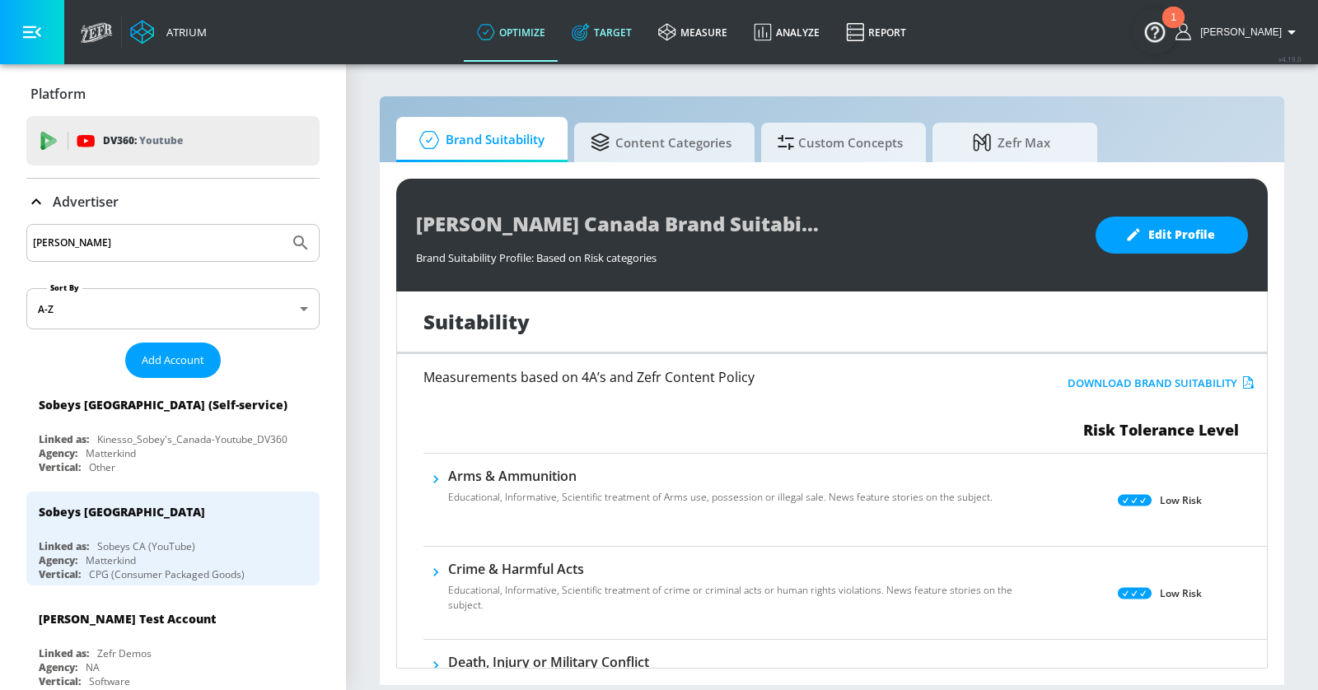
click at [631, 41] on link "Target" at bounding box center [601, 31] width 86 height 59
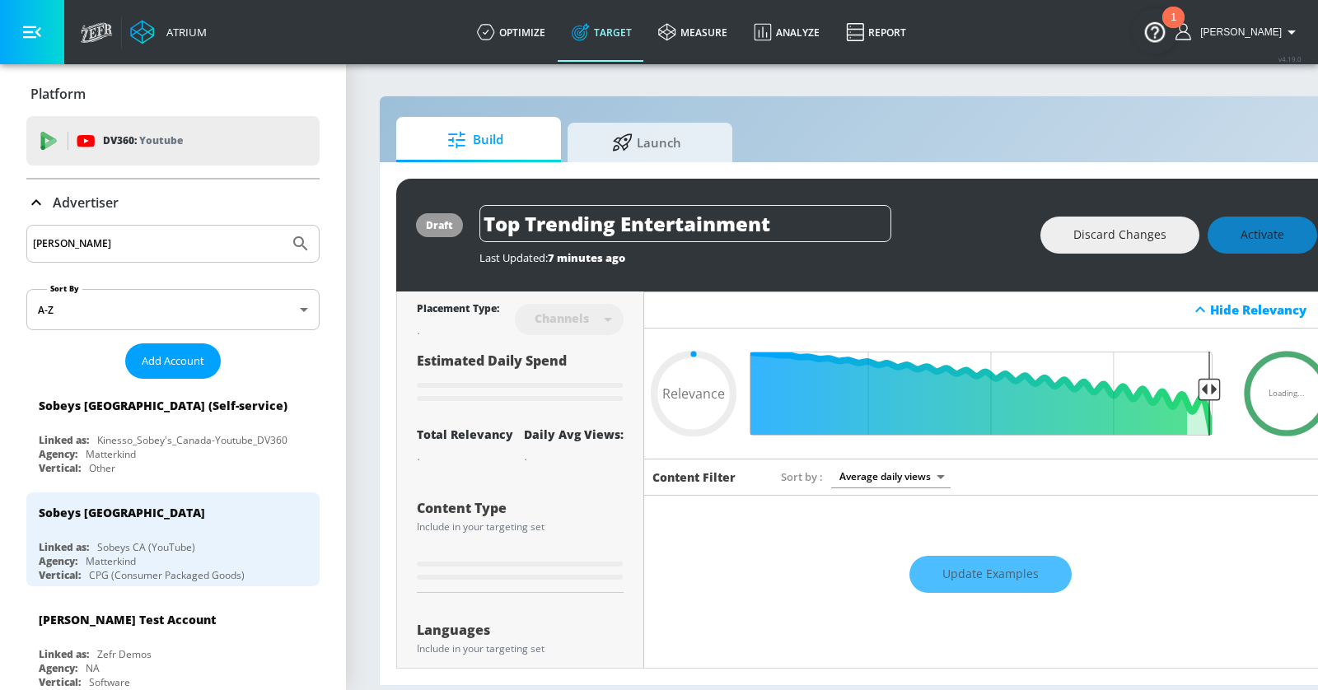
type input "0.75"
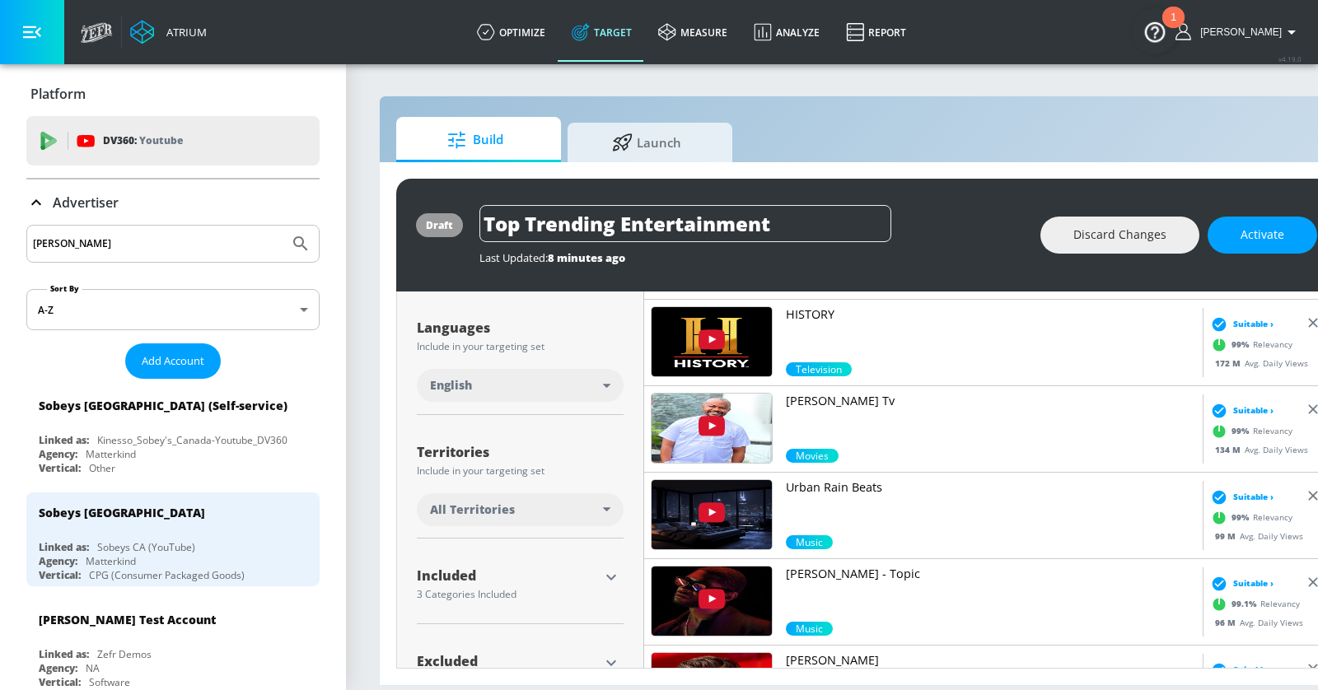
scroll to position [335, 0]
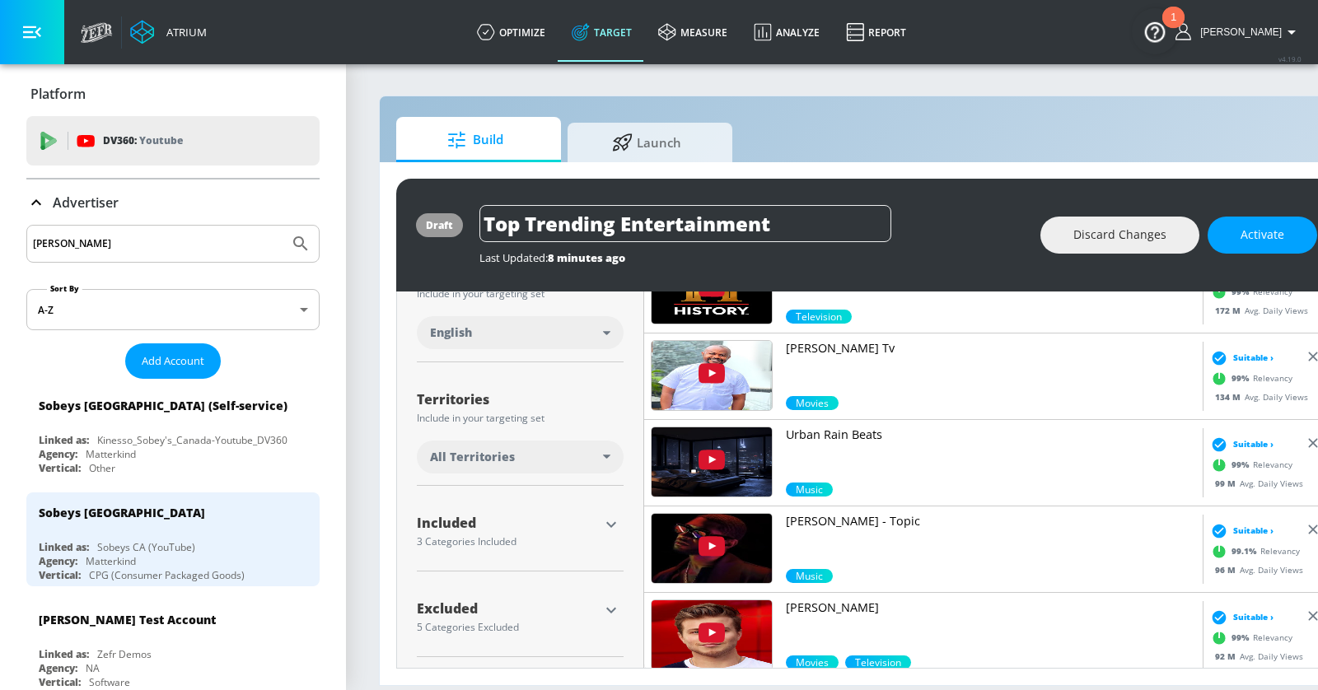
click at [608, 529] on icon "button" at bounding box center [611, 525] width 20 height 20
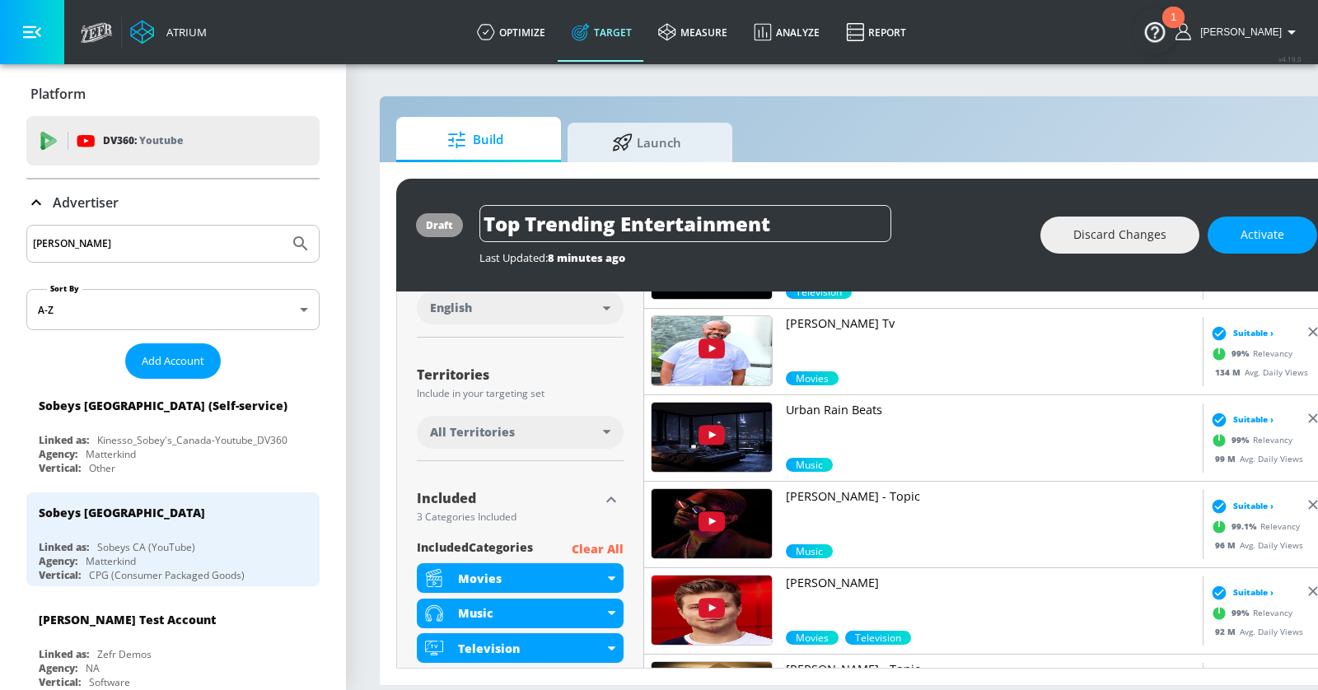
scroll to position [389, 0]
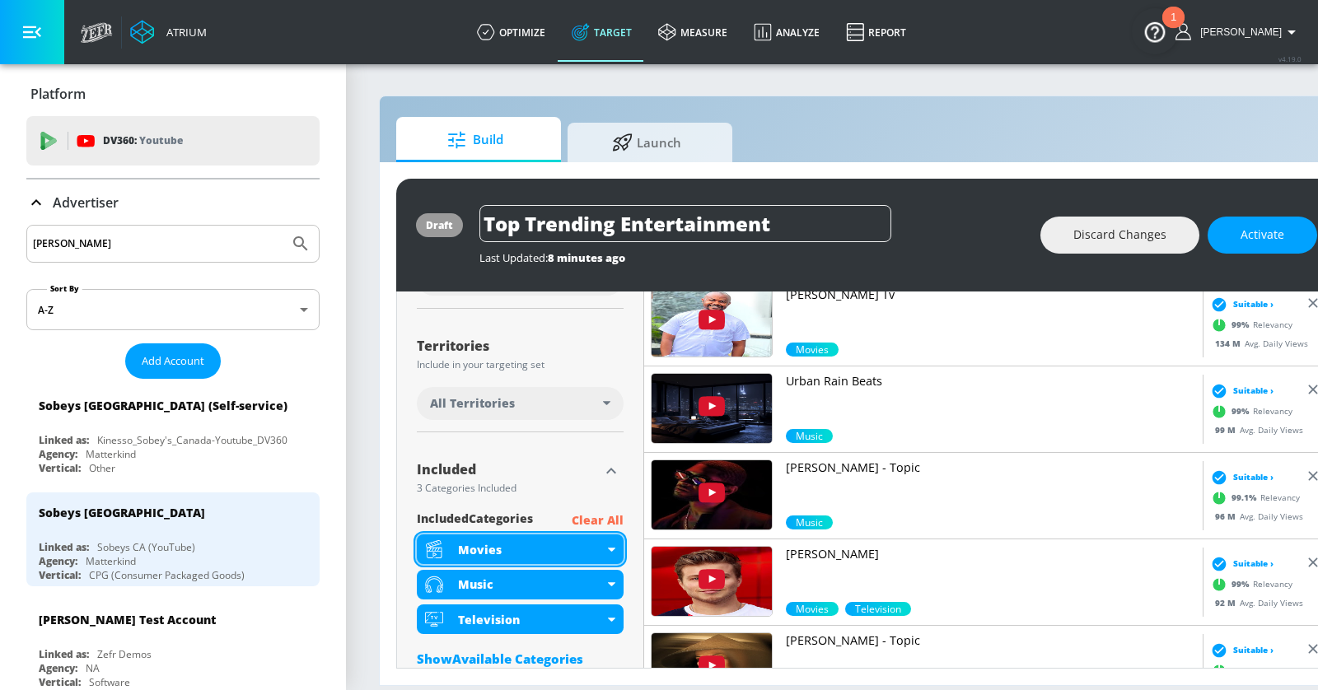
click at [604, 544] on div "Movies" at bounding box center [520, 550] width 207 height 30
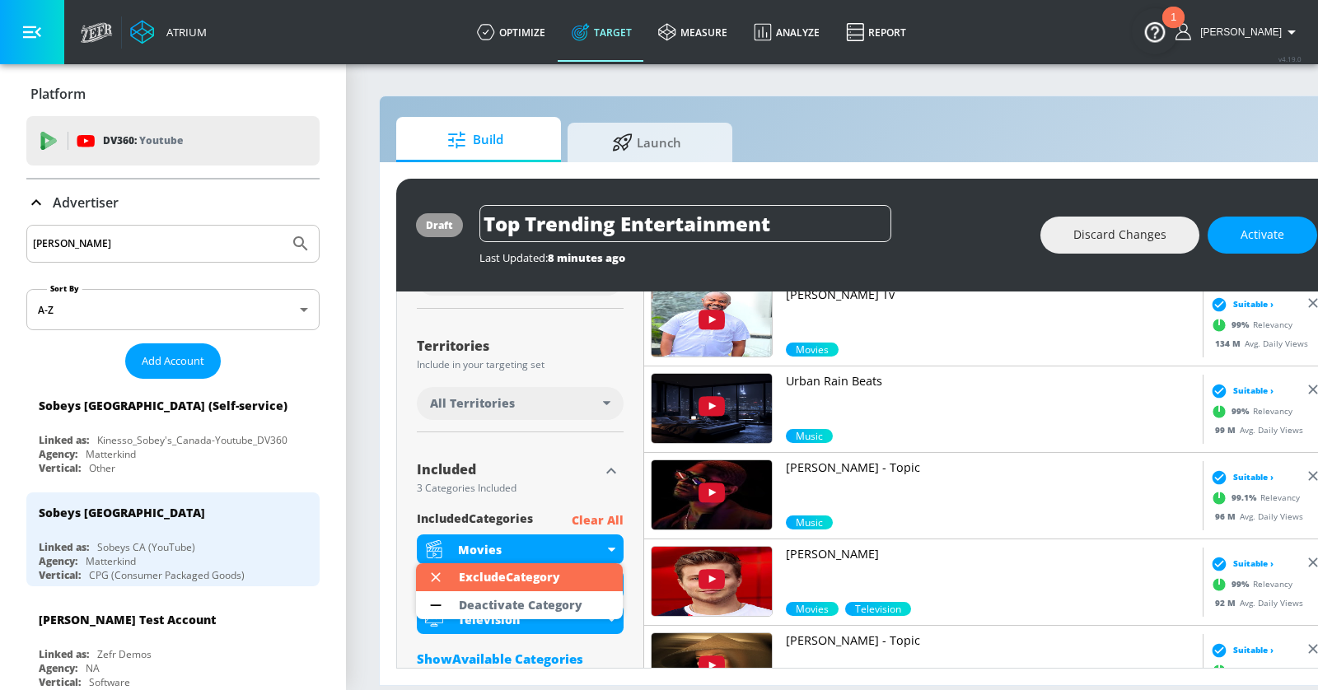
click at [533, 492] on div at bounding box center [659, 345] width 1318 height 690
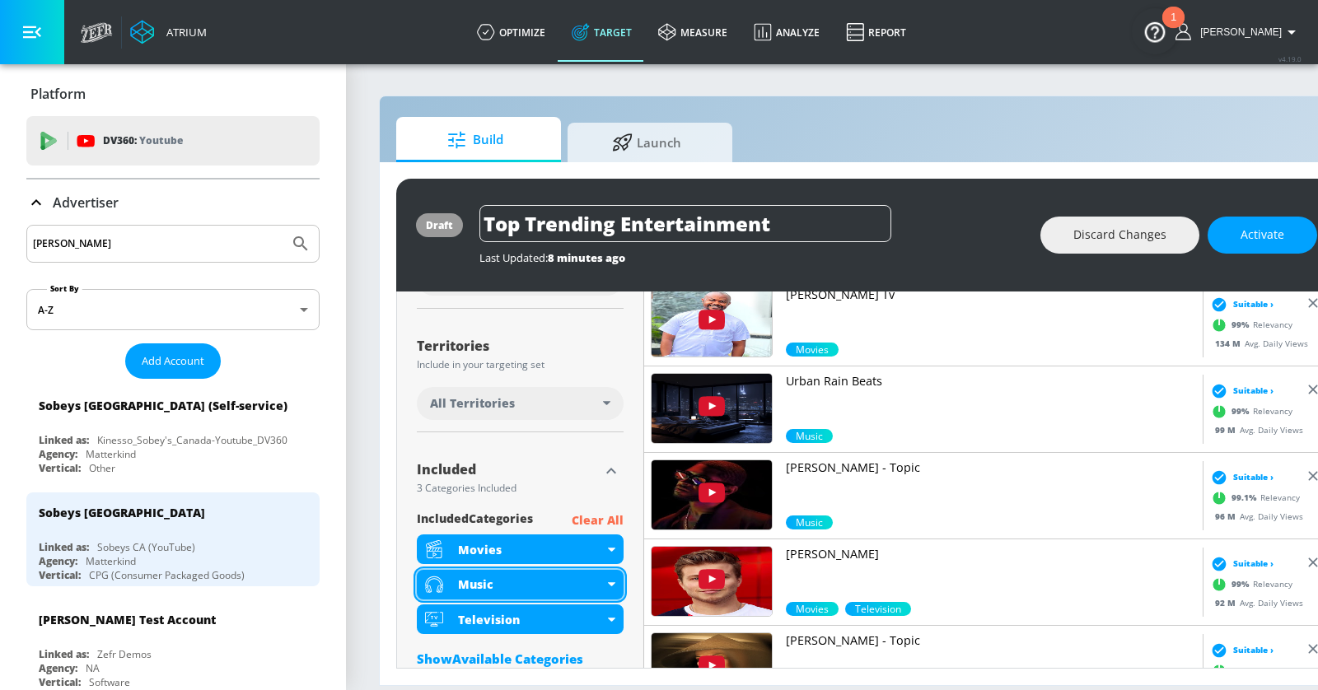
click at [609, 588] on div "Music" at bounding box center [520, 585] width 207 height 30
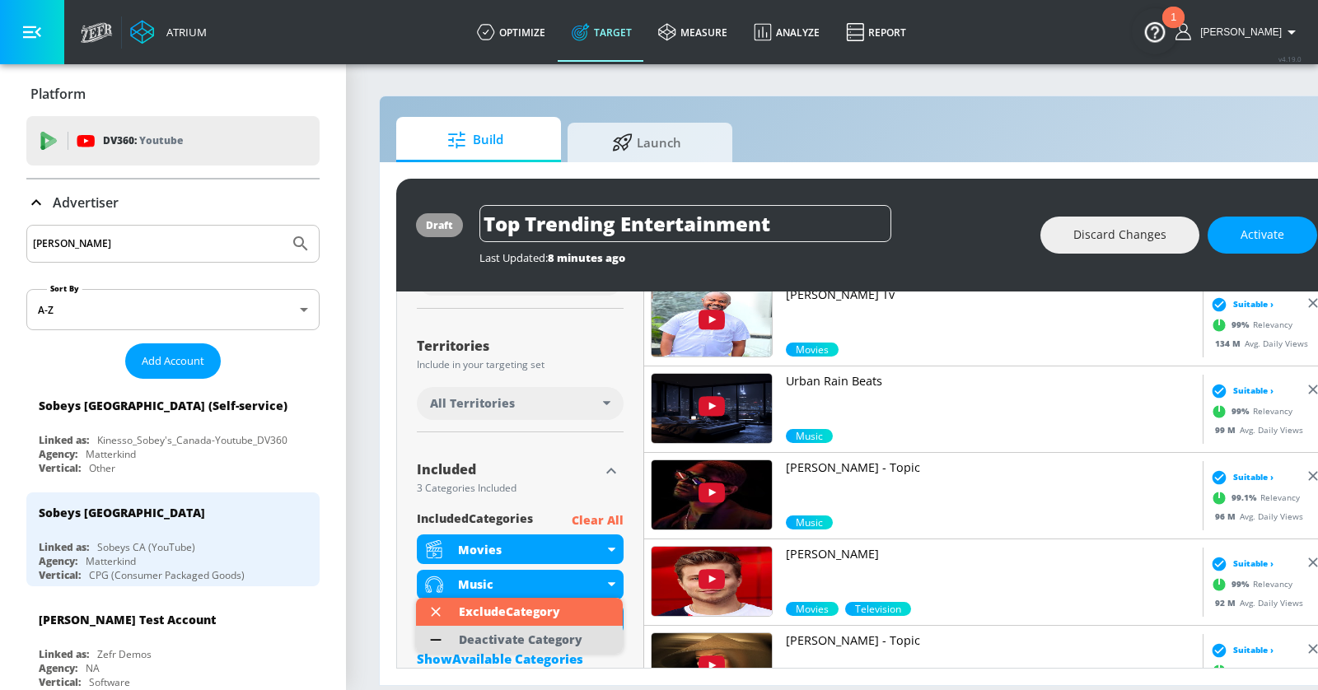
click at [550, 637] on div "Deactivate Category" at bounding box center [521, 640] width 124 height 12
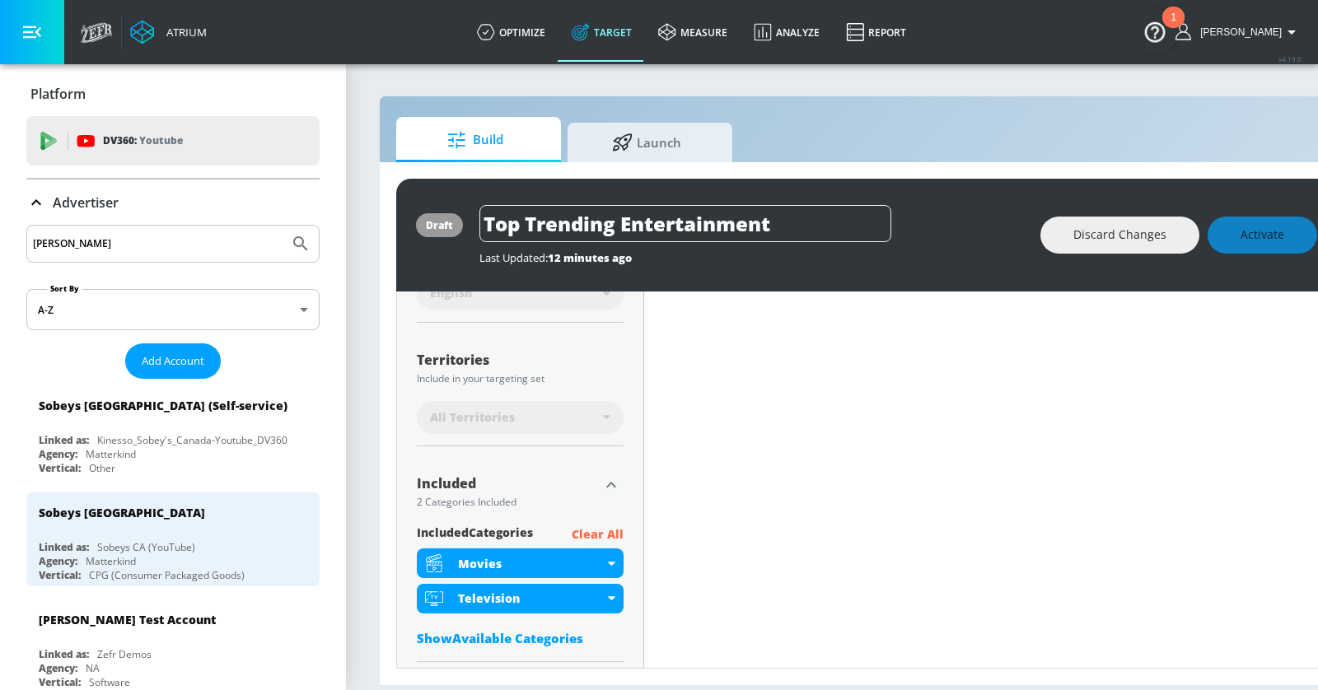
scroll to position [403, 0]
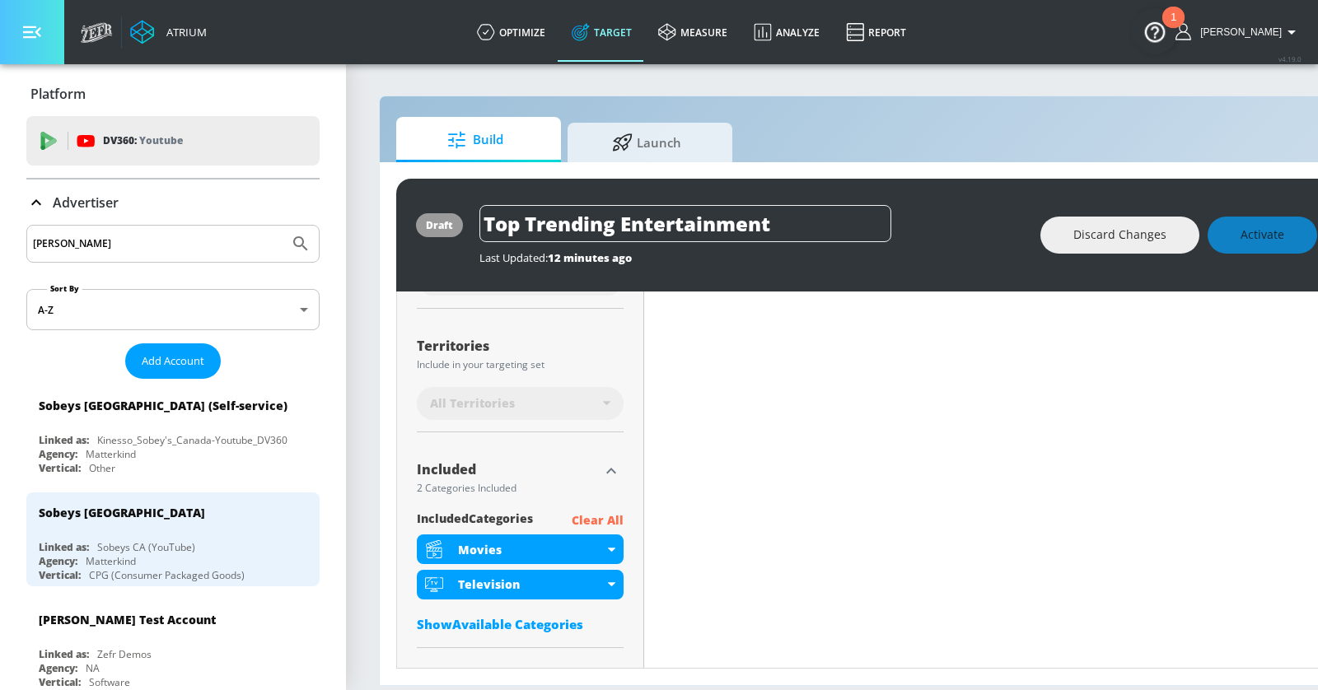
click at [30, 35] on icon "button" at bounding box center [32, 32] width 18 height 18
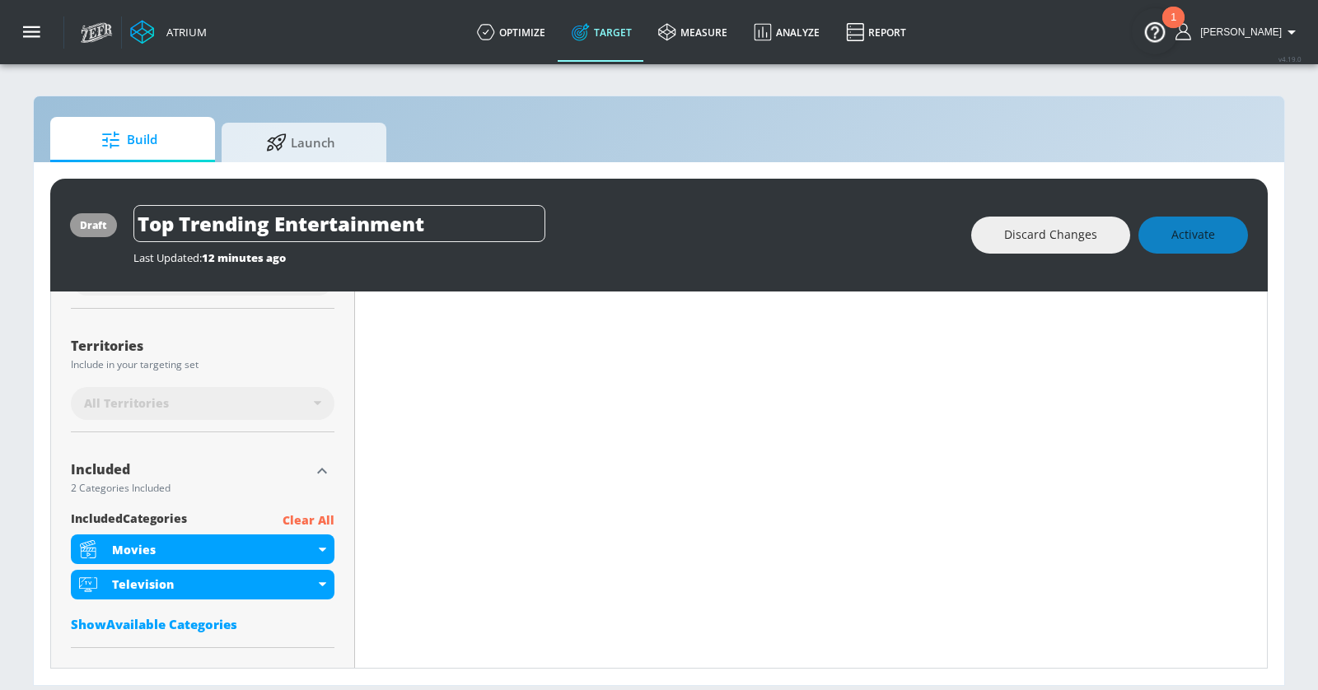
scroll to position [479, 0]
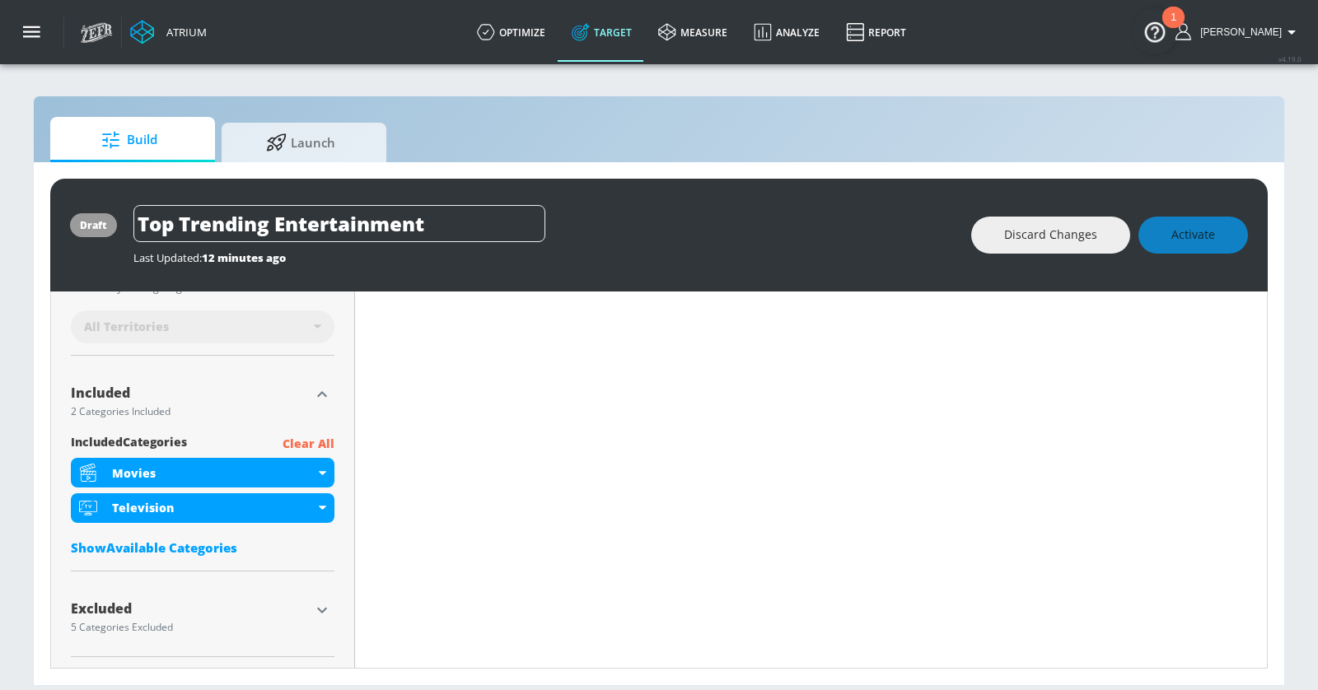
click at [194, 544] on div "Show Available Categories" at bounding box center [203, 547] width 264 height 16
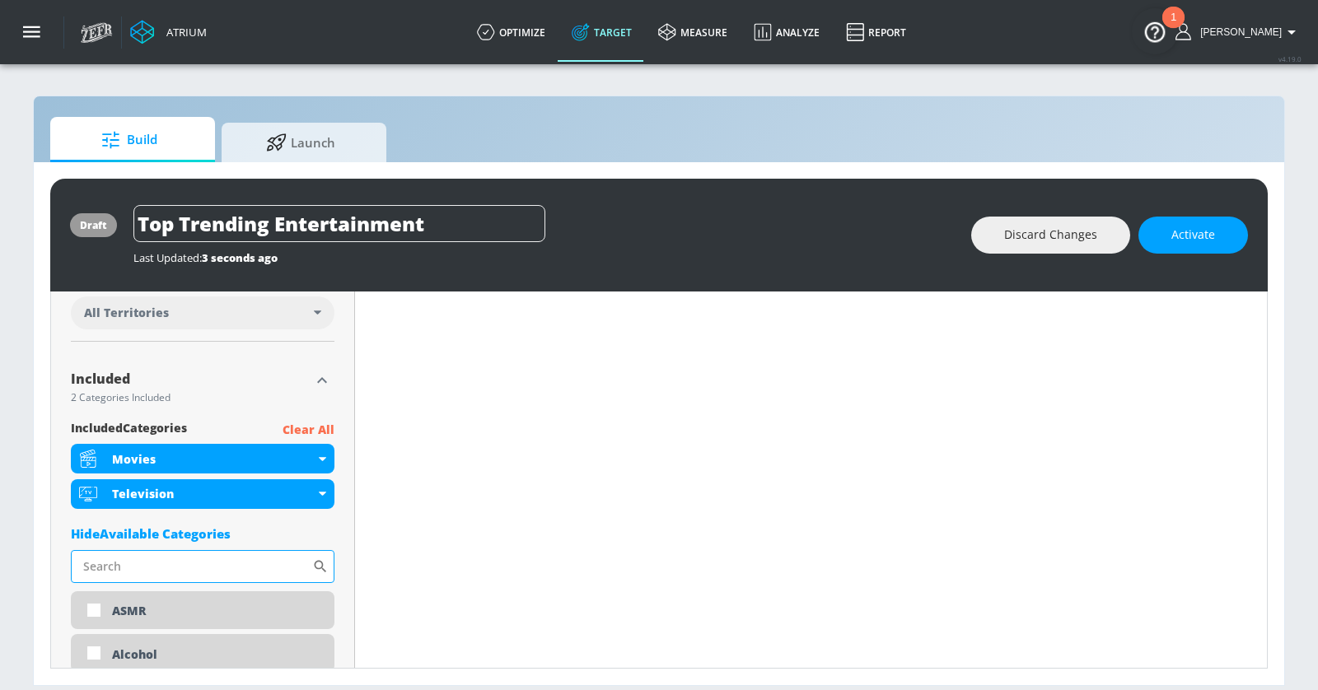
click at [220, 577] on input "Sort By" at bounding box center [191, 566] width 241 height 33
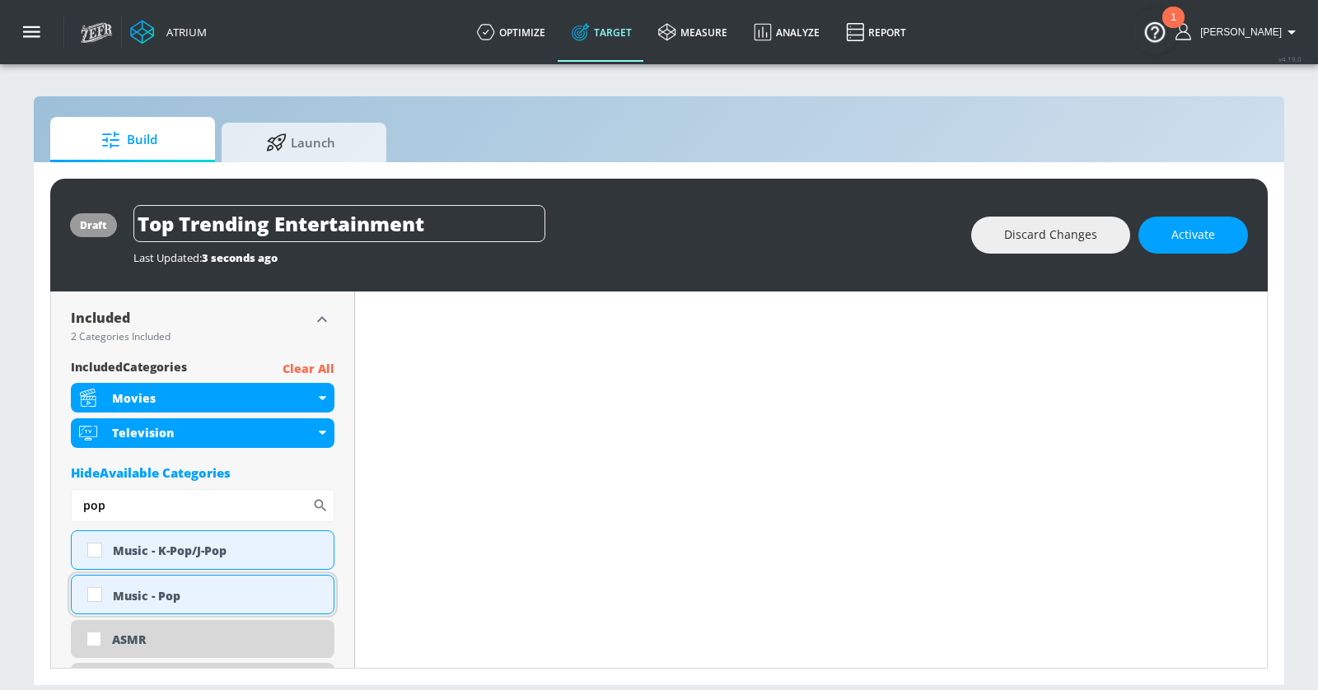
scroll to position [544, 0]
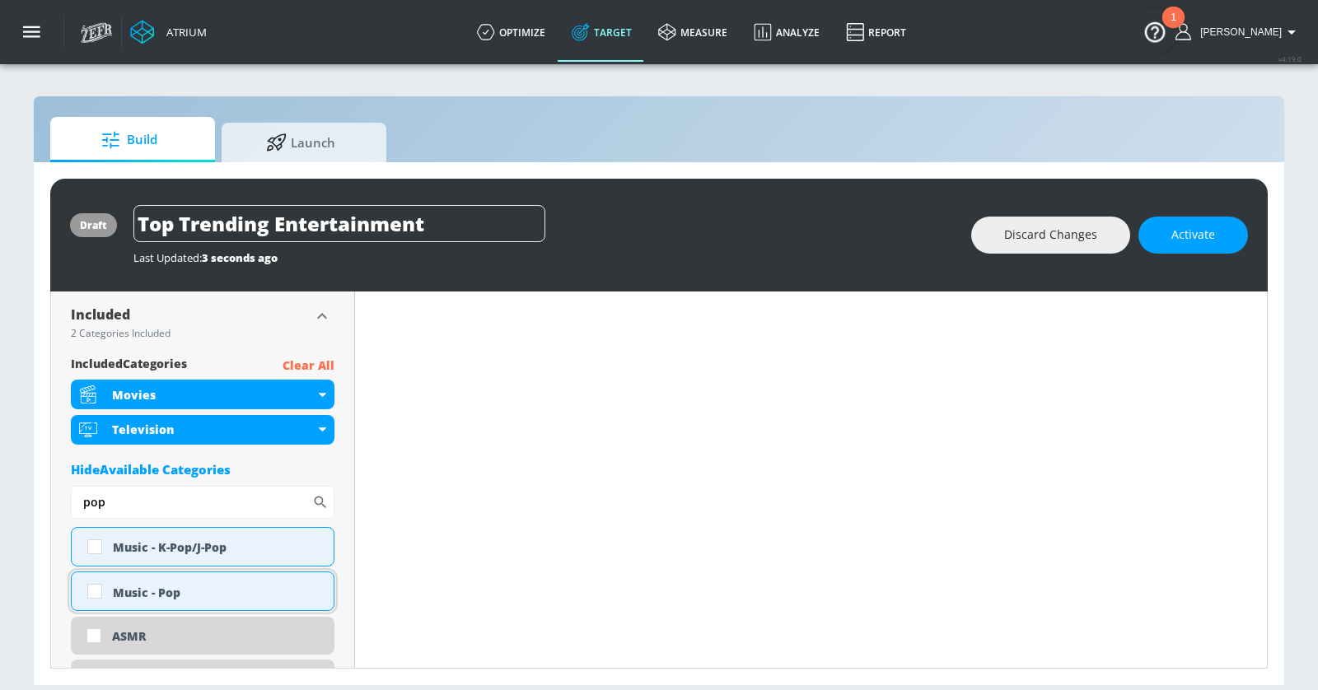
type input "pop"
click at [166, 589] on div "Music - Pop" at bounding box center [217, 593] width 208 height 16
checkbox input "true"
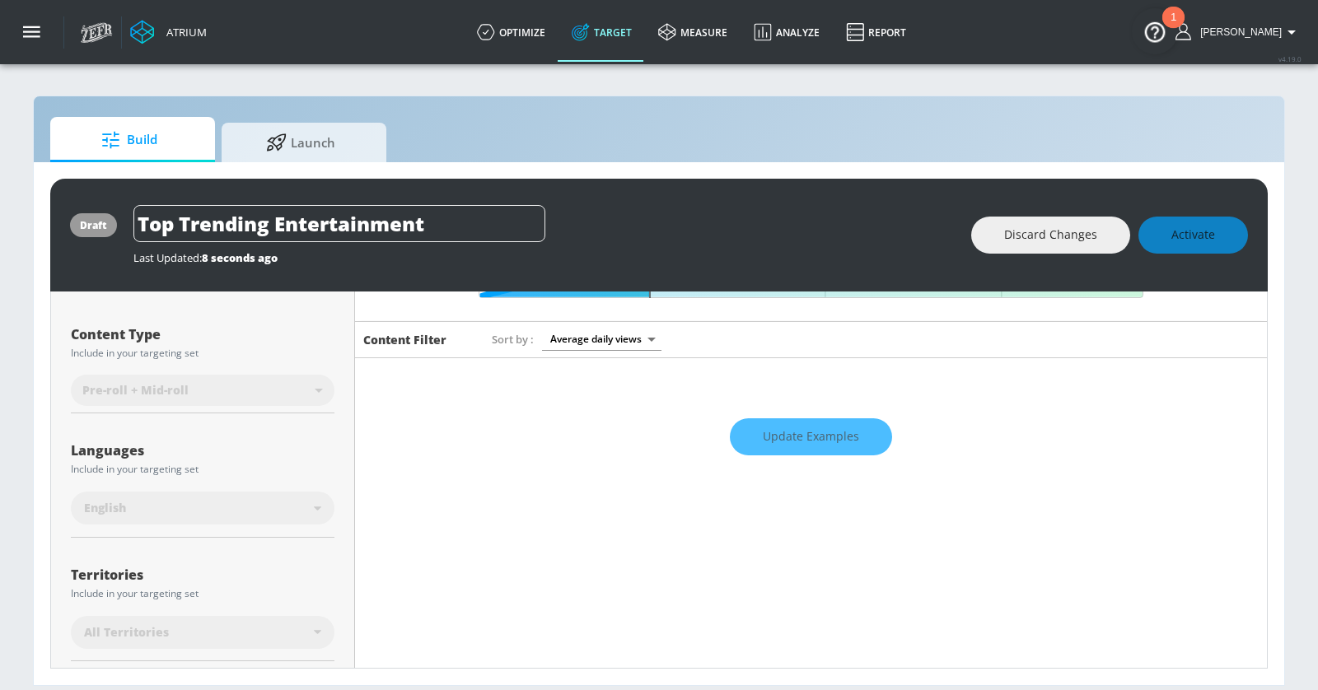
scroll to position [0, 0]
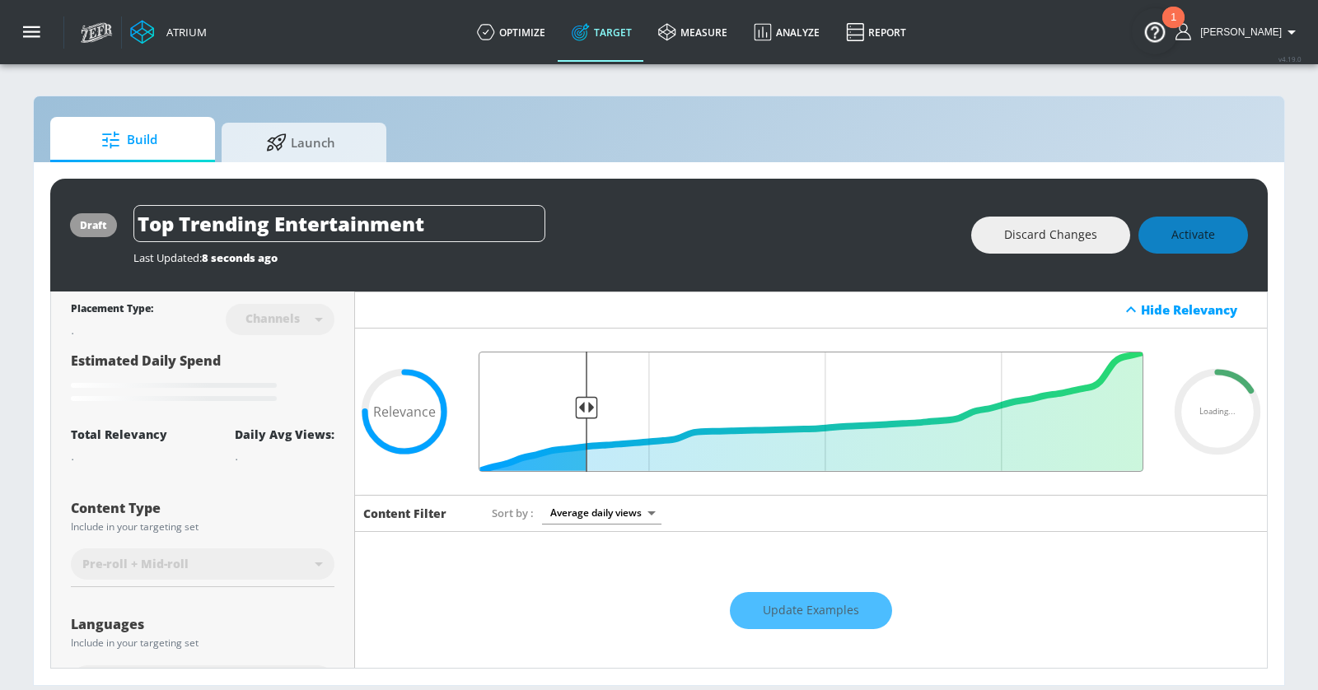
drag, startPoint x: 648, startPoint y: 404, endPoint x: 588, endPoint y: 404, distance: 60.1
click at [588, 404] on input "Final Threshold" at bounding box center [810, 412] width 681 height 120
type input "0.75"
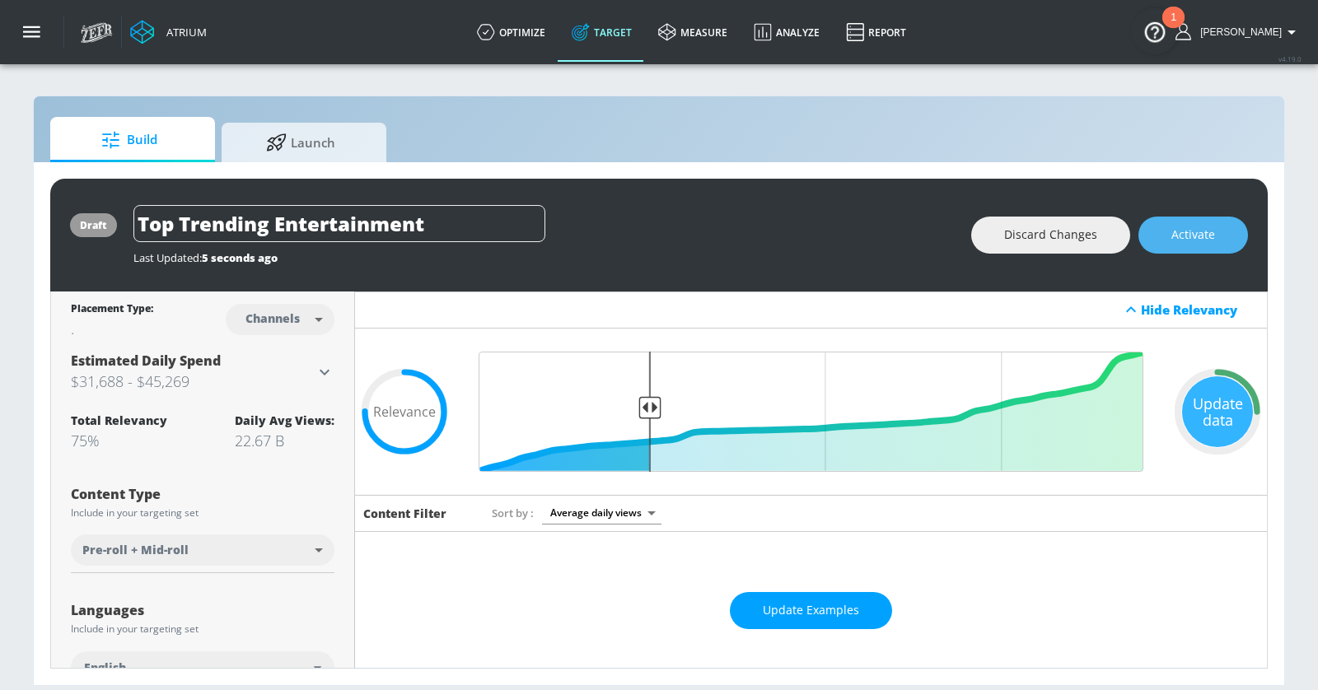
click at [1197, 241] on span "Activate" at bounding box center [1193, 235] width 44 height 21
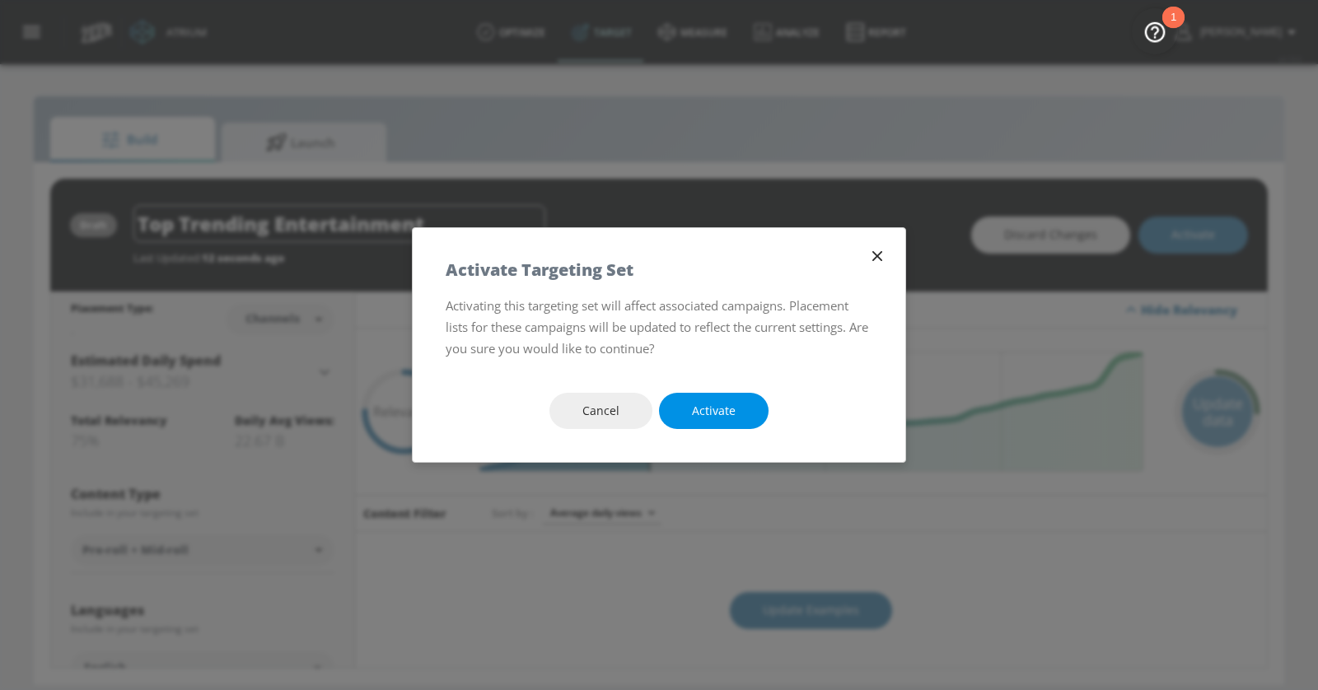
click at [726, 418] on span "Activate" at bounding box center [714, 411] width 44 height 21
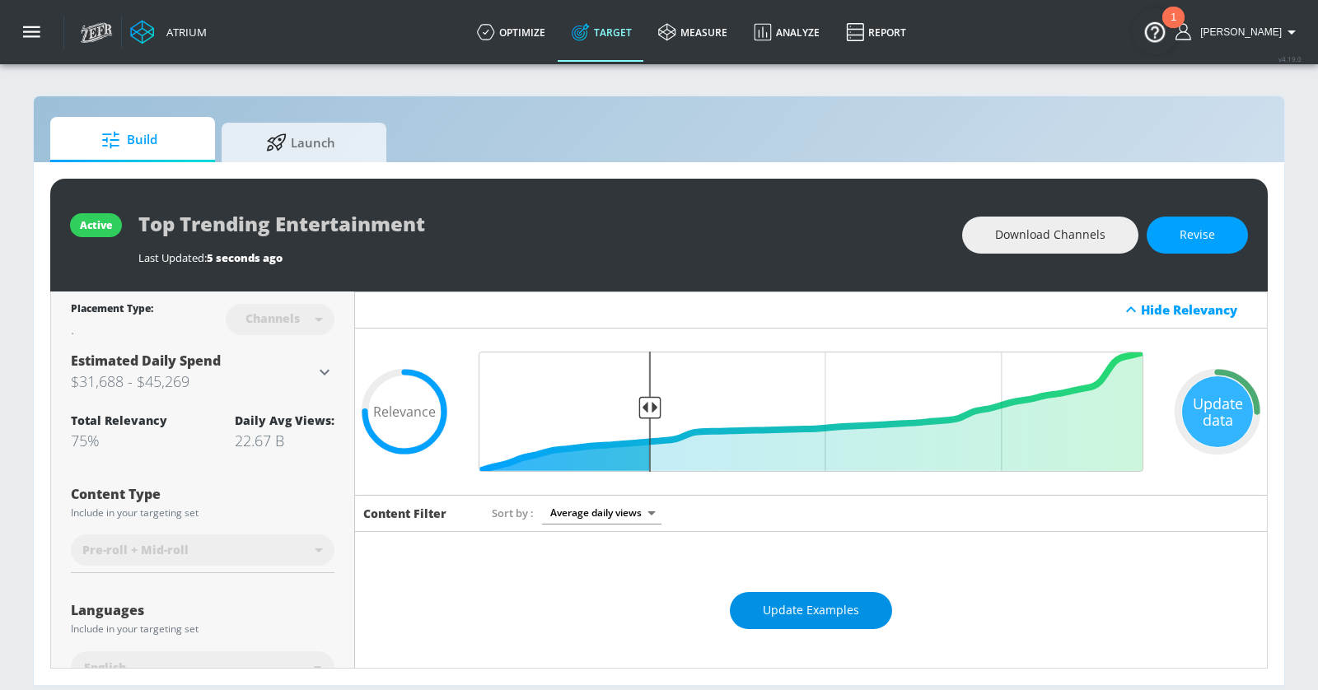
click at [786, 613] on span "Update Examples" at bounding box center [811, 610] width 96 height 21
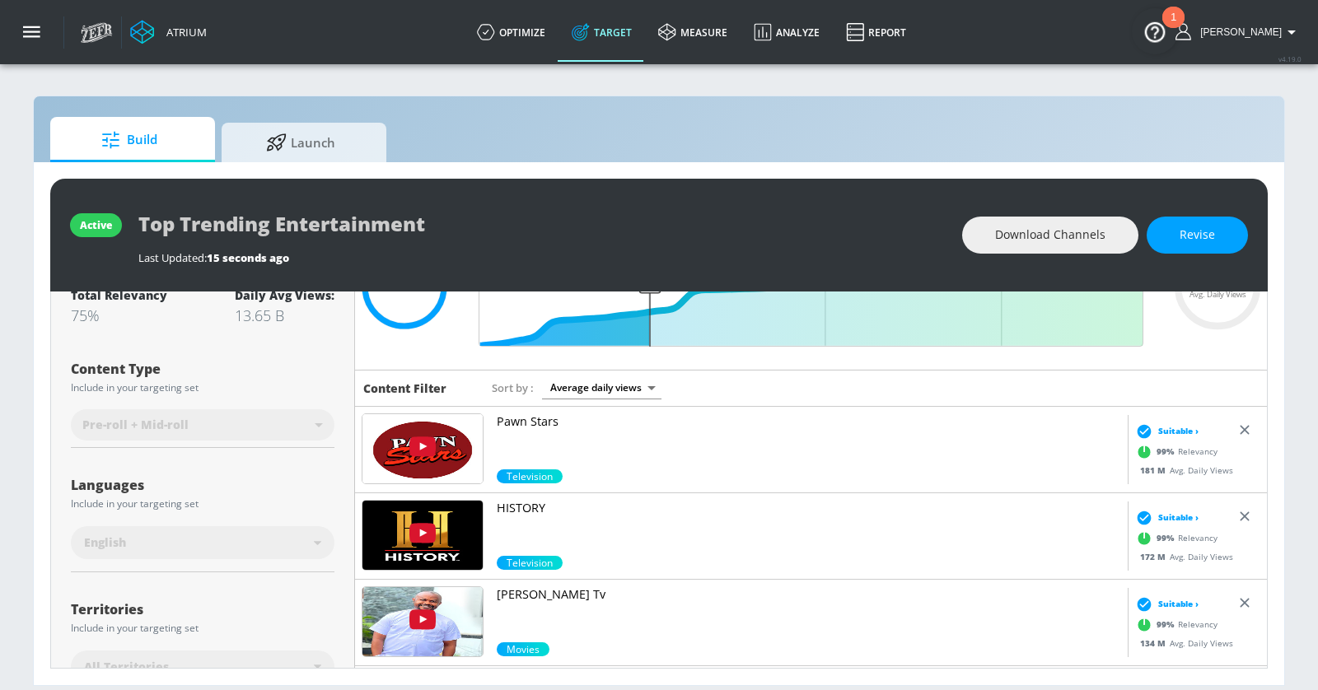
scroll to position [142, 0]
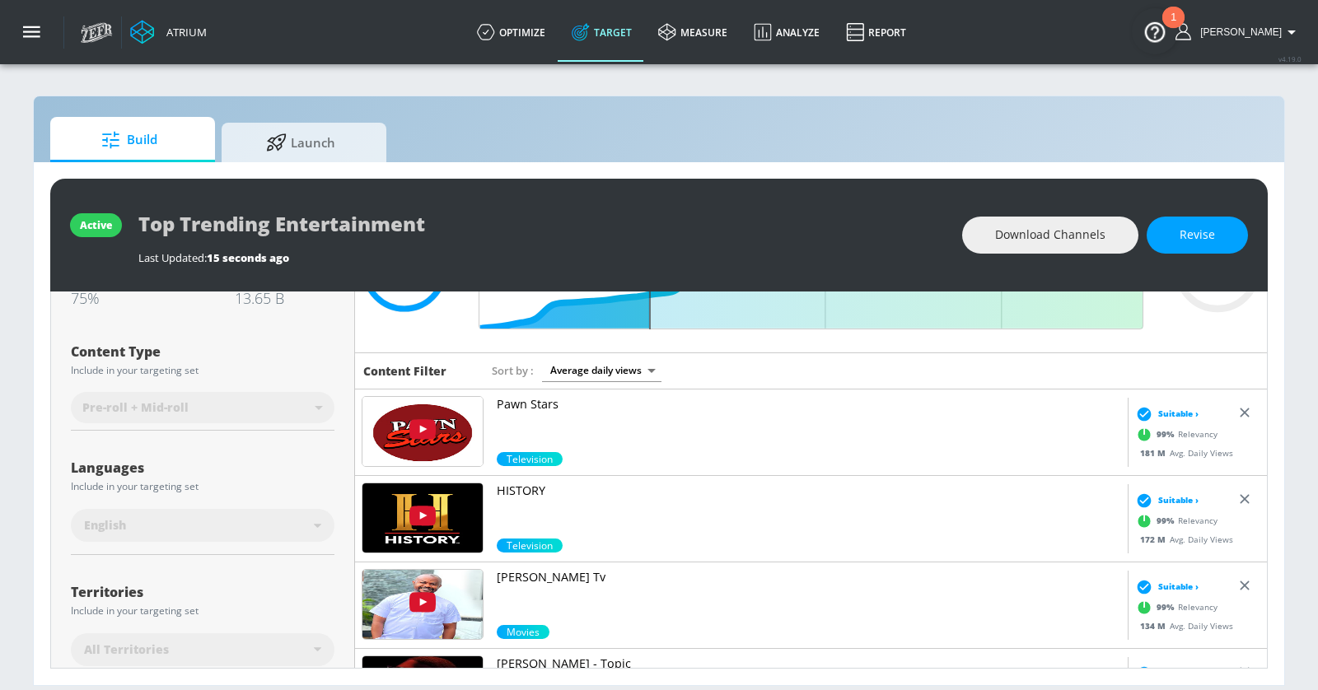
click at [518, 492] on p "HISTORY" at bounding box center [809, 491] width 624 height 16
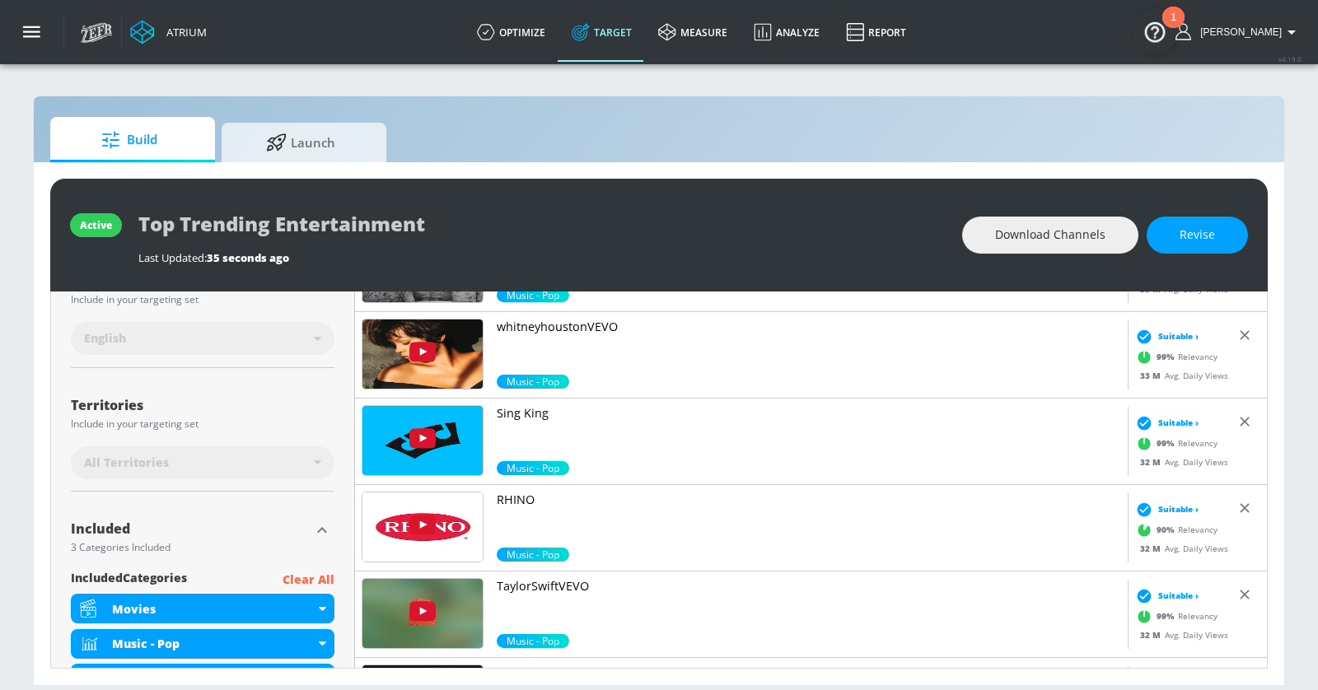
scroll to position [3609, 0]
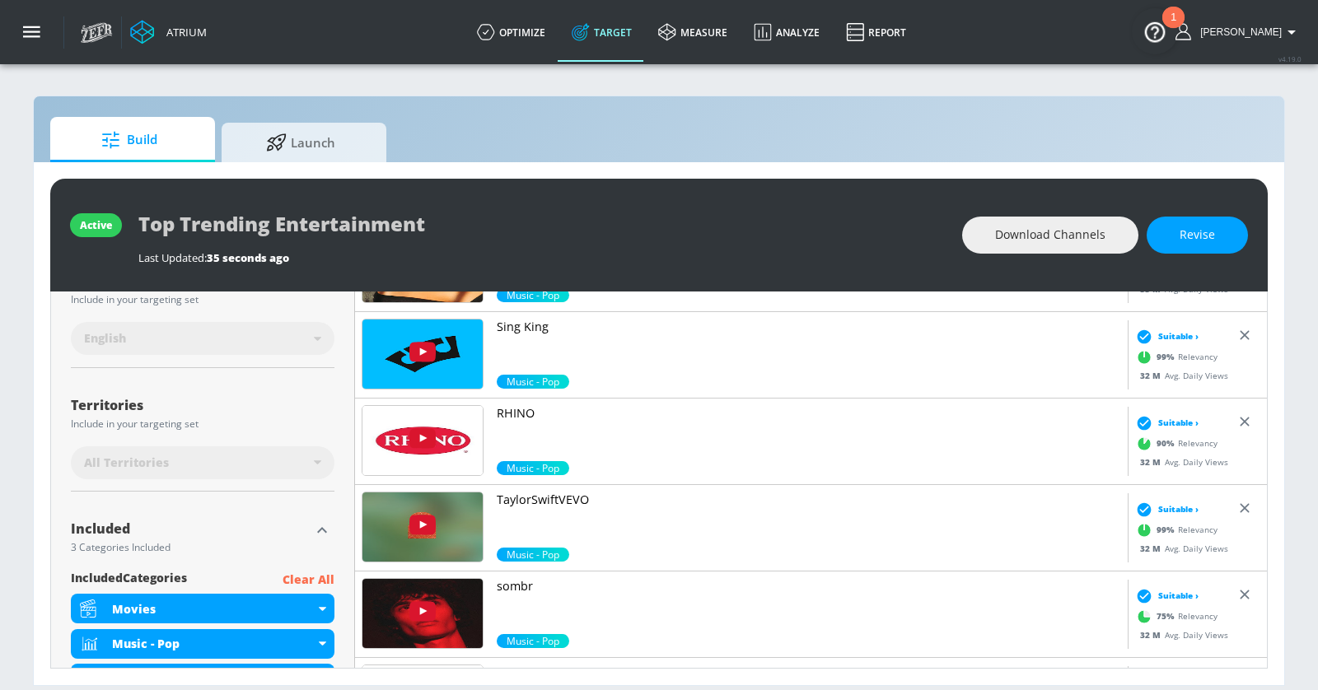
click at [544, 499] on p "TaylorSwiftVEVO" at bounding box center [809, 500] width 624 height 16
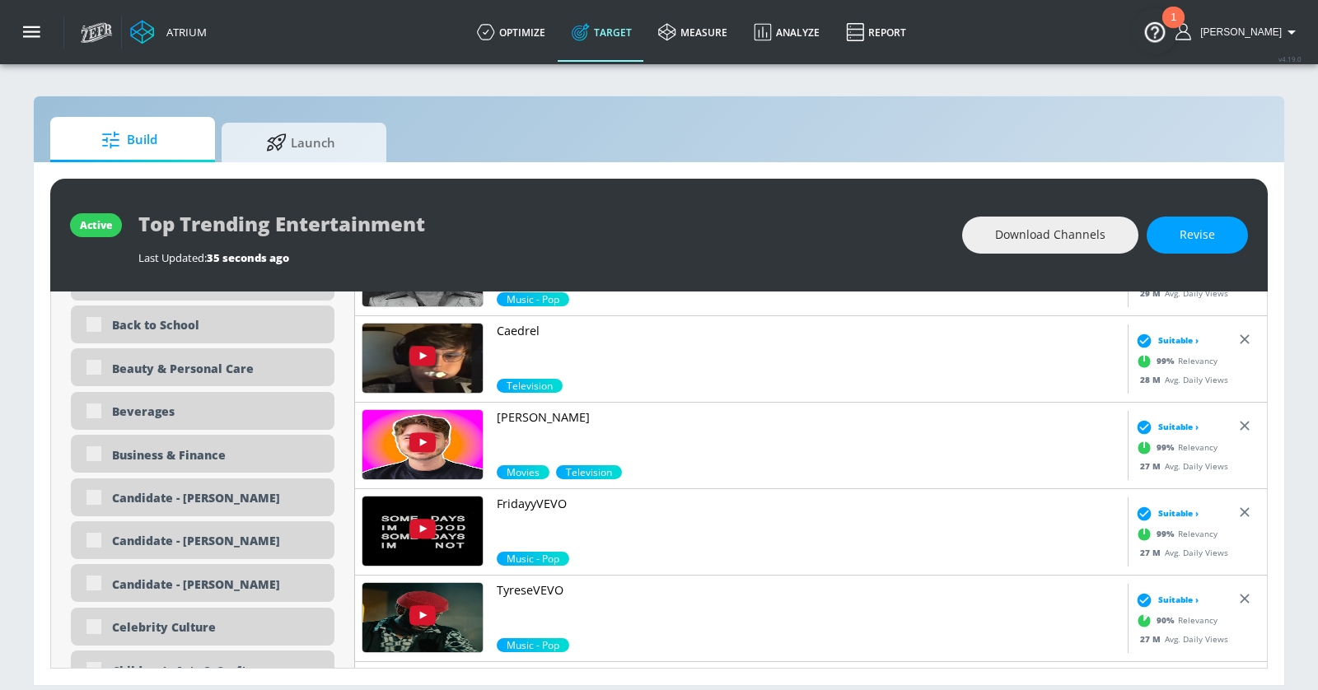
scroll to position [1107, 0]
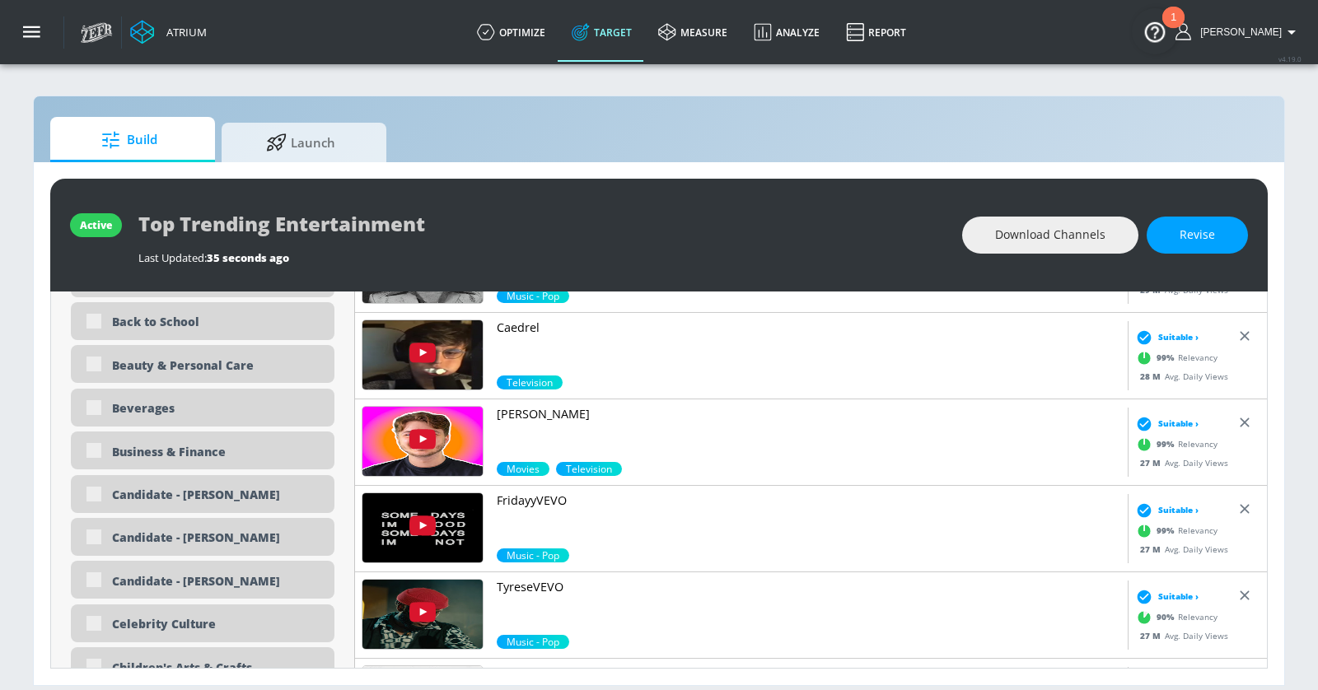
click at [531, 402] on div "Rocket Riley Movies Television" at bounding box center [741, 442] width 773 height 86
click at [530, 411] on p "[PERSON_NAME]" at bounding box center [809, 414] width 624 height 16
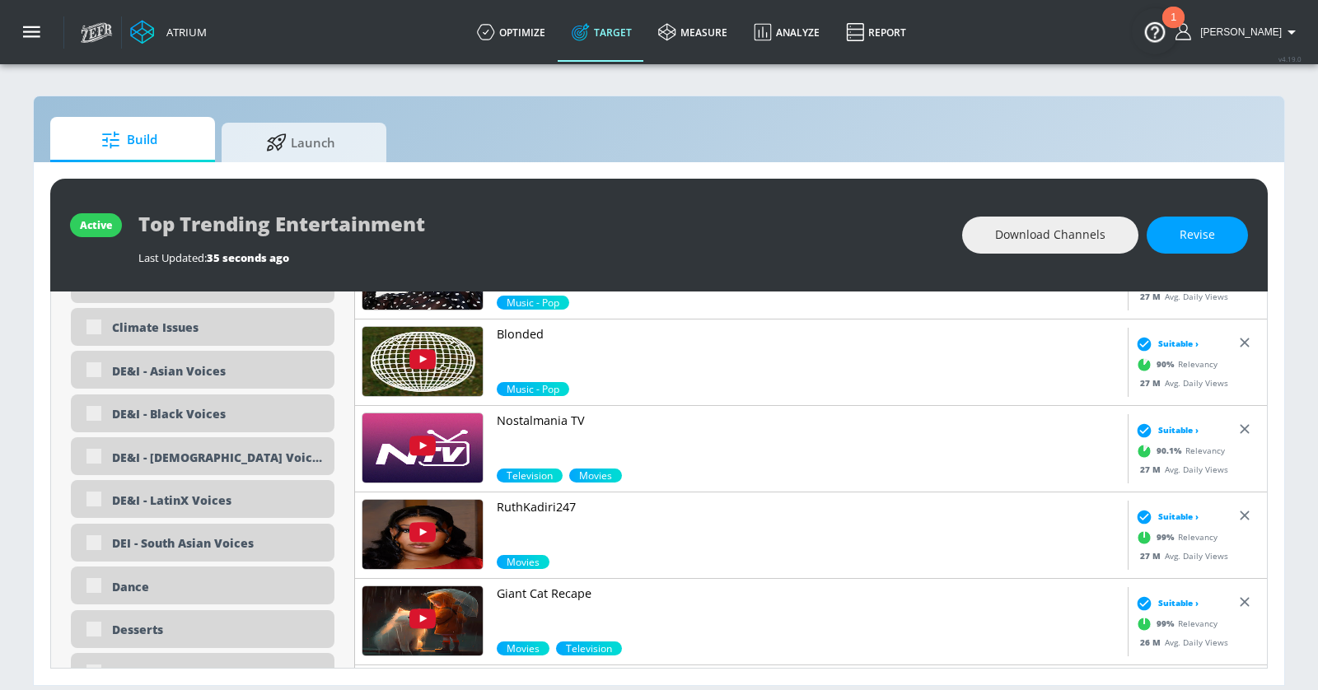
scroll to position [1553, 0]
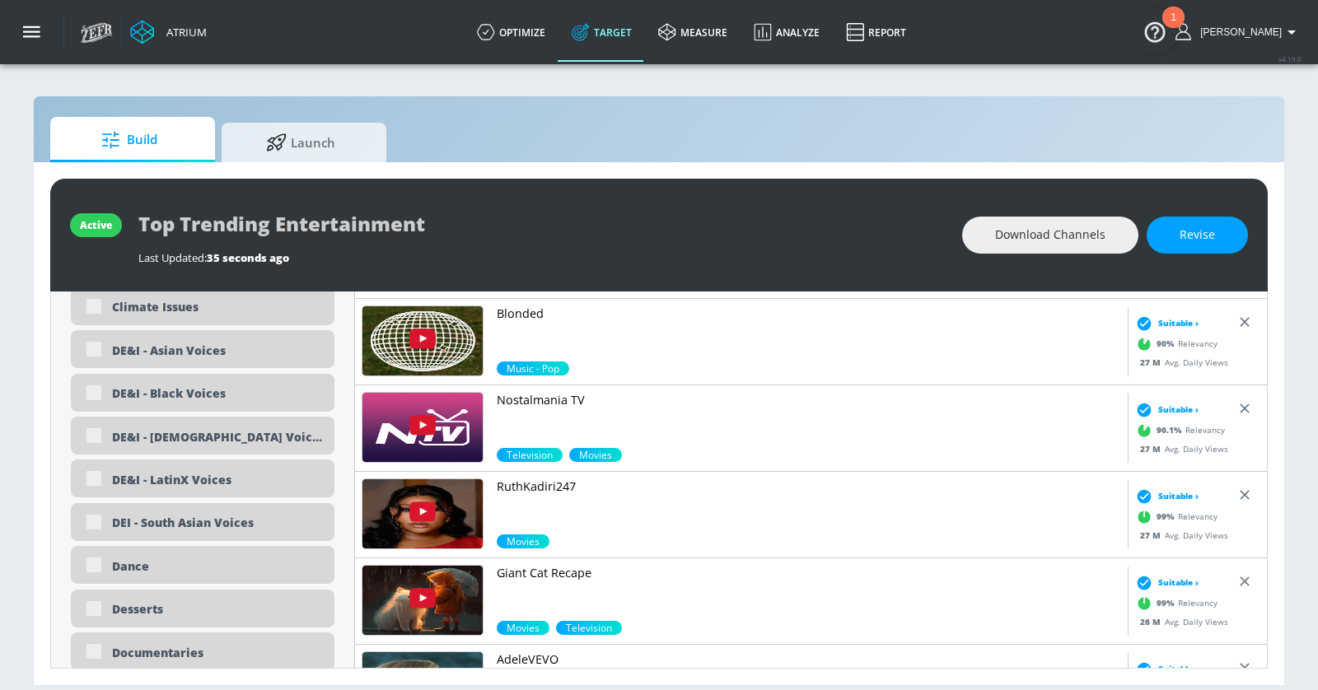
click at [559, 395] on p "Nostalmania TV" at bounding box center [809, 400] width 624 height 16
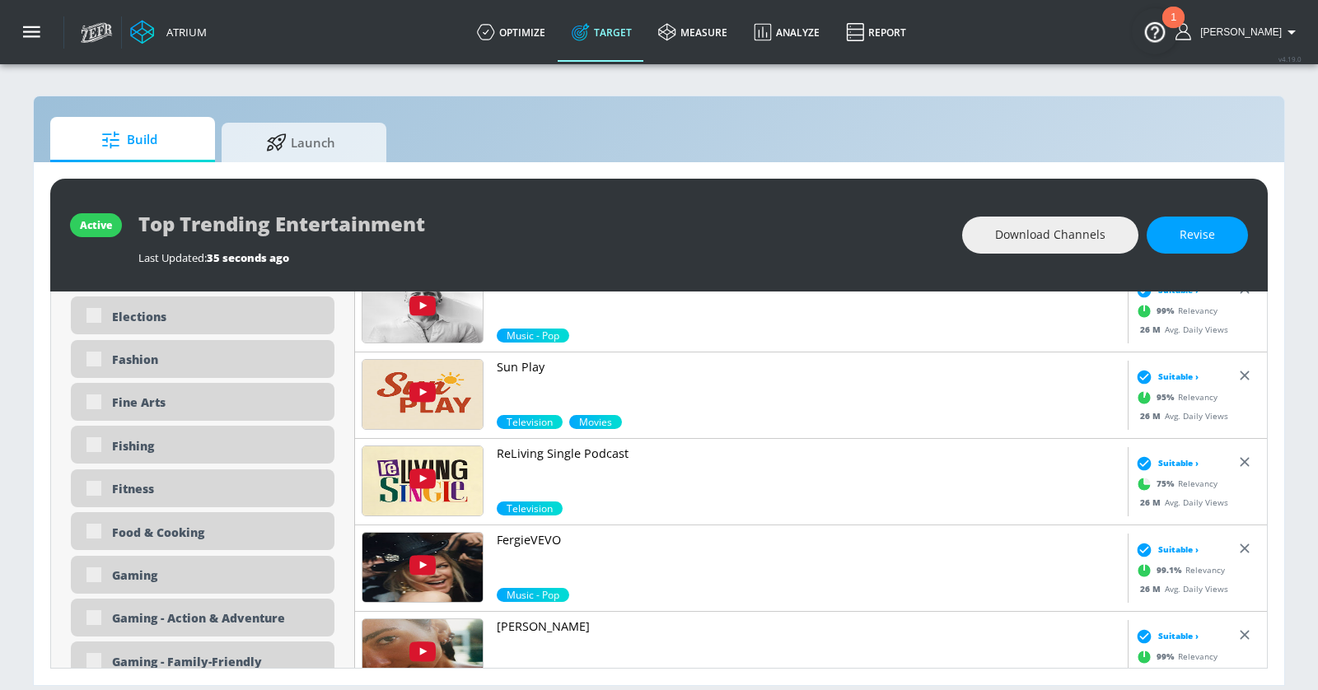
scroll to position [2024, 0]
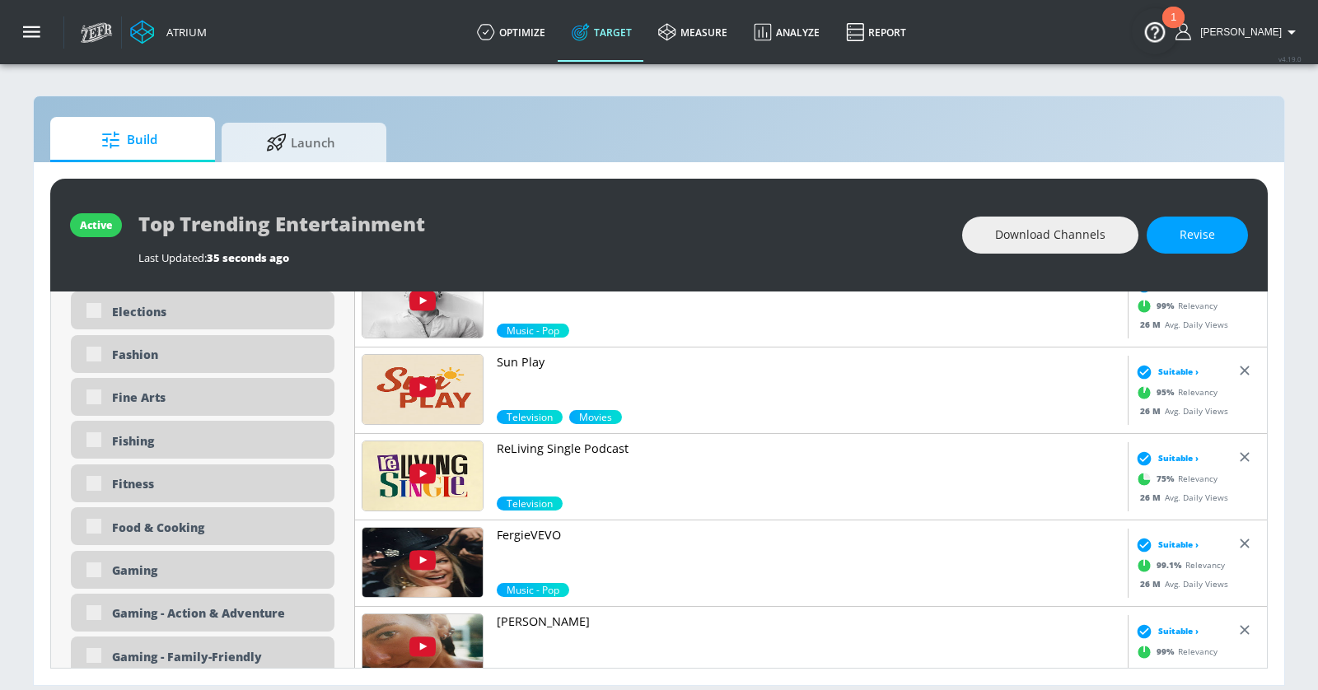
click at [529, 354] on p "Sun Play" at bounding box center [809, 362] width 624 height 16
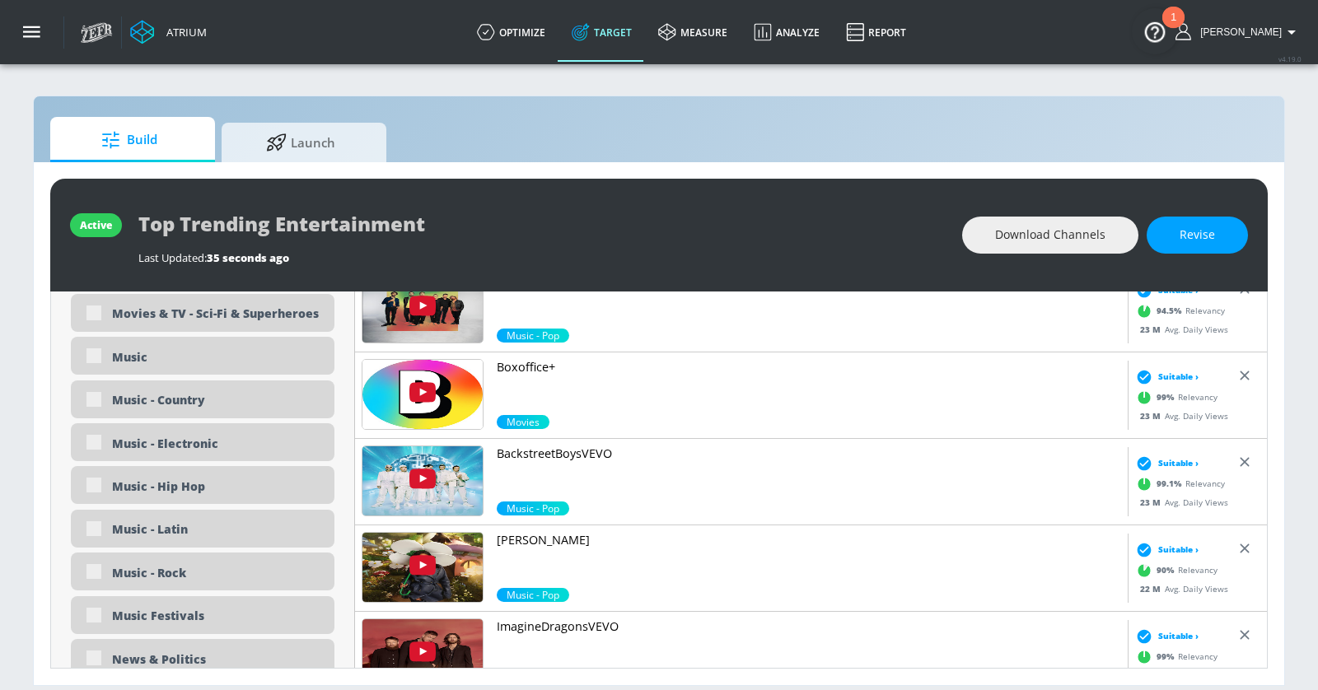
scroll to position [3361, 0]
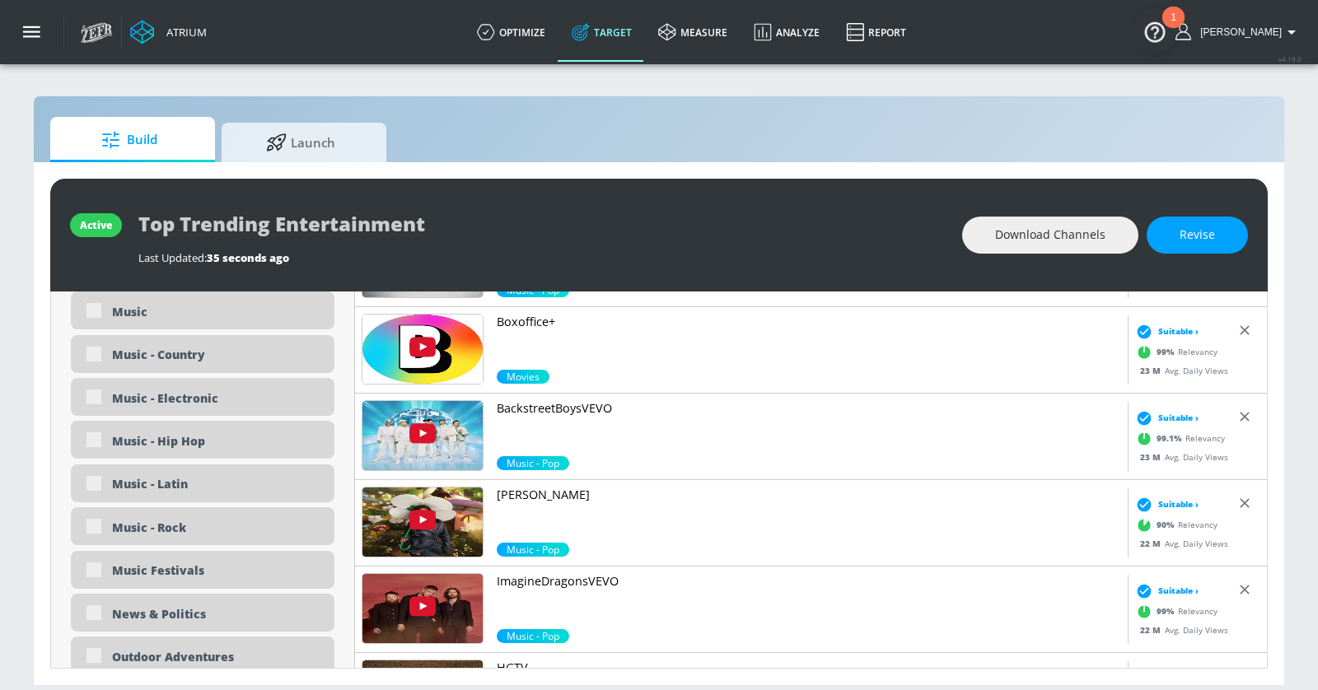
click at [538, 325] on p "Boxoffice+" at bounding box center [809, 322] width 624 height 16
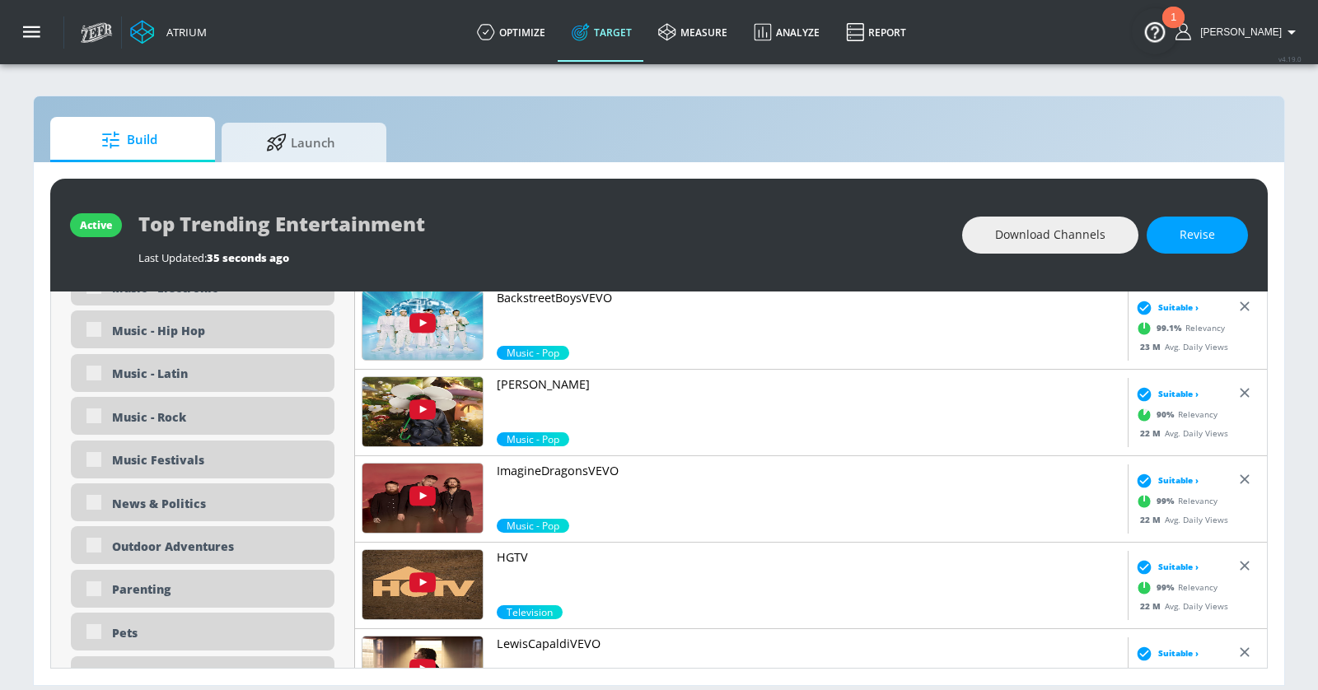
scroll to position [3479, 0]
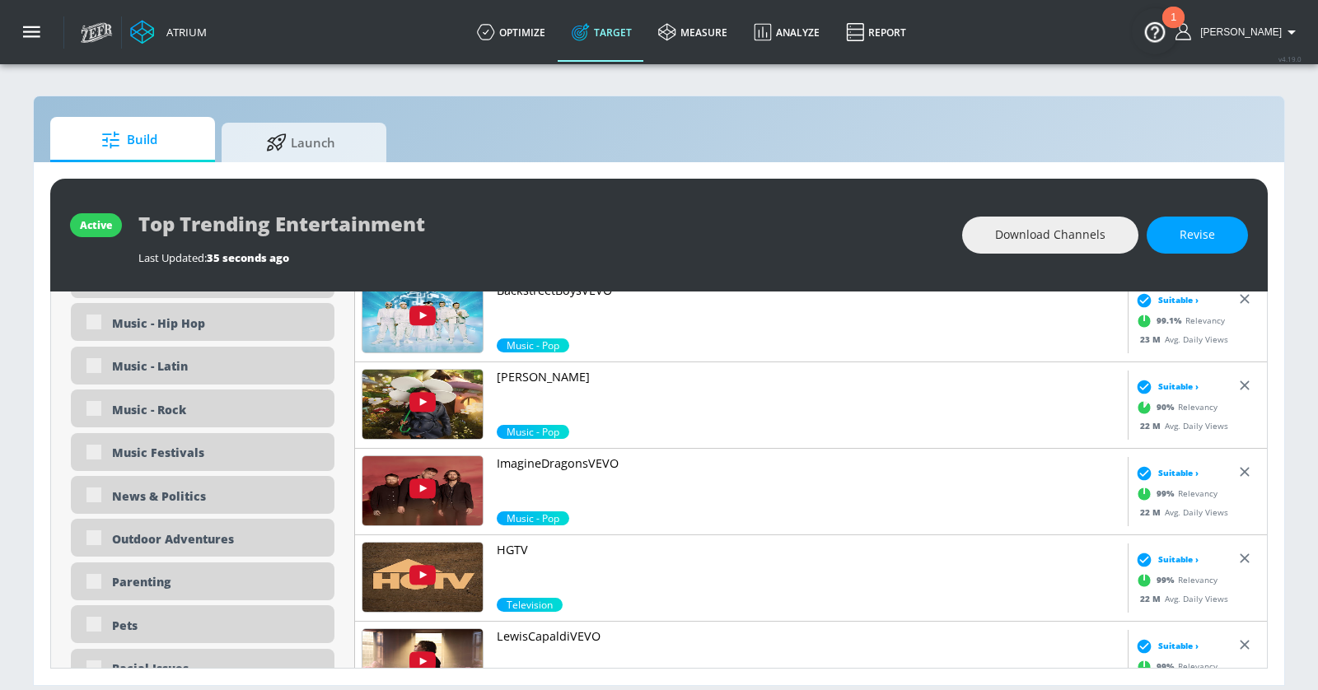
click at [513, 544] on p "HGTV" at bounding box center [809, 550] width 624 height 16
